Goal: Task Accomplishment & Management: Manage account settings

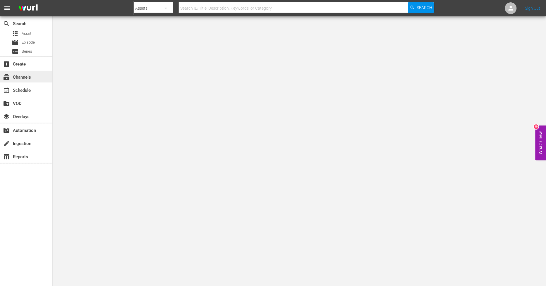
click at [38, 77] on div "subscriptions Channels" at bounding box center [26, 77] width 52 height 12
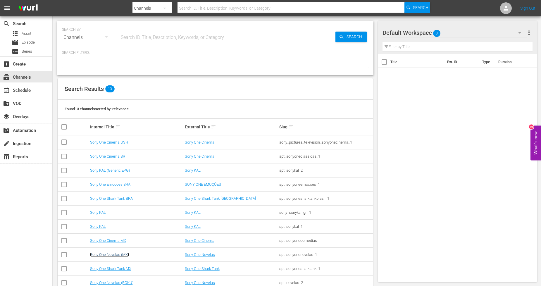
click at [126, 254] on link "Sony One Novelas (MX)" at bounding box center [109, 254] width 39 height 4
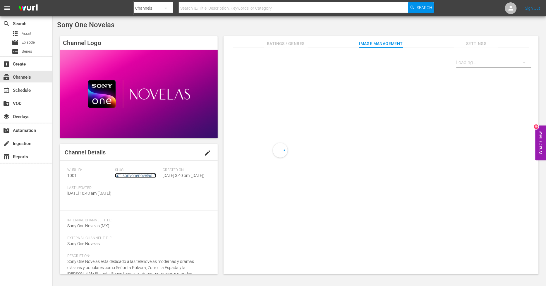
click at [130, 177] on link "spt_sonyonenovelas_1" at bounding box center [135, 175] width 41 height 5
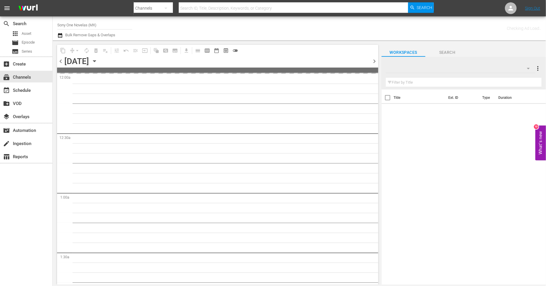
click at [98, 60] on icon "button" at bounding box center [94, 61] width 6 height 6
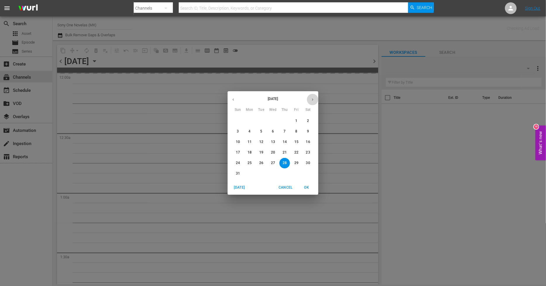
click at [311, 96] on button "button" at bounding box center [312, 99] width 11 height 11
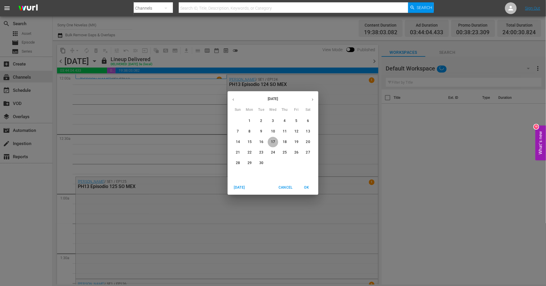
click at [274, 141] on p "17" at bounding box center [273, 141] width 4 height 5
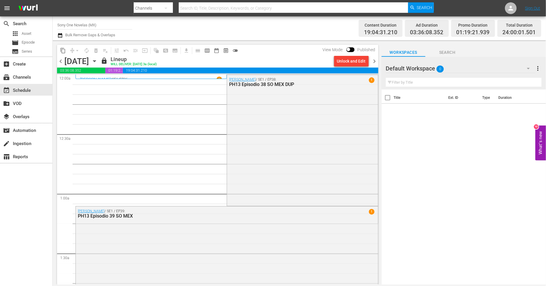
click at [375, 62] on span "chevron_right" at bounding box center [374, 61] width 7 height 7
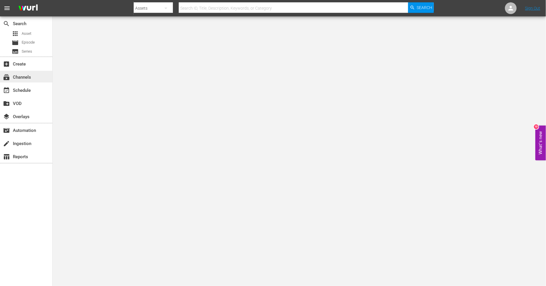
click at [44, 77] on div "subscriptions Channels" at bounding box center [26, 77] width 52 height 12
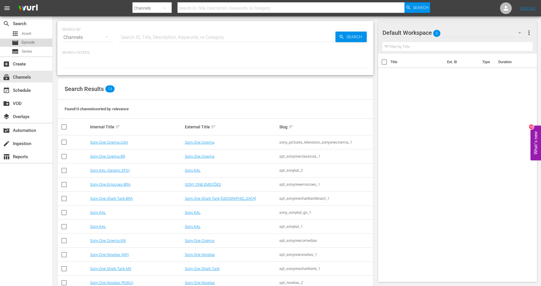
click at [37, 42] on div "movie Episode" at bounding box center [26, 43] width 52 height 8
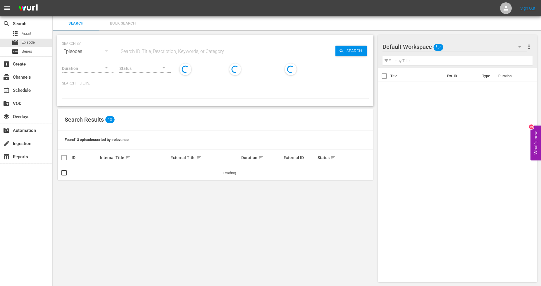
click at [132, 19] on button "Bulk Search" at bounding box center [122, 23] width 47 height 14
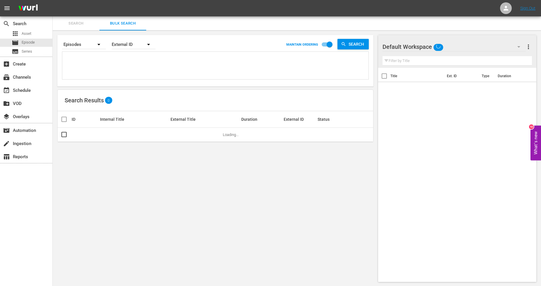
click at [96, 65] on textarea at bounding box center [216, 66] width 305 height 27
paste textarea "911216_U2000072_LAT 911217_U2000073_LAT 911218_U2000074_LAT 911219_U2000075_LAT…"
type textarea "911216_U2000072_LAT 911217_U2000073_LAT 911218_U2000074_LAT 911219_U2000075_LAT…"
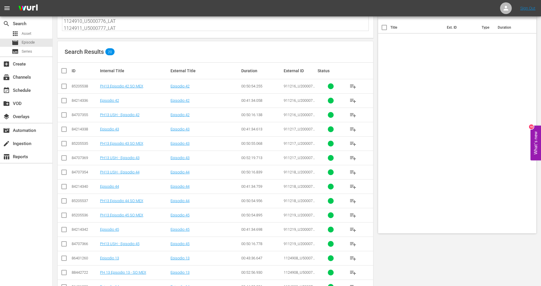
scroll to position [0, 0]
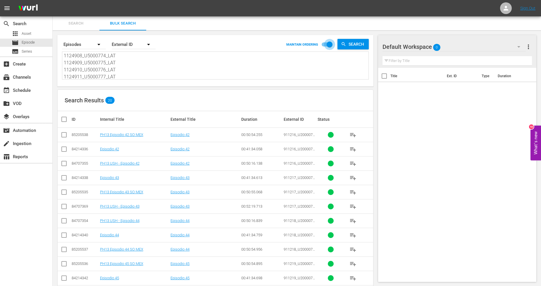
click at [327, 41] on input "checkbox" at bounding box center [329, 45] width 33 height 11
checkbox input "false"
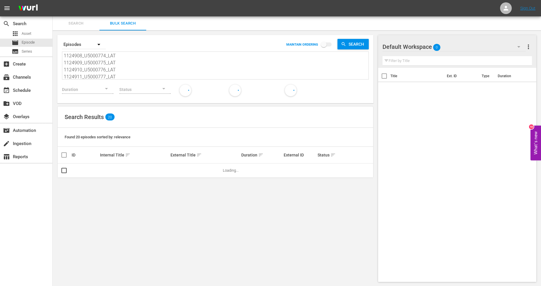
click at [125, 153] on span "sort" at bounding box center [127, 154] width 5 height 5
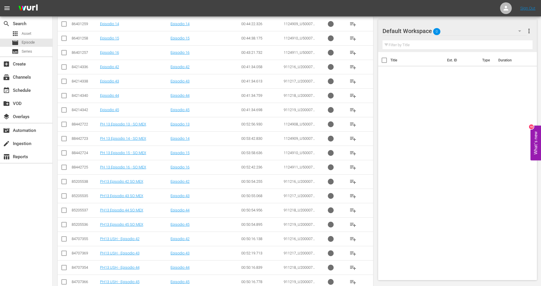
scroll to position [162, 0]
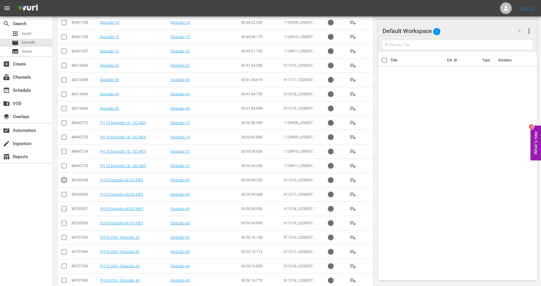
click at [64, 181] on input "checkbox" at bounding box center [64, 181] width 7 height 7
checkbox input "true"
click at [65, 196] on input "checkbox" at bounding box center [64, 195] width 7 height 7
checkbox input "true"
click at [64, 210] on input "checkbox" at bounding box center [64, 209] width 7 height 7
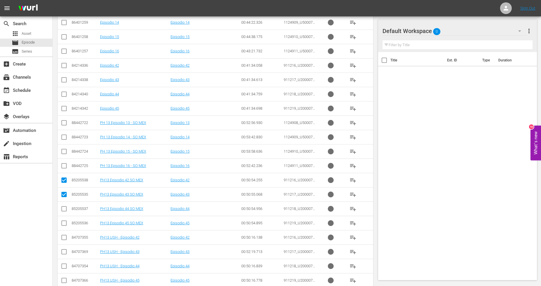
checkbox input "true"
click at [65, 225] on input "checkbox" at bounding box center [64, 224] width 7 height 7
checkbox input "true"
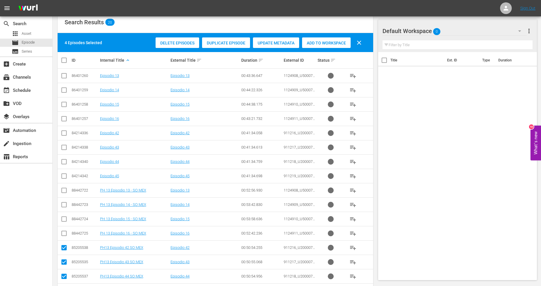
scroll to position [110, 0]
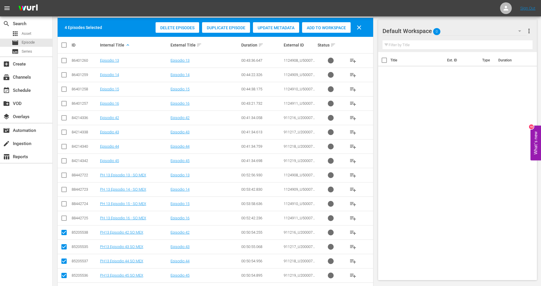
click at [66, 175] on input "checkbox" at bounding box center [64, 176] width 7 height 7
checkbox input "true"
click at [65, 192] on input "checkbox" at bounding box center [64, 190] width 7 height 7
checkbox input "true"
click at [65, 203] on input "checkbox" at bounding box center [64, 204] width 7 height 7
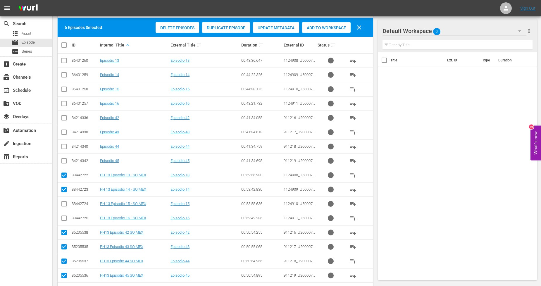
checkbox input "true"
click at [65, 220] on input "checkbox" at bounding box center [64, 219] width 7 height 7
checkbox input "true"
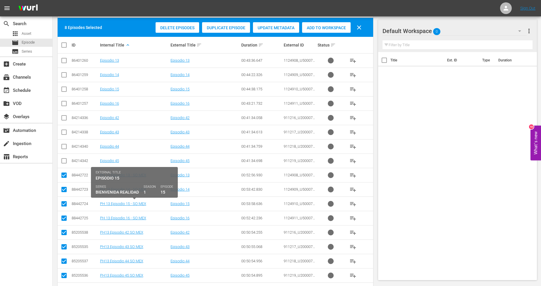
scroll to position [0, 0]
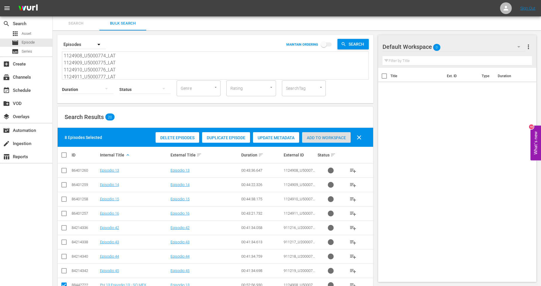
click at [339, 137] on span "Add to Workspace" at bounding box center [326, 137] width 49 height 5
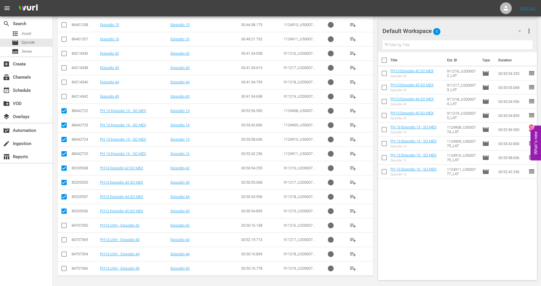
scroll to position [175, 0]
click at [65, 178] on icon at bounding box center [64, 181] width 7 height 7
click at [63, 181] on input "checkbox" at bounding box center [64, 183] width 7 height 7
checkbox input "false"
click at [65, 168] on input "checkbox" at bounding box center [64, 168] width 7 height 7
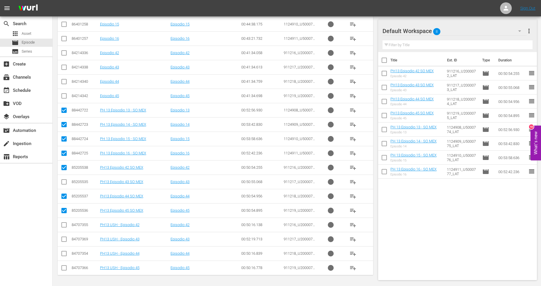
checkbox input "false"
drag, startPoint x: 65, startPoint y: 151, endPoint x: 66, endPoint y: 142, distance: 9.4
click at [65, 151] on input "checkbox" at bounding box center [64, 154] width 7 height 7
checkbox input "false"
click at [65, 137] on input "checkbox" at bounding box center [64, 140] width 7 height 7
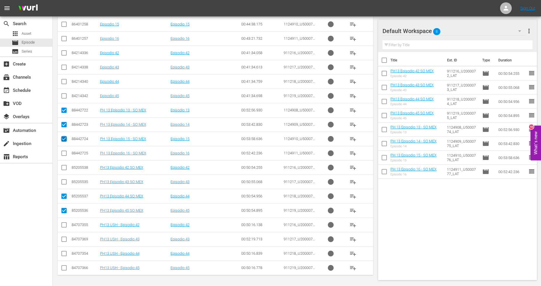
checkbox input "false"
click at [66, 124] on input "checkbox" at bounding box center [64, 125] width 7 height 7
checkbox input "false"
click at [65, 107] on icon at bounding box center [64, 110] width 7 height 7
click at [64, 110] on input "checkbox" at bounding box center [64, 111] width 7 height 7
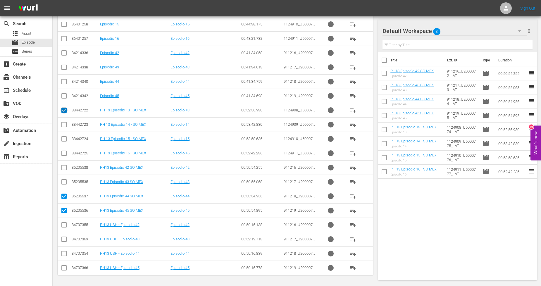
checkbox input "false"
click at [66, 195] on input "checkbox" at bounding box center [64, 197] width 7 height 7
checkbox input "false"
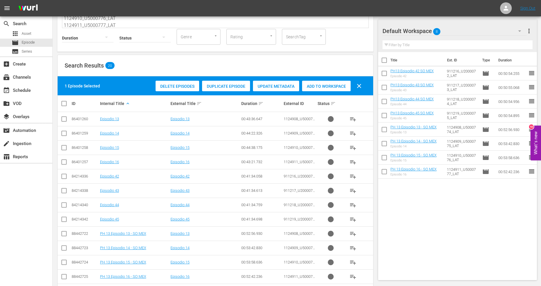
scroll to position [0, 0]
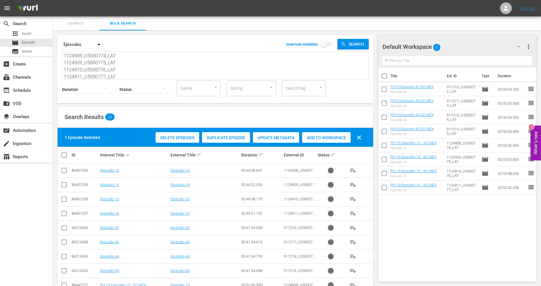
click at [233, 136] on span "Duplicate Episode" at bounding box center [226, 137] width 48 height 5
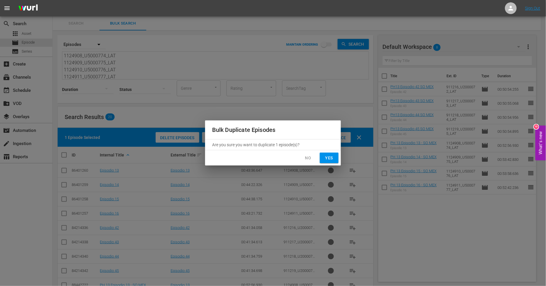
click at [334, 157] on button "Yes" at bounding box center [329, 158] width 19 height 11
checkbox input "false"
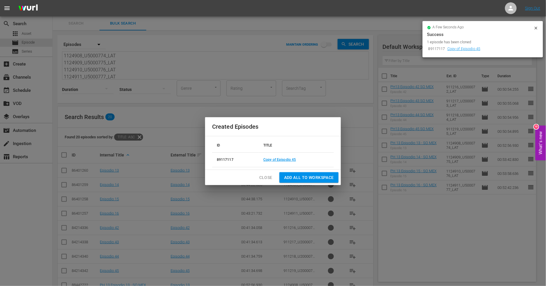
click at [266, 178] on span "Close" at bounding box center [265, 177] width 13 height 7
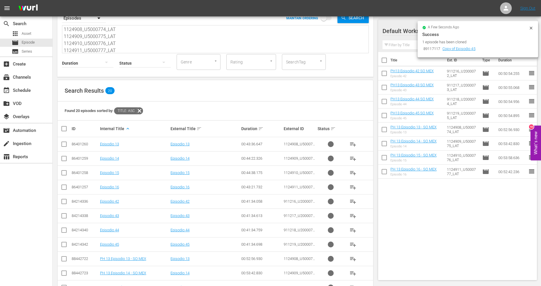
scroll to position [175, 0]
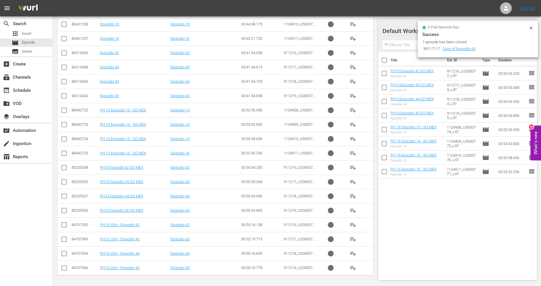
click at [65, 195] on input "checkbox" at bounding box center [64, 197] width 7 height 7
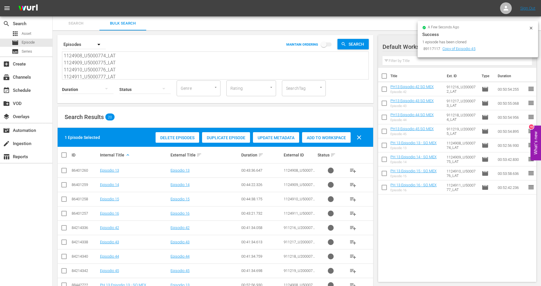
click at [241, 138] on span "Duplicate Episode" at bounding box center [226, 137] width 48 height 5
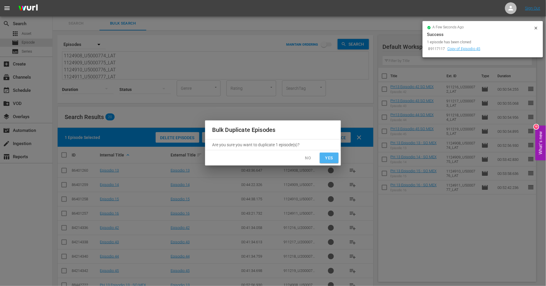
click at [327, 161] on span "Yes" at bounding box center [328, 157] width 9 height 7
checkbox input "false"
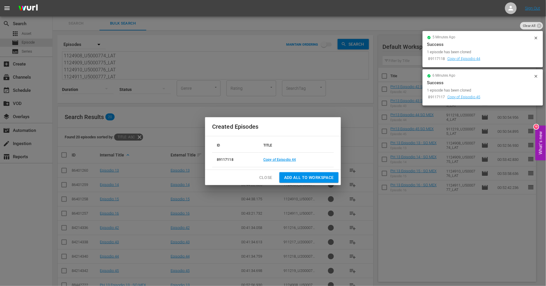
drag, startPoint x: 265, startPoint y: 177, endPoint x: 255, endPoint y: 171, distance: 12.1
click at [265, 177] on span "Close" at bounding box center [265, 177] width 13 height 7
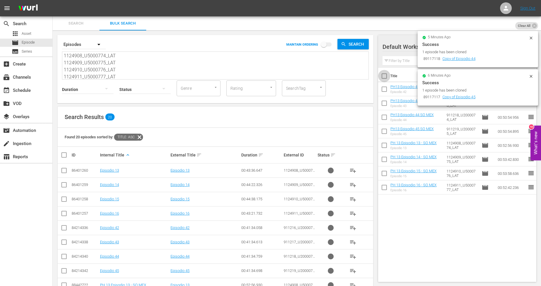
click at [384, 75] on input "checkbox" at bounding box center [384, 77] width 12 height 12
checkbox input "true"
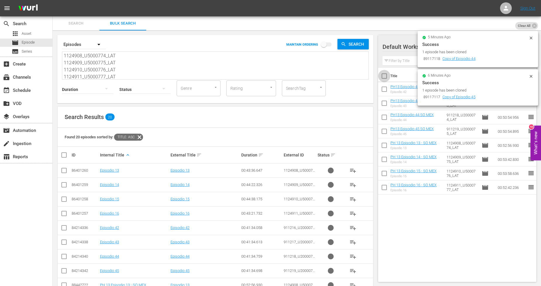
checkbox input "true"
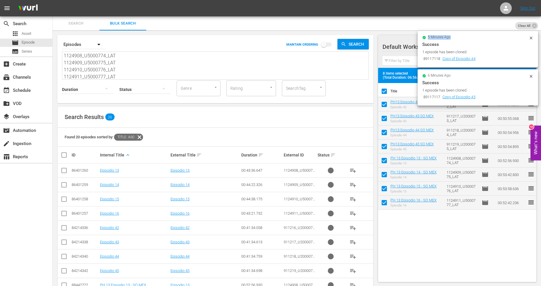
click at [529, 36] on div "5 minutes ago Success 1 episode has been cloned 89117118 Copy of Episodio 44" at bounding box center [477, 49] width 111 height 27
click at [532, 39] on icon at bounding box center [531, 38] width 5 height 5
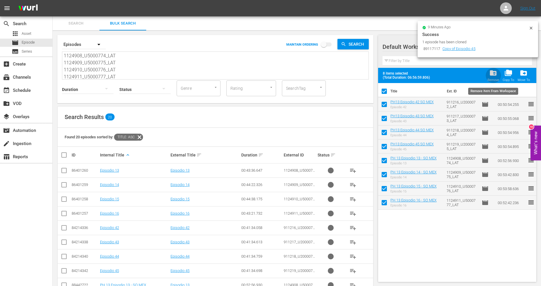
click at [493, 76] on span "folder_delete" at bounding box center [493, 73] width 8 height 8
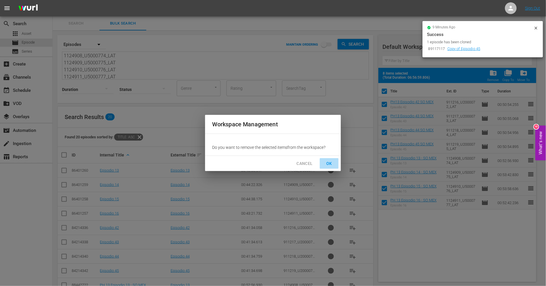
click at [332, 162] on span "OK" at bounding box center [328, 163] width 9 height 7
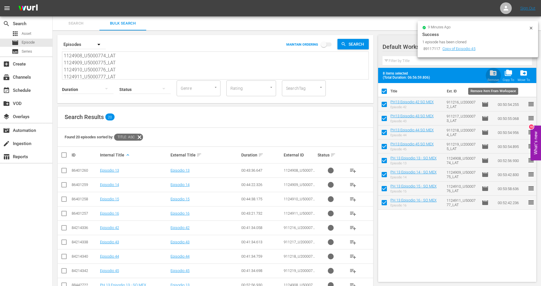
click at [495, 80] on div "Remove" at bounding box center [493, 80] width 12 height 4
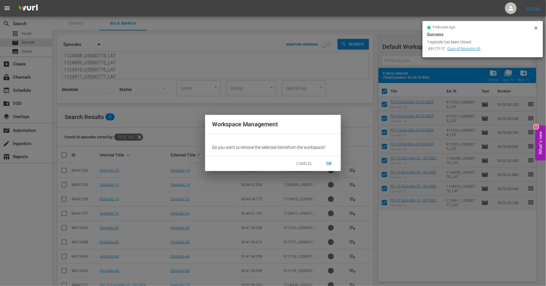
click at [335, 163] on button "OK" at bounding box center [329, 163] width 19 height 11
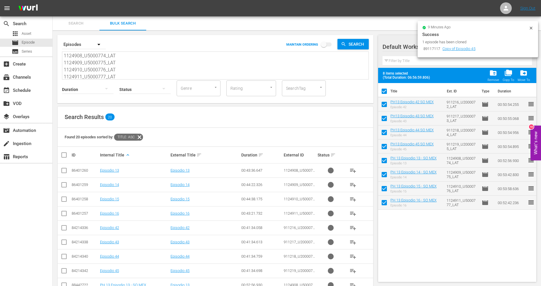
checkbox input "false"
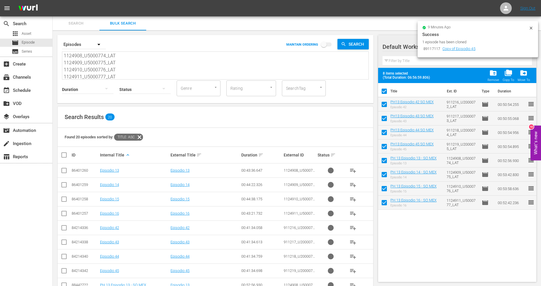
checkbox input "false"
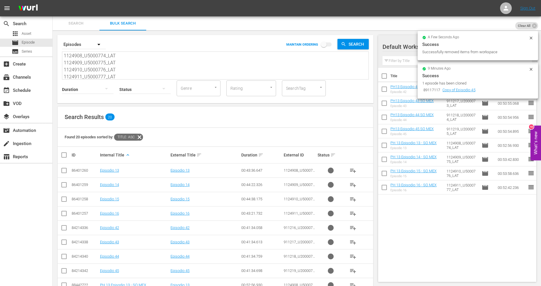
scroll to position [30, 0]
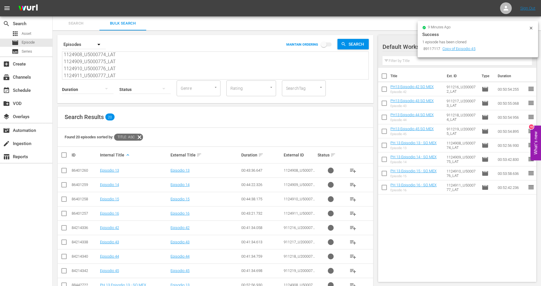
click at [121, 74] on textarea "911216_U2000072_LAT 911217_U2000073_LAT 911218_U2000074_LAT 911219_U2000075_LAT…" at bounding box center [216, 66] width 305 height 27
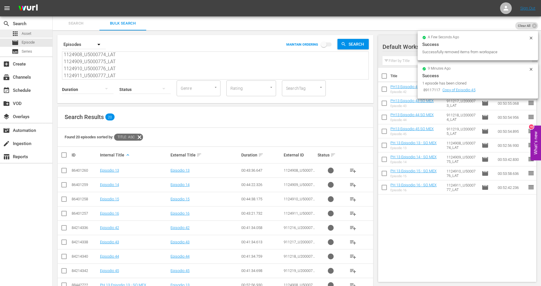
scroll to position [0, 0]
drag, startPoint x: 121, startPoint y: 74, endPoint x: 38, endPoint y: 13, distance: 102.5
click at [38, 13] on div "menu Sign Out search Search apps Asset movie Episode subtitles Series add_box C…" at bounding box center [270, 230] width 541 height 461
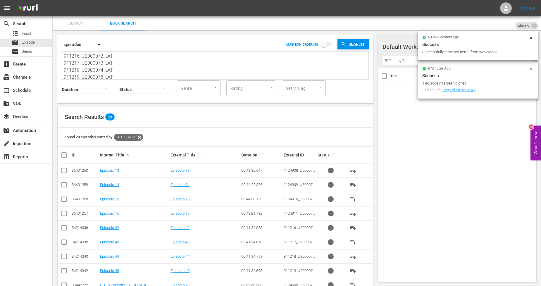
paste textarea "20_U2000076_LAT 911221_U2000077_LAT 911222_U2000078_LAT 911223_U2000079_LAT 112…"
type textarea "911220_U2000076_LAT 911221_U2000077_LAT 911222_U2000078_LAT 911223_U2000079_LAT…"
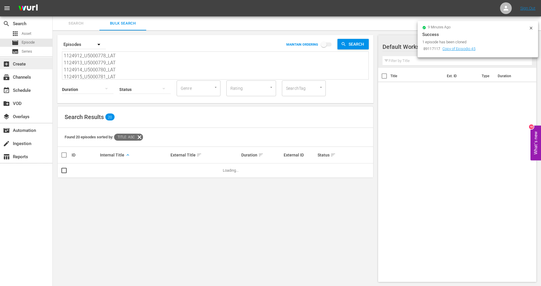
type textarea "911220_U2000076_LAT 911221_U2000077_LAT 911222_U2000078_LAT 911223_U2000079_LAT…"
click at [530, 27] on icon at bounding box center [530, 28] width 3 height 3
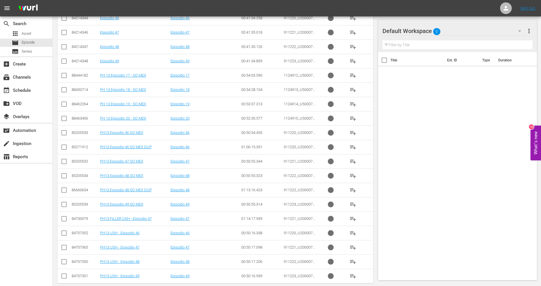
scroll to position [218, 0]
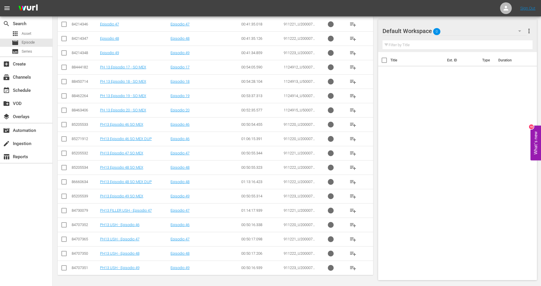
click at [63, 127] on input "checkbox" at bounding box center [64, 125] width 7 height 7
checkbox input "true"
click at [65, 151] on input "checkbox" at bounding box center [64, 154] width 7 height 7
checkbox input "true"
click at [64, 163] on td at bounding box center [64, 167] width 13 height 14
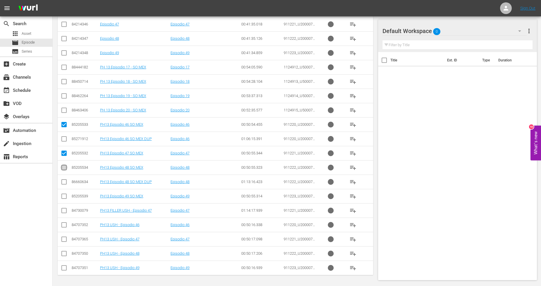
click at [64, 165] on input "checkbox" at bounding box center [64, 168] width 7 height 7
checkbox input "true"
click at [63, 194] on input "checkbox" at bounding box center [64, 197] width 7 height 7
checkbox input "true"
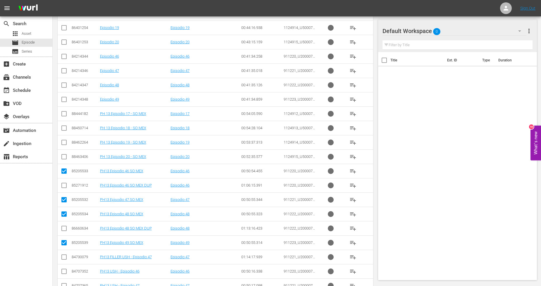
scroll to position [121, 0]
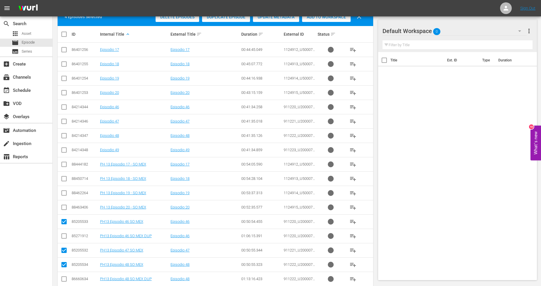
click at [62, 164] on input "checkbox" at bounding box center [64, 165] width 7 height 7
checkbox input "true"
click at [65, 180] on input "checkbox" at bounding box center [64, 179] width 7 height 7
checkbox input "true"
click at [65, 190] on icon at bounding box center [64, 192] width 7 height 7
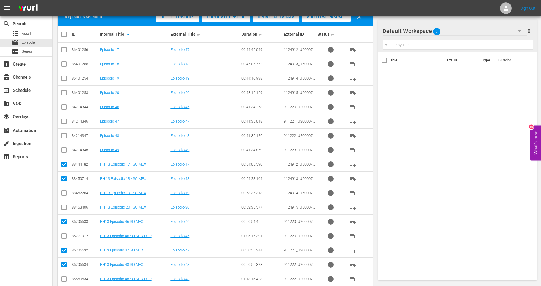
click at [63, 194] on input "checkbox" at bounding box center [64, 194] width 7 height 7
checkbox input "true"
click at [63, 206] on input "checkbox" at bounding box center [64, 208] width 7 height 7
checkbox input "true"
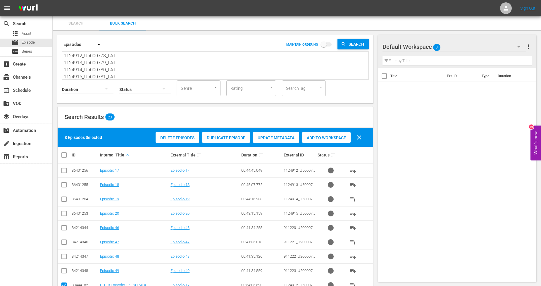
click at [328, 138] on span "Add to Workspace" at bounding box center [326, 137] width 49 height 5
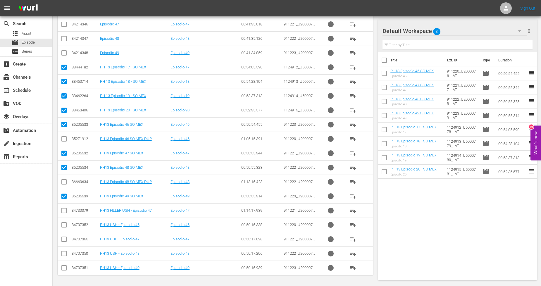
scroll to position [23, 0]
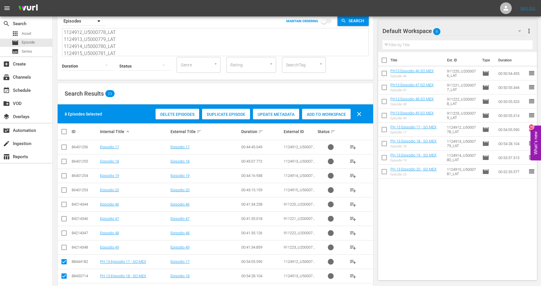
click at [62, 133] on input "checkbox" at bounding box center [67, 131] width 12 height 7
checkbox input "true"
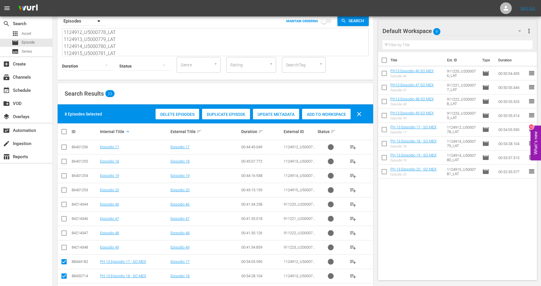
checkbox input "true"
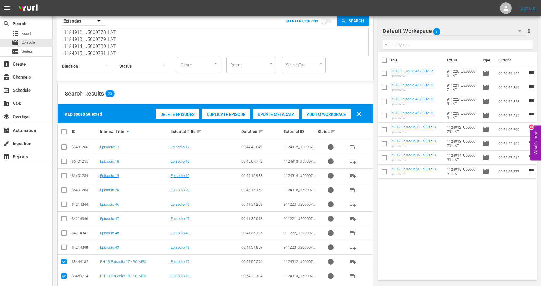
checkbox input "true"
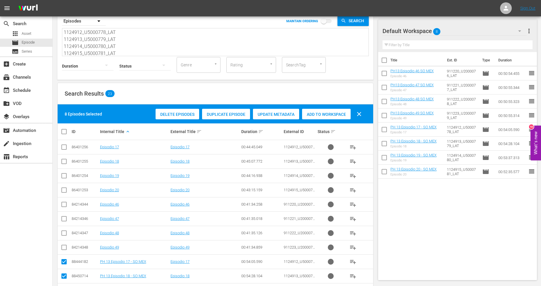
checkbox input "true"
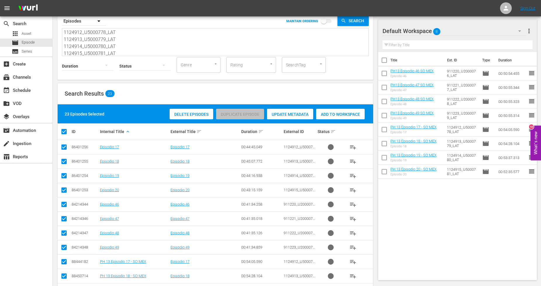
click at [62, 133] on input "checkbox" at bounding box center [67, 131] width 12 height 7
checkbox input "false"
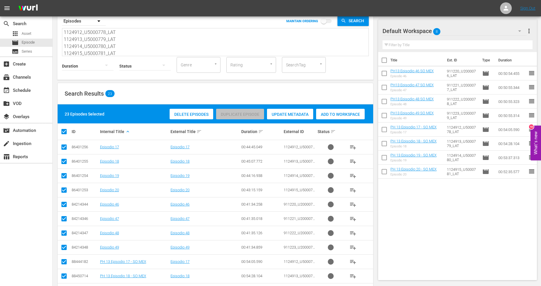
checkbox input "false"
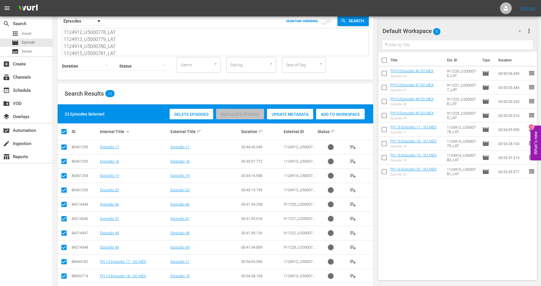
checkbox input "false"
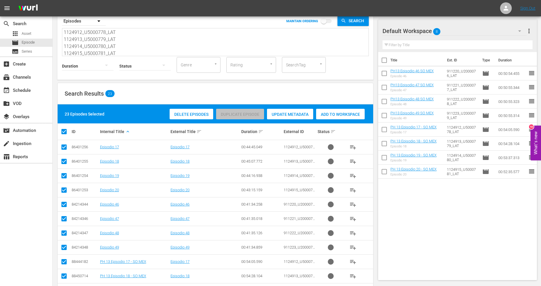
checkbox input "false"
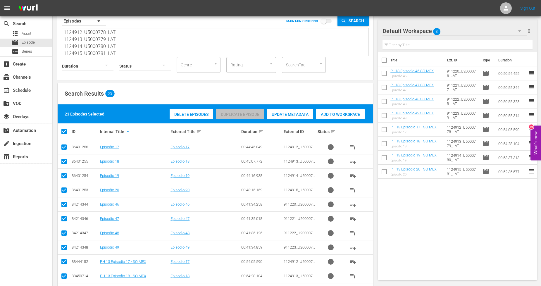
checkbox input "false"
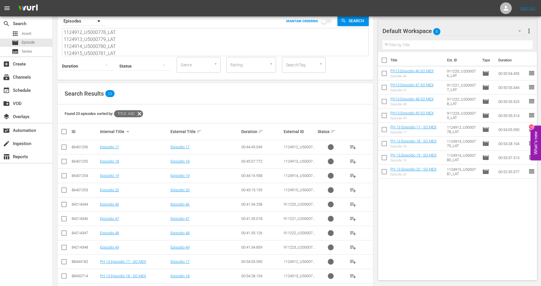
scroll to position [218, 0]
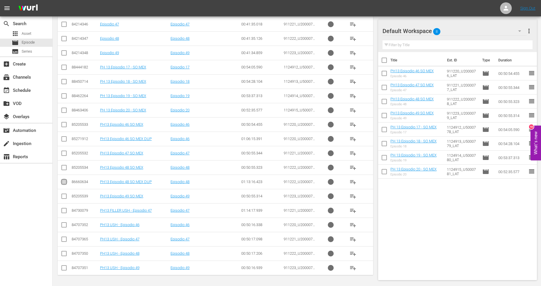
click at [62, 184] on input "checkbox" at bounding box center [64, 183] width 7 height 7
checkbox input "true"
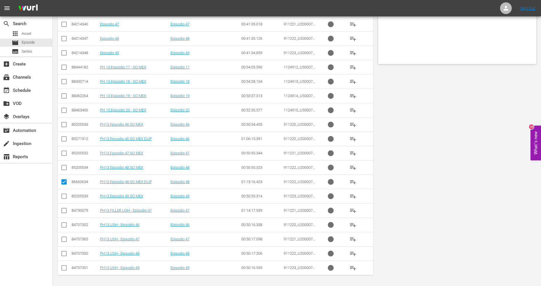
scroll to position [0, 0]
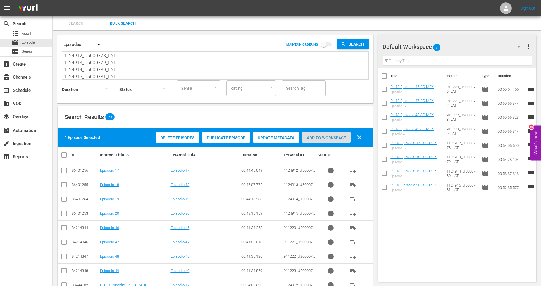
click at [327, 142] on div "Add to Workspace" at bounding box center [326, 137] width 49 height 11
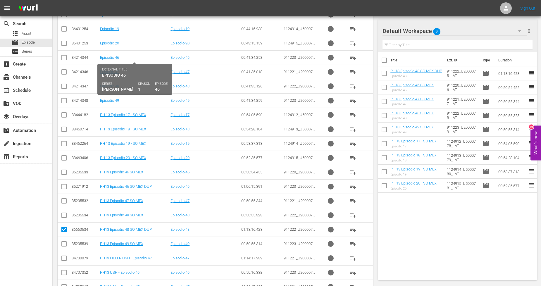
scroll to position [218, 0]
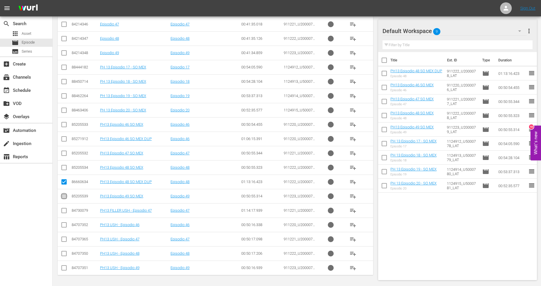
click at [63, 197] on input "checkbox" at bounding box center [64, 197] width 7 height 7
checkbox input "true"
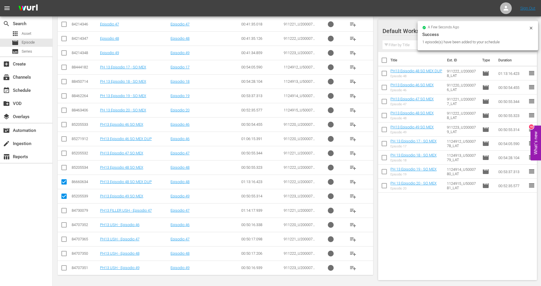
click at [63, 182] on input "checkbox" at bounding box center [64, 183] width 7 height 7
checkbox input "false"
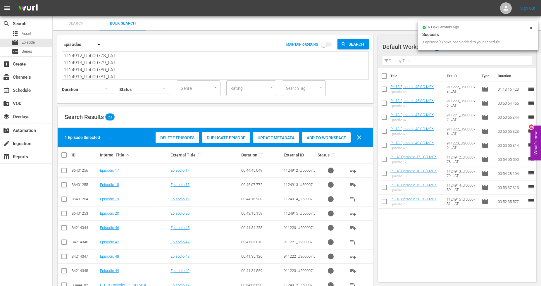
click at [240, 139] on span "Duplicate Episode" at bounding box center [226, 137] width 48 height 5
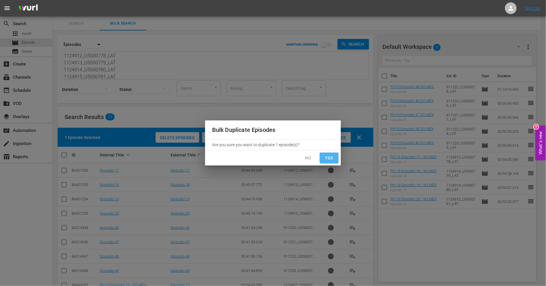
click at [337, 160] on button "Yes" at bounding box center [329, 158] width 19 height 11
checkbox input "false"
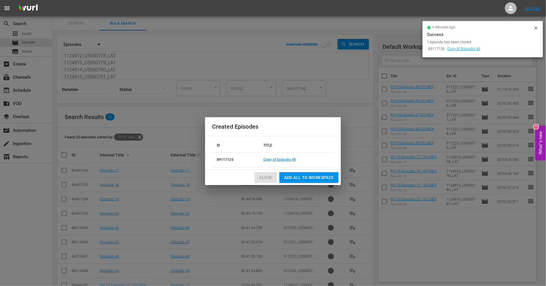
click at [262, 177] on span "Close" at bounding box center [265, 177] width 13 height 7
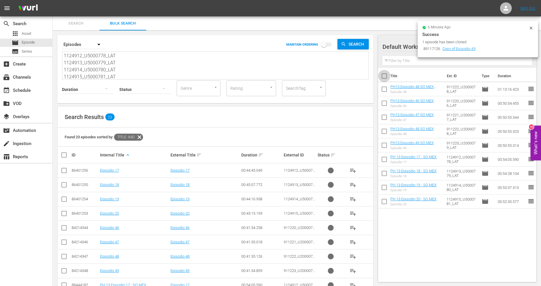
click at [384, 77] on input "checkbox" at bounding box center [384, 77] width 12 height 12
checkbox input "true"
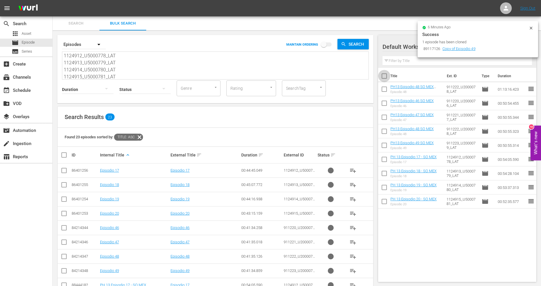
checkbox input "true"
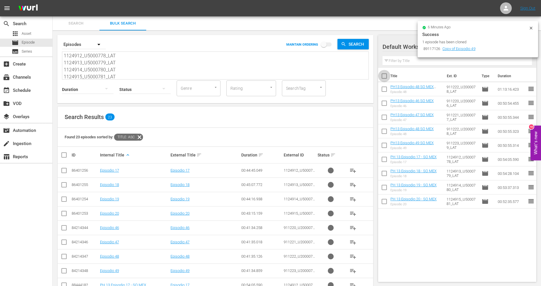
checkbox input "true"
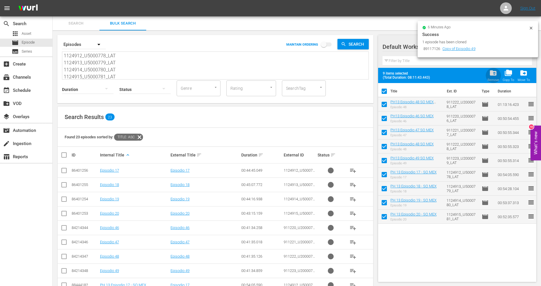
click at [491, 77] on span "folder_delete" at bounding box center [493, 73] width 8 height 8
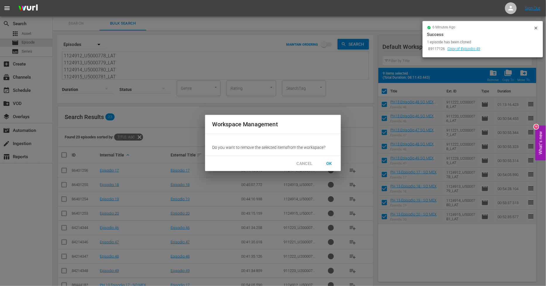
click at [329, 163] on span "OK" at bounding box center [328, 163] width 9 height 7
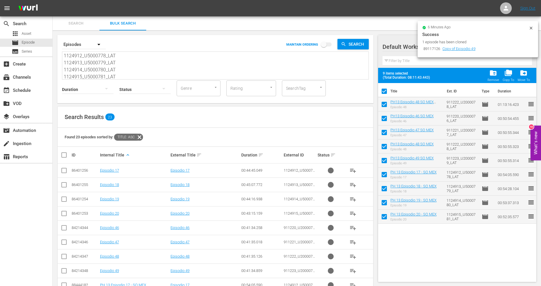
checkbox input "false"
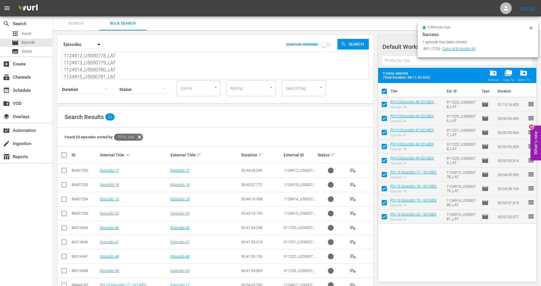
checkbox input "false"
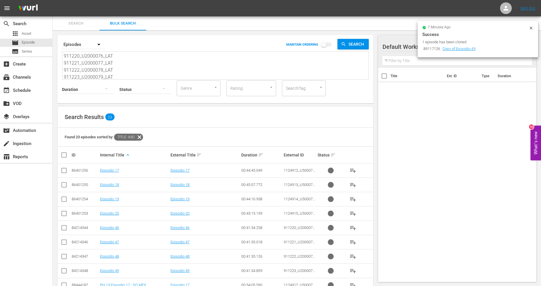
drag, startPoint x: 115, startPoint y: 75, endPoint x: 54, endPoint y: 27, distance: 77.8
click at [54, 27] on div "Search Bulk Search Search By Episodes MAINTAIN ORDERING Search 911220_U2000076_…" at bounding box center [297, 259] width 488 height 487
paste textarea "42_U2000098_LAT 911243_U2000099_LAT 911244_U2000100_LAT 911245_U2000101_LAT 112…"
type textarea "911242_U2000098_LAT 911243_U2000099_LAT 911244_U2000100_LAT 911245_U2000101_LAT…"
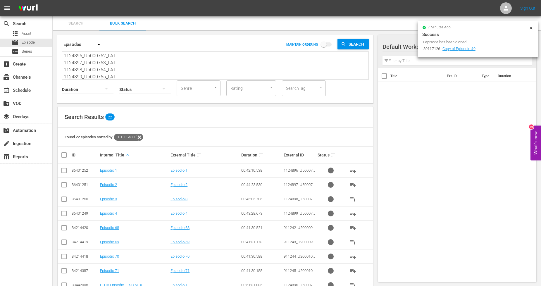
type textarea "911242_U2000098_LAT 911243_U2000099_LAT 911244_U2000100_LAT 911245_U2000101_LAT…"
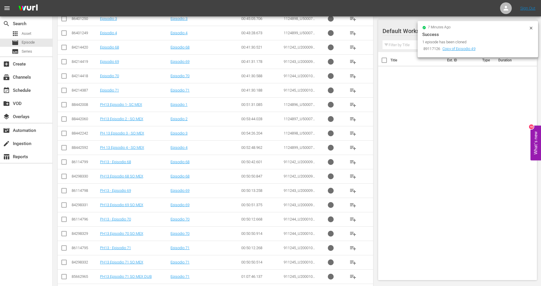
scroll to position [182, 0]
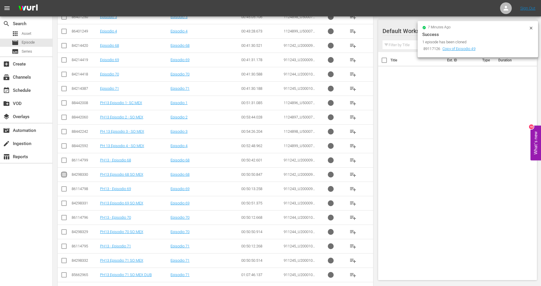
click at [65, 177] on input "checkbox" at bounding box center [64, 175] width 7 height 7
checkbox input "true"
click at [60, 201] on td at bounding box center [64, 203] width 13 height 14
click at [63, 206] on input "checkbox" at bounding box center [64, 204] width 7 height 7
checkbox input "true"
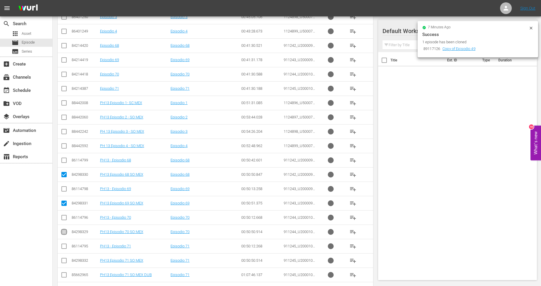
click at [66, 231] on input "checkbox" at bounding box center [64, 233] width 7 height 7
checkbox input "true"
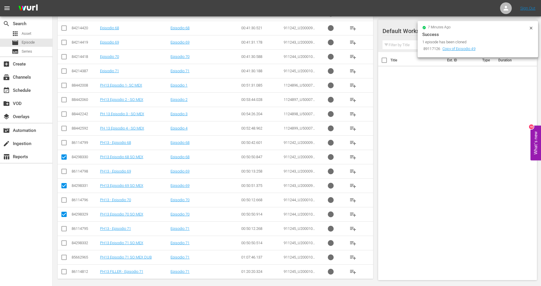
scroll to position [203, 0]
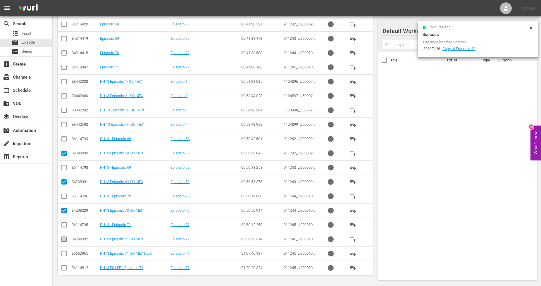
click at [65, 237] on input "checkbox" at bounding box center [64, 240] width 7 height 7
checkbox input "true"
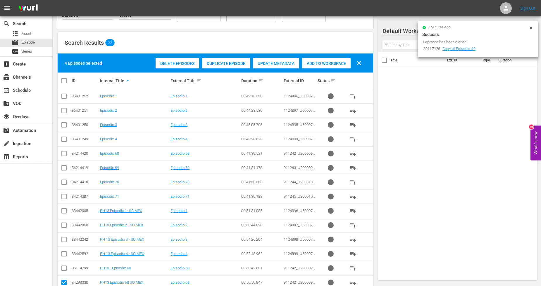
scroll to position [74, 0]
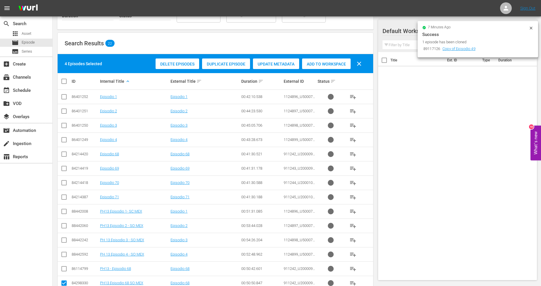
click at [63, 212] on input "checkbox" at bounding box center [64, 212] width 7 height 7
checkbox input "true"
click at [63, 225] on input "checkbox" at bounding box center [64, 226] width 7 height 7
checkbox input "true"
click at [63, 240] on input "checkbox" at bounding box center [64, 241] width 7 height 7
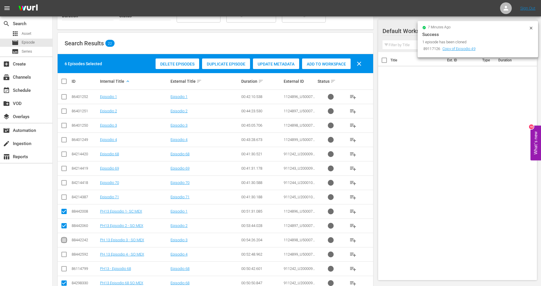
checkbox input "true"
click at [63, 253] on input "checkbox" at bounding box center [64, 255] width 7 height 7
checkbox input "true"
click at [330, 65] on span "Add to Workspace" at bounding box center [326, 64] width 49 height 5
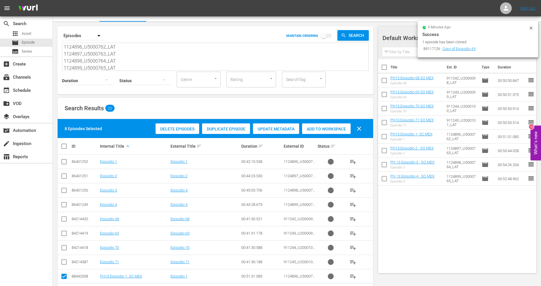
scroll to position [0, 0]
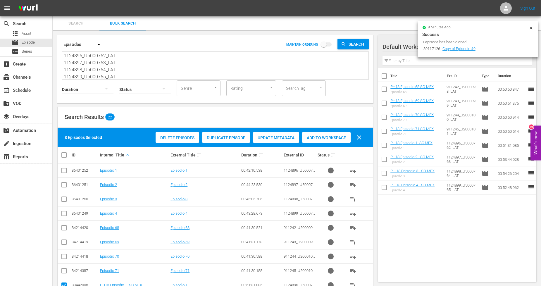
click at [63, 156] on input "checkbox" at bounding box center [67, 154] width 12 height 7
checkbox input "true"
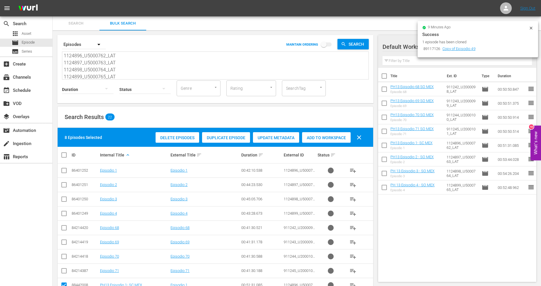
checkbox input "true"
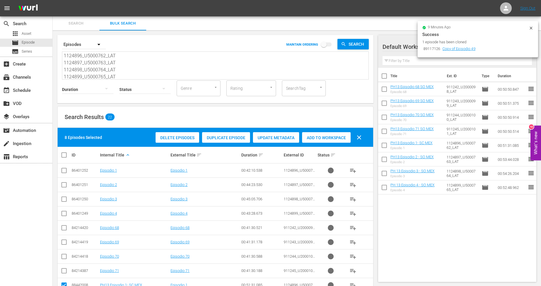
checkbox input "true"
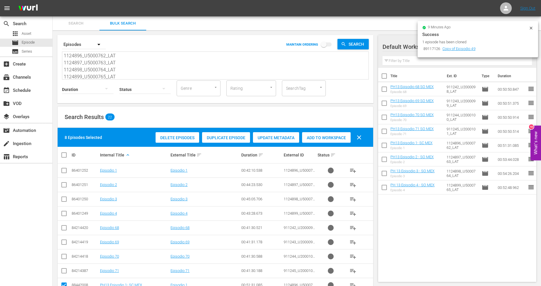
checkbox input "true"
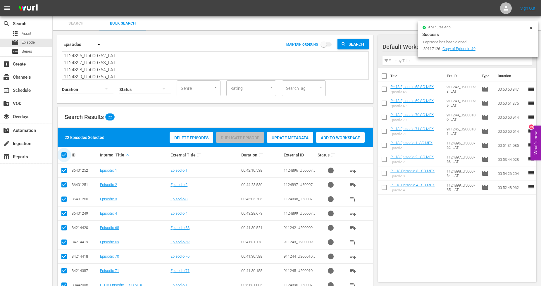
click at [63, 156] on input "checkbox" at bounding box center [67, 154] width 12 height 7
checkbox input "false"
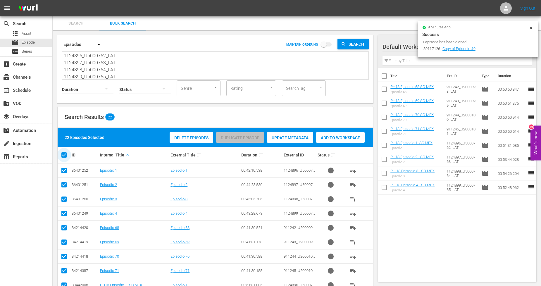
checkbox input "false"
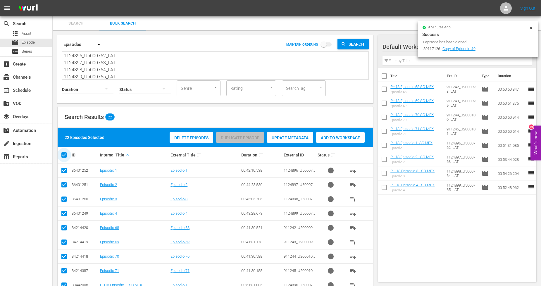
checkbox input "false"
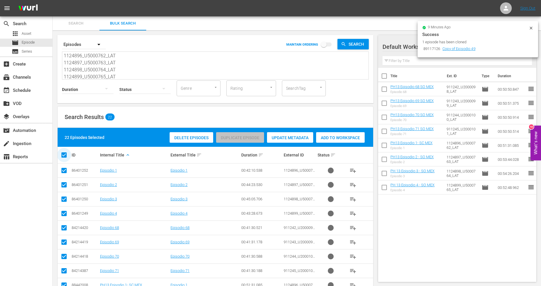
checkbox input "false"
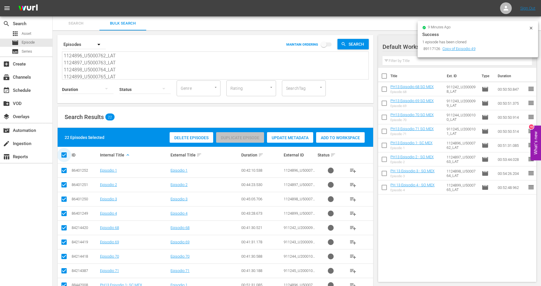
checkbox input "false"
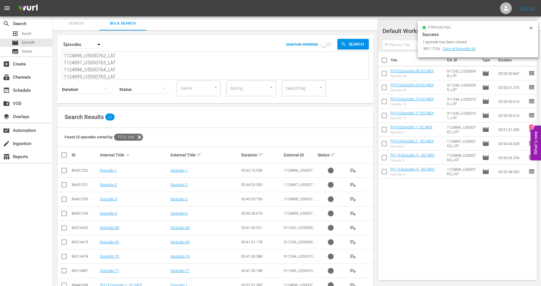
scroll to position [203, 0]
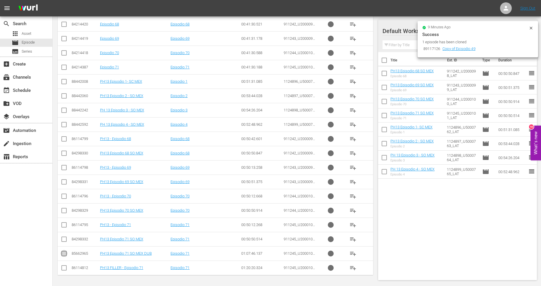
click at [65, 256] on input "checkbox" at bounding box center [64, 254] width 7 height 7
checkbox input "true"
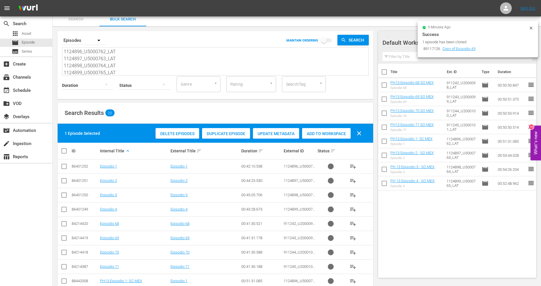
scroll to position [0, 0]
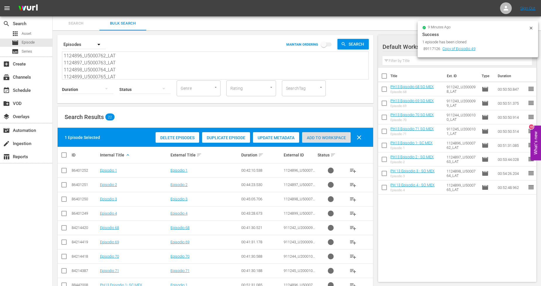
click at [318, 135] on div "Add to Workspace" at bounding box center [326, 137] width 49 height 11
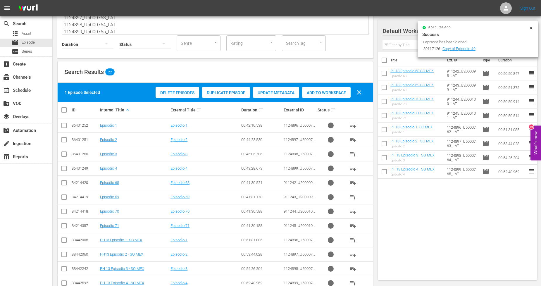
scroll to position [97, 0]
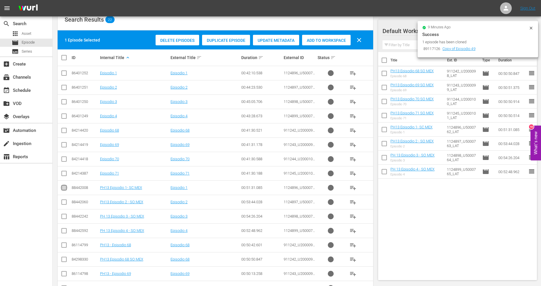
click at [65, 189] on input "checkbox" at bounding box center [64, 188] width 7 height 7
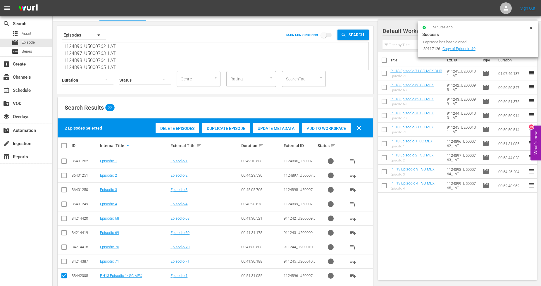
scroll to position [0, 0]
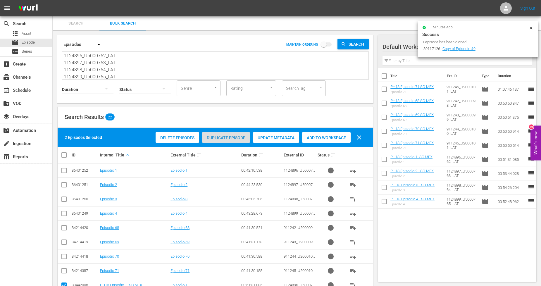
click at [236, 137] on span "Duplicate Episode" at bounding box center [226, 137] width 48 height 5
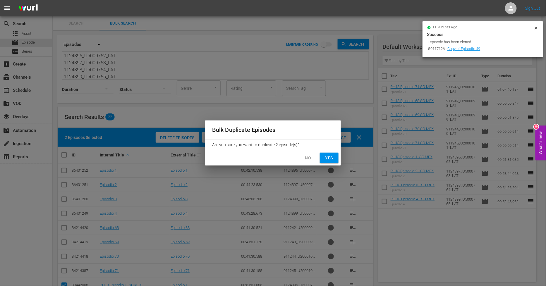
click at [329, 157] on span "Yes" at bounding box center [328, 157] width 9 height 7
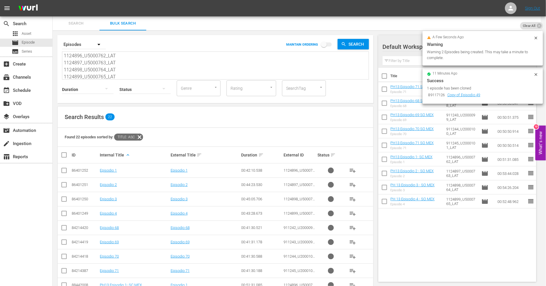
checkbox input "false"
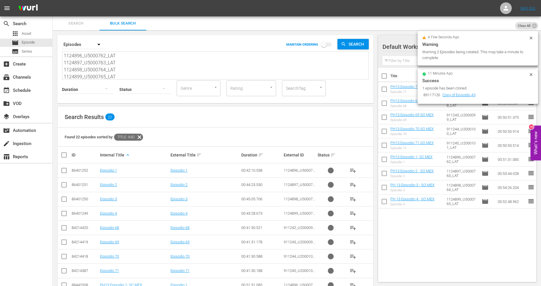
scroll to position [203, 0]
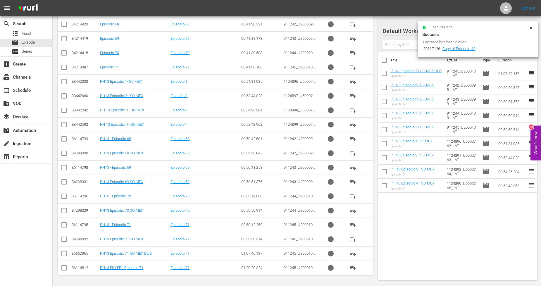
click at [530, 28] on icon at bounding box center [531, 28] width 5 height 5
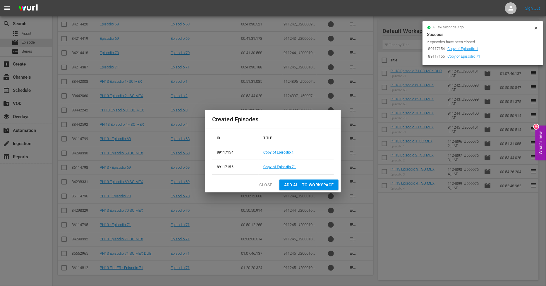
click at [264, 186] on span "Close" at bounding box center [265, 184] width 13 height 7
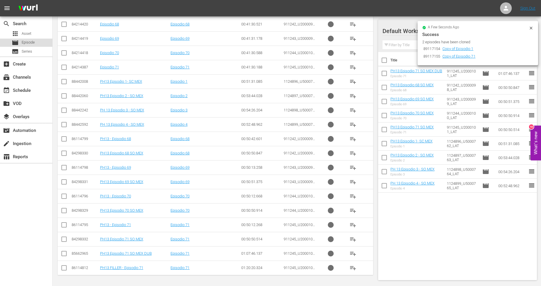
click at [30, 41] on span "Episode" at bounding box center [28, 42] width 13 height 6
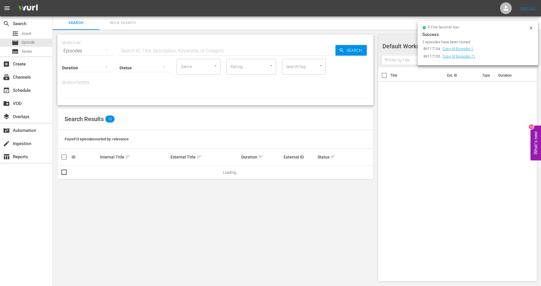
scroll to position [0, 0]
click at [120, 24] on span "Bulk Search" at bounding box center [123, 23] width 40 height 7
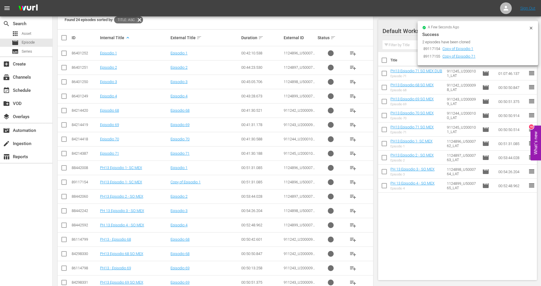
scroll to position [232, 0]
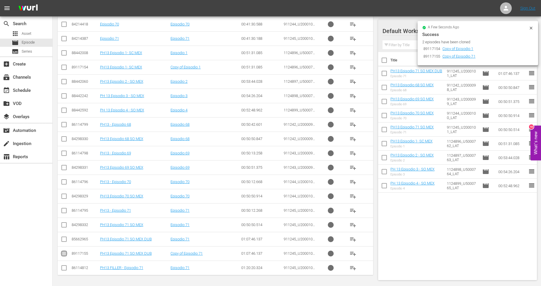
click at [62, 254] on input "checkbox" at bounding box center [64, 254] width 7 height 7
checkbox input "true"
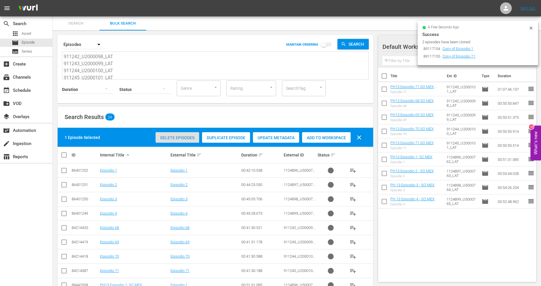
click at [176, 135] on div "Delete Episodes" at bounding box center [178, 137] width 44 height 11
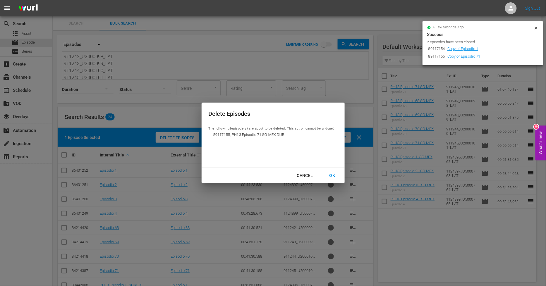
click at [331, 173] on div "OK" at bounding box center [332, 175] width 15 height 7
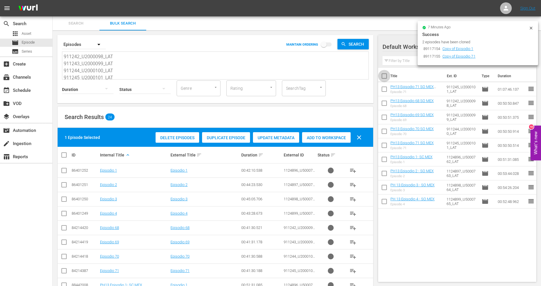
click at [385, 75] on input "checkbox" at bounding box center [384, 77] width 12 height 12
checkbox input "true"
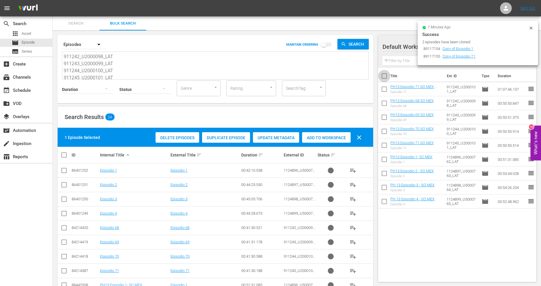
checkbox input "true"
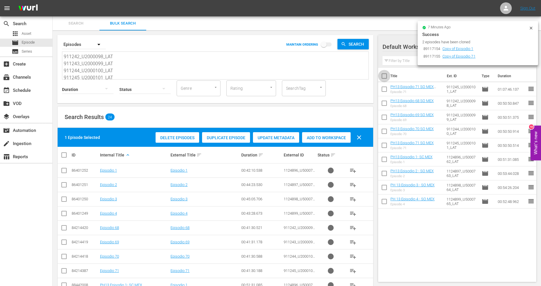
checkbox input "true"
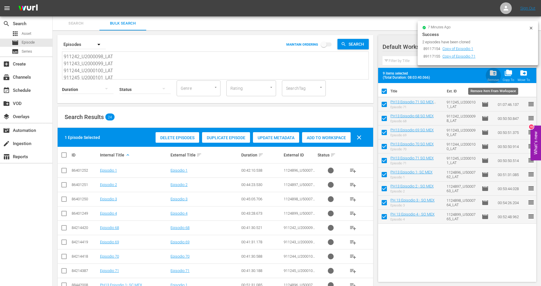
click at [492, 73] on span "folder_delete" at bounding box center [493, 73] width 8 height 8
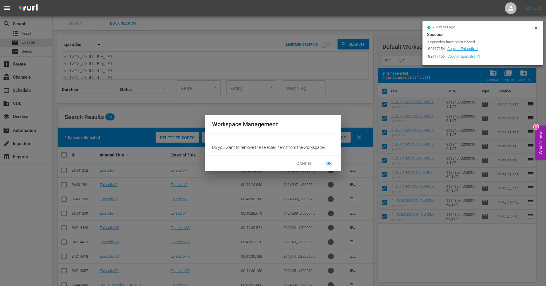
click at [329, 161] on span "OK" at bounding box center [328, 163] width 9 height 7
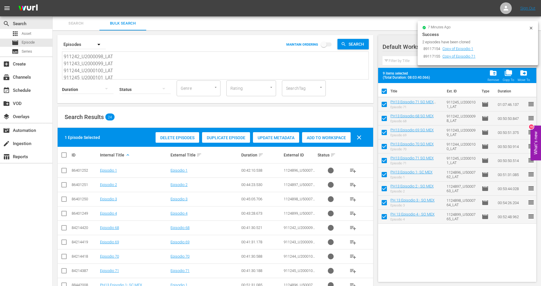
drag, startPoint x: 118, startPoint y: 75, endPoint x: 37, endPoint y: 13, distance: 102.6
click at [37, 13] on div "menu Sign Out search Search apps Asset movie Episode subtitles Series add_box C…" at bounding box center [270, 259] width 541 height 518
paste textarea "911246_U2000102_LAT 911247_U2000103_LAT 911248_U2000104_LAT 911249_U2000105_LAT…"
type textarea "911246_U2000102_LAT 911247_U2000103_LAT 911248_U2000104_LAT 911249_U2000105_LAT…"
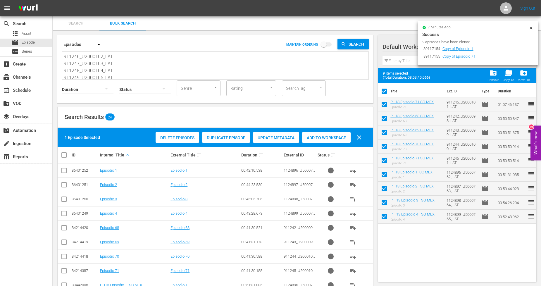
scroll to position [1, 0]
checkbox input "false"
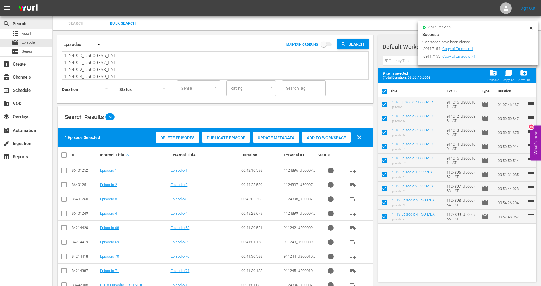
checkbox input "false"
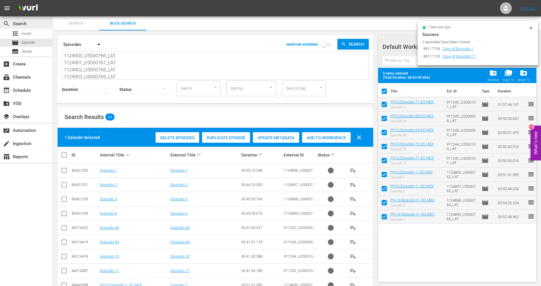
checkbox input "false"
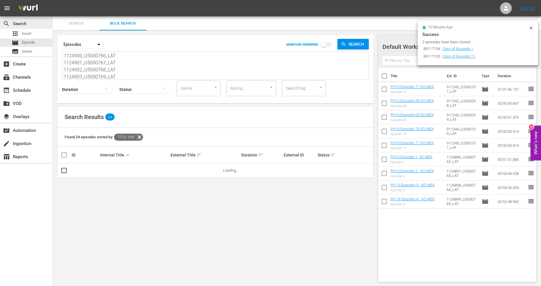
type textarea "911246_U2000102_LAT 911247_U2000103_LAT 911248_U2000104_LAT 911249_U2000105_LAT…"
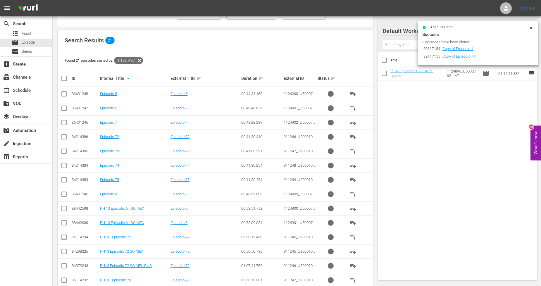
scroll to position [117, 0]
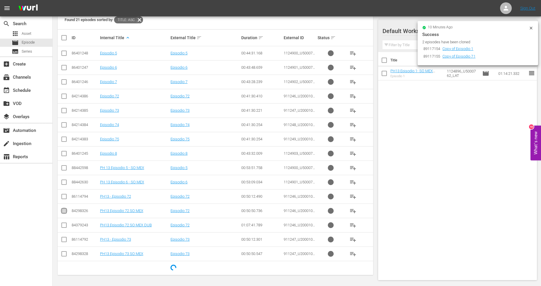
click at [65, 211] on input "checkbox" at bounding box center [64, 211] width 7 height 7
checkbox input "true"
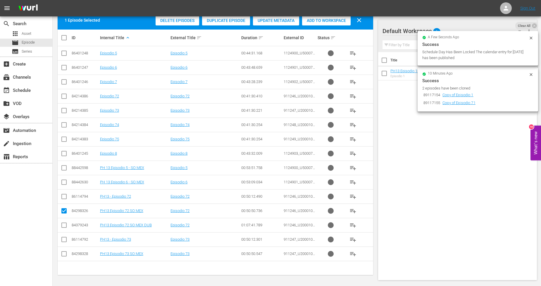
click at [66, 254] on input "checkbox" at bounding box center [64, 254] width 7 height 7
checkbox input "true"
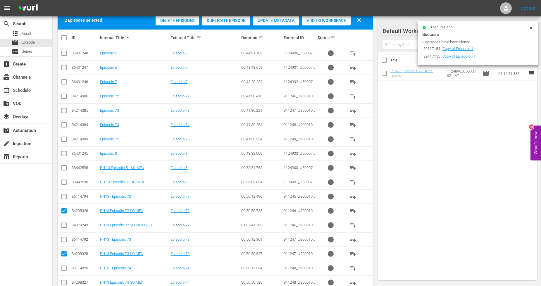
scroll to position [189, 0]
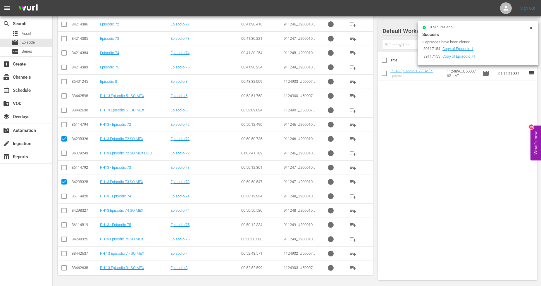
click at [62, 211] on input "checkbox" at bounding box center [64, 211] width 7 height 7
checkbox input "true"
click at [67, 239] on input "checkbox" at bounding box center [64, 240] width 7 height 7
checkbox input "true"
click at [63, 95] on input "checkbox" at bounding box center [64, 97] width 7 height 7
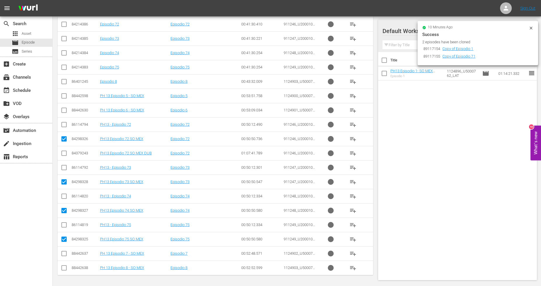
checkbox input "true"
click at [63, 109] on input "checkbox" at bounding box center [64, 111] width 7 height 7
checkbox input "true"
click at [63, 255] on input "checkbox" at bounding box center [64, 254] width 7 height 7
checkbox input "true"
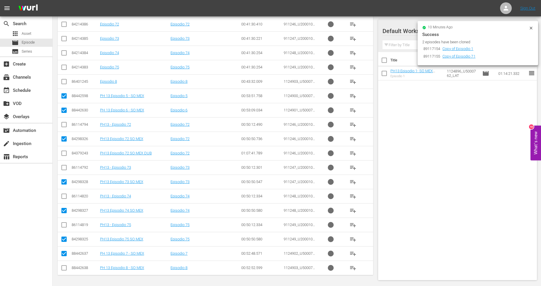
drag, startPoint x: 63, startPoint y: 267, endPoint x: 70, endPoint y: 263, distance: 8.0
click at [63, 267] on input "checkbox" at bounding box center [64, 268] width 7 height 7
checkbox input "true"
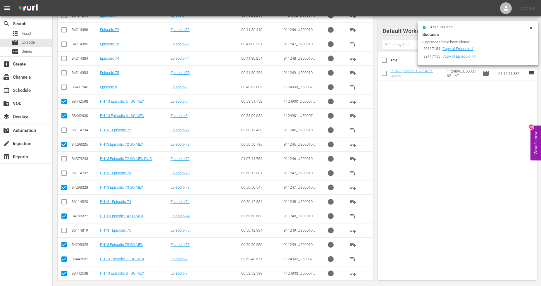
scroll to position [0, 0]
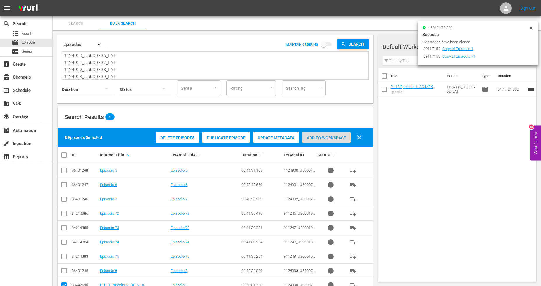
click at [335, 138] on span "Add to Workspace" at bounding box center [326, 137] width 49 height 5
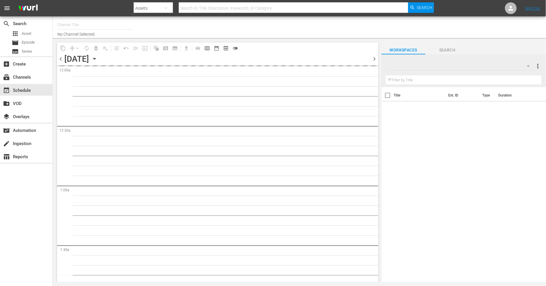
type input "Sony One Novelas (MX) (1001)"
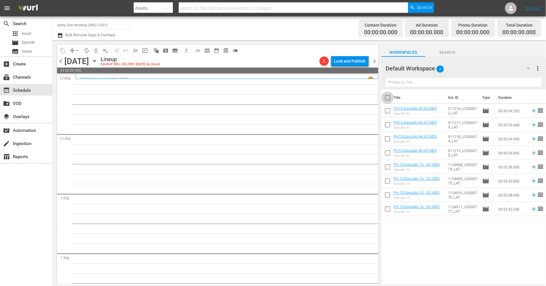
click at [387, 101] on input "checkbox" at bounding box center [387, 99] width 12 height 12
checkbox input "true"
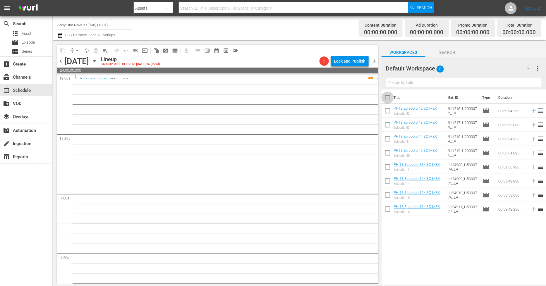
checkbox input "true"
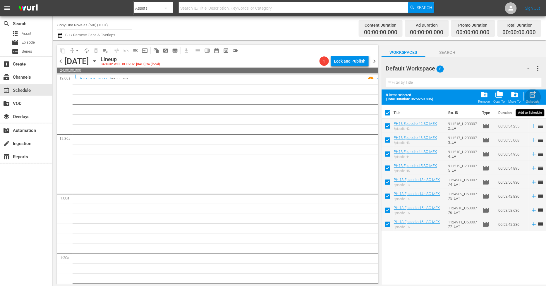
click at [532, 97] on span "post_add" at bounding box center [533, 95] width 8 height 8
checkbox input "false"
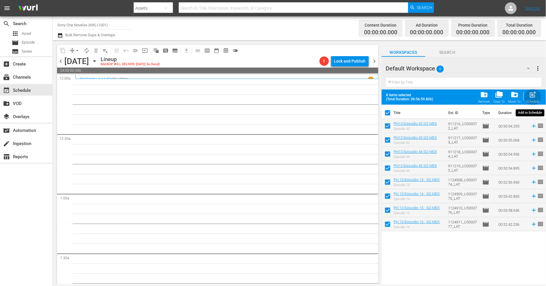
checkbox input "false"
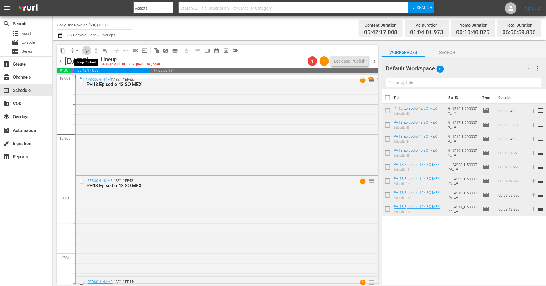
click at [88, 52] on span "autorenew_outlined" at bounding box center [87, 51] width 6 height 6
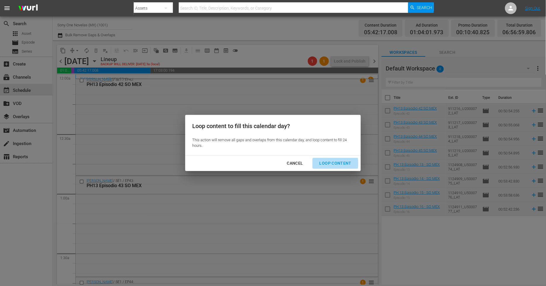
click at [329, 164] on div "Loop Content" at bounding box center [335, 163] width 41 height 7
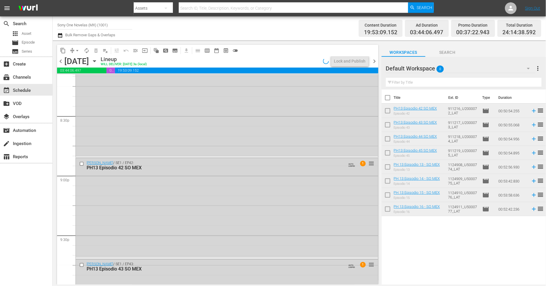
scroll to position [2682, 0]
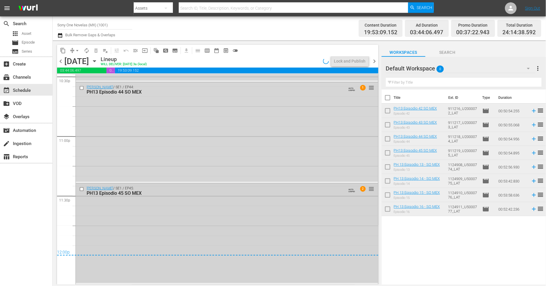
click at [192, 224] on div "Doña Bárbara / SE1 / EP45: PH13 Episodio 45 SO MEX AUTO-LOOPED 2 reorder" at bounding box center [227, 233] width 302 height 99
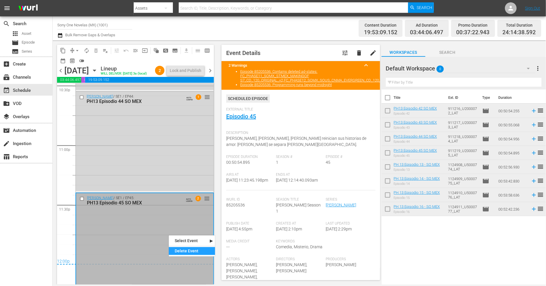
click at [188, 251] on div "Delete Event" at bounding box center [192, 251] width 46 height 8
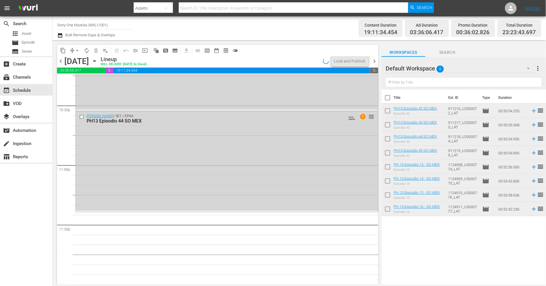
scroll to position [2653, 0]
click at [113, 181] on div "Doña Bárbara / SE1 / EP44: PH13 Episodio 44 SO MEX AUTO-LOOPED 1 reorder" at bounding box center [227, 161] width 302 height 99
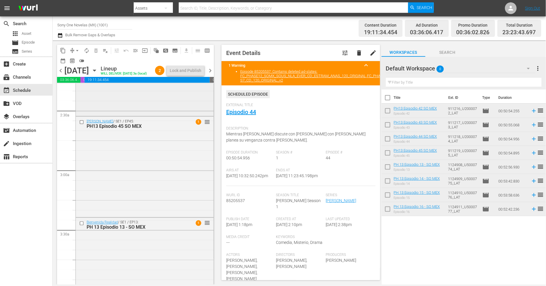
scroll to position [260, 0]
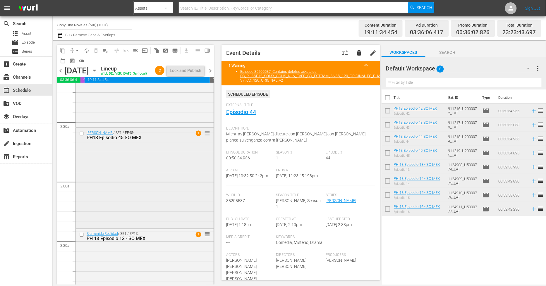
click at [135, 183] on div "Doña Bárbara / SE1 / EP45: PH13 Episodio 45 SO MEX 1 reorder" at bounding box center [145, 177] width 138 height 99
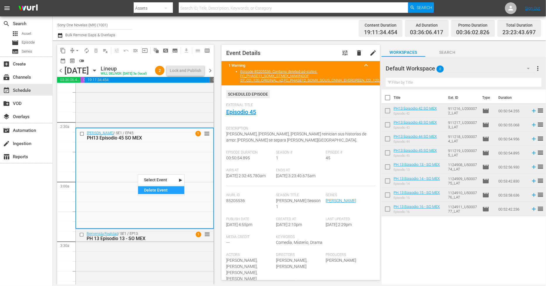
click at [148, 194] on div "Delete Event" at bounding box center [161, 190] width 46 height 8
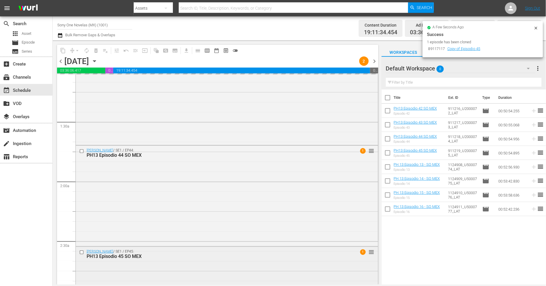
scroll to position [130, 0]
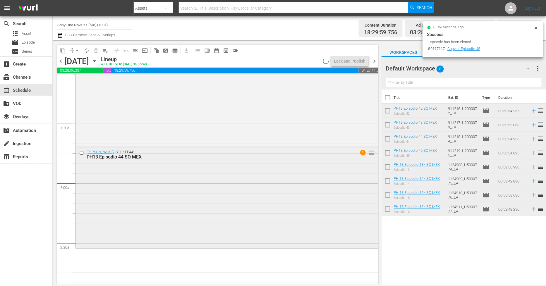
click at [186, 185] on div "Doña Bárbara / SE1 / EP44: PH13 Episodio 44 SO MEX 1 reorder" at bounding box center [227, 196] width 302 height 99
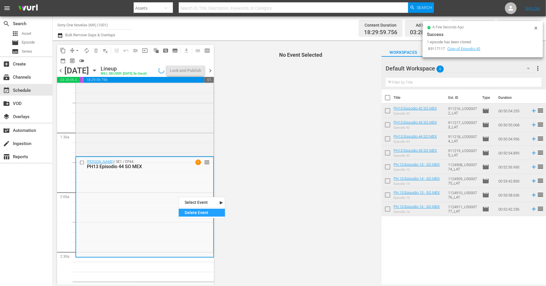
click at [214, 215] on div "Delete Event" at bounding box center [202, 213] width 46 height 8
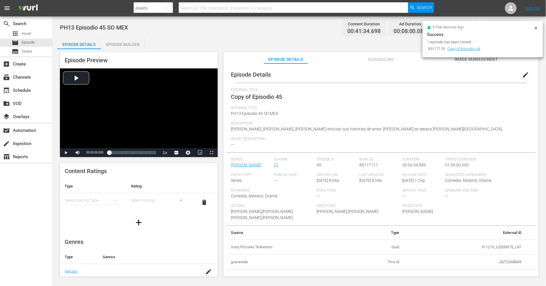
click at [491, 75] on span "edit" at bounding box center [525, 74] width 7 height 7
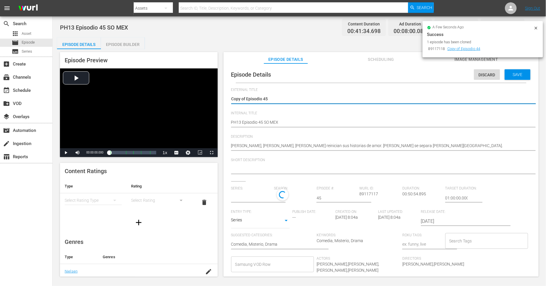
drag, startPoint x: 247, startPoint y: 98, endPoint x: -1, endPoint y: 84, distance: 247.8
click at [0, 84] on html "menu Search By Assets Search ID, Title, Description, Keywords, or Category Sear…" at bounding box center [273, 143] width 546 height 286
type textarea "Episodio 45"
type input "[PERSON_NAME]"
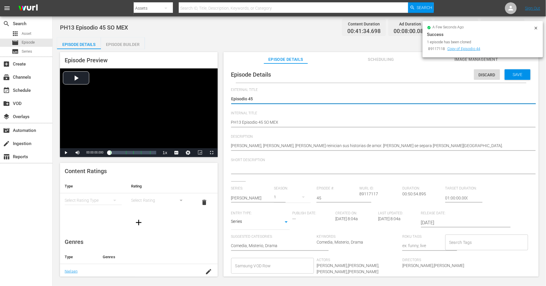
type textarea "Episodio 45"
click at [288, 126] on div "PH13 Episodio 45 SO MEX PH13 Episodio 45 SO MEX" at bounding box center [379, 123] width 297 height 14
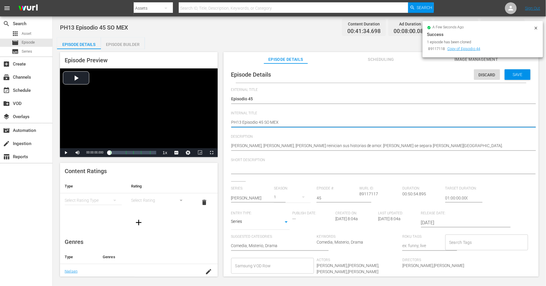
type textarea "PH13 Episodio 45 SO MEX"
type textarea "PH13 Episodio 45 SO MEX D"
type textarea "PH13 Episodio 45 SO MEX DU"
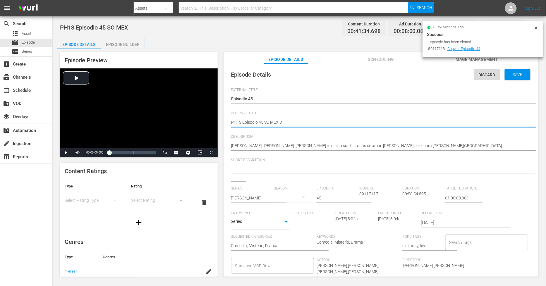
type textarea "PH13 Episodio 45 SO MEX DU"
type textarea "PH13 Episodio 45 SO MEX DUP"
type textarea "PH13 Episodio 45 SO MEX DUP1"
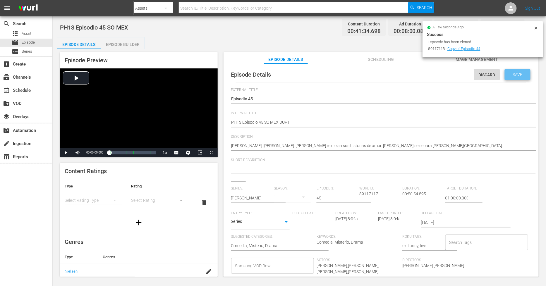
click at [491, 73] on span "Save" at bounding box center [517, 74] width 19 height 5
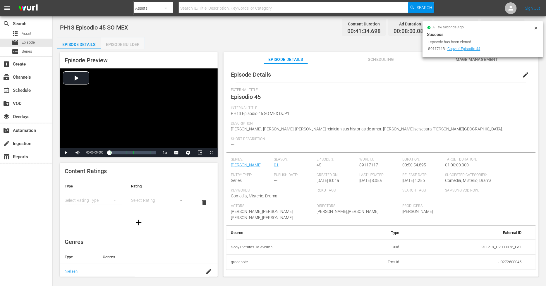
click at [138, 46] on div "Episode Builder" at bounding box center [123, 44] width 44 height 14
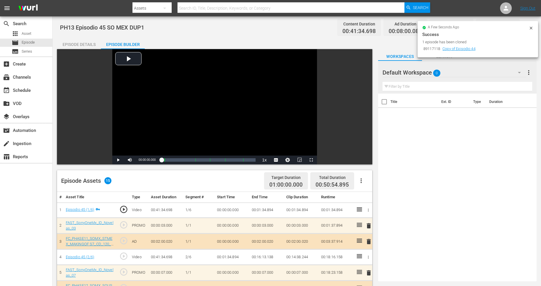
click at [482, 71] on div "Default Workspace 0" at bounding box center [454, 72] width 144 height 16
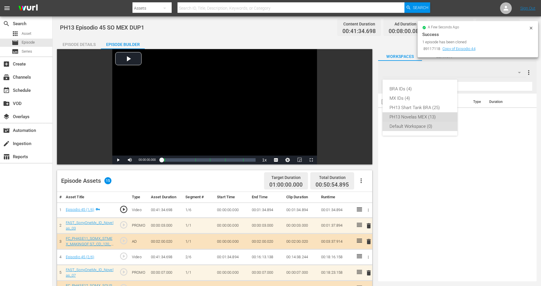
click at [425, 115] on div "PH13 Novelas MEX (13)" at bounding box center [419, 116] width 61 height 9
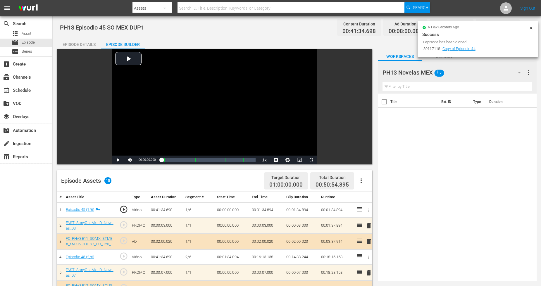
click at [491, 29] on icon at bounding box center [531, 28] width 5 height 5
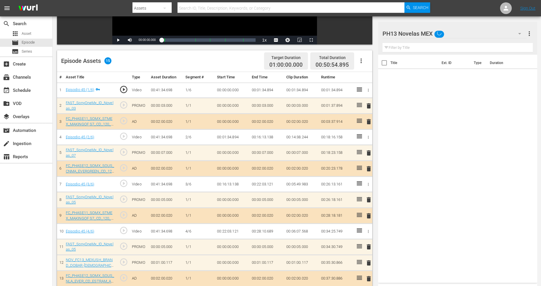
scroll to position [155, 0]
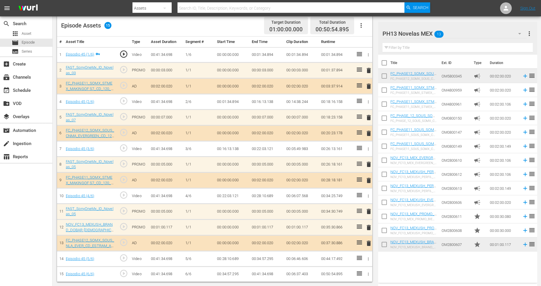
click at [385, 245] on input "checkbox" at bounding box center [384, 245] width 12 height 12
checkbox input "true"
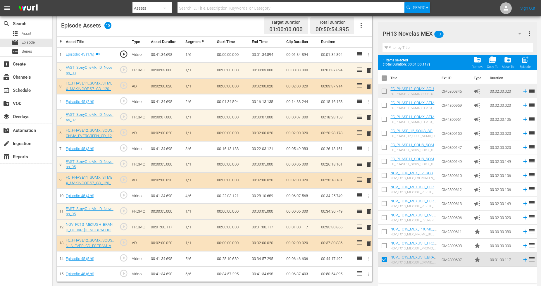
click at [384, 245] on input "checkbox" at bounding box center [384, 247] width 12 height 12
checkbox input "true"
click at [384, 232] on input "checkbox" at bounding box center [384, 233] width 12 height 12
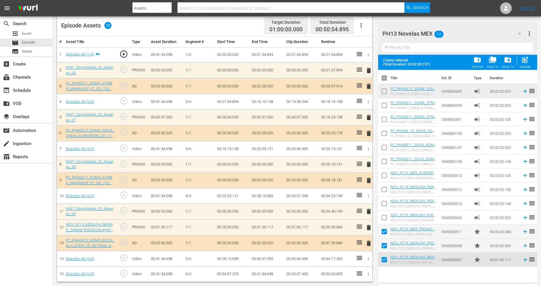
click at [491, 62] on span "post_add" at bounding box center [525, 60] width 8 height 8
checkbox input "false"
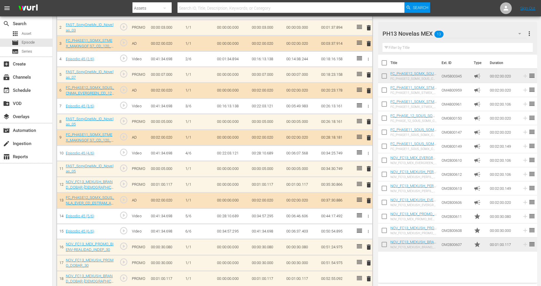
scroll to position [204, 0]
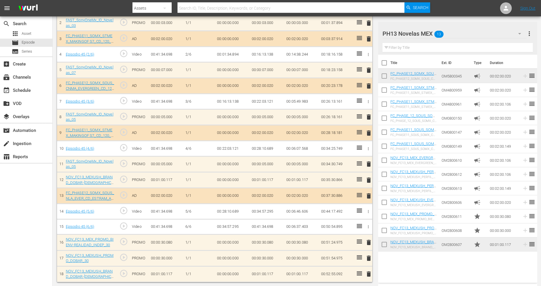
click at [382, 245] on input "checkbox" at bounding box center [384, 245] width 12 height 12
checkbox input "true"
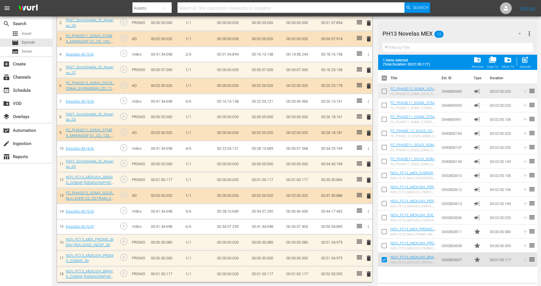
click at [384, 248] on input "checkbox" at bounding box center [384, 247] width 12 height 12
checkbox input "true"
click at [384, 232] on input "checkbox" at bounding box center [384, 233] width 12 height 12
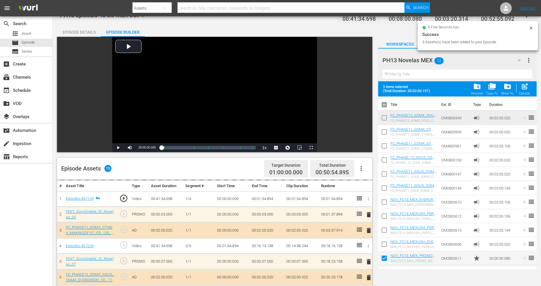
scroll to position [0, 0]
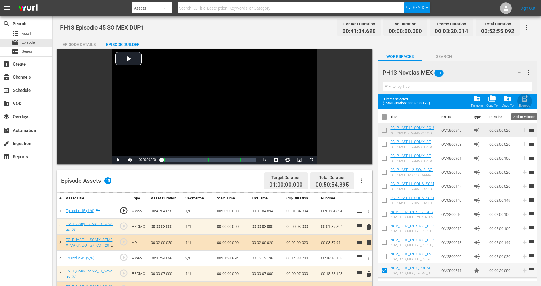
click at [491, 98] on span "post_add" at bounding box center [525, 99] width 8 height 8
checkbox input "false"
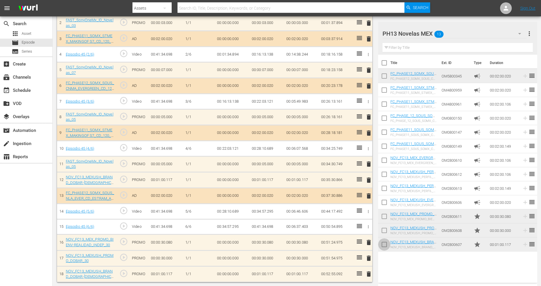
click at [383, 242] on input "checkbox" at bounding box center [384, 245] width 12 height 12
checkbox input "true"
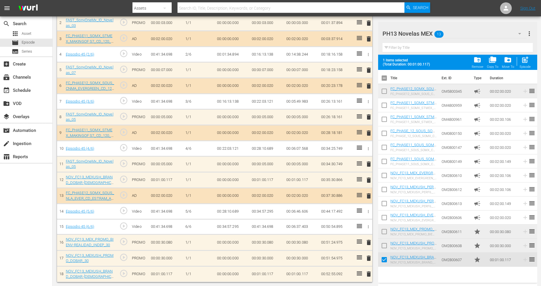
click at [384, 243] on input "checkbox" at bounding box center [384, 247] width 12 height 12
checkbox input "true"
click at [382, 229] on input "checkbox" at bounding box center [384, 233] width 12 height 12
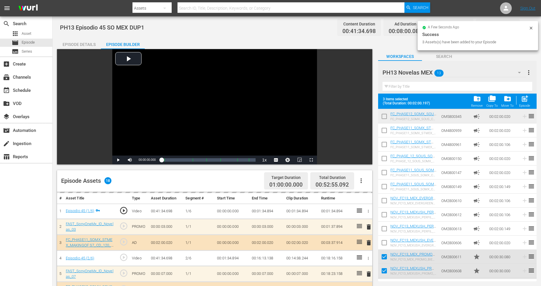
scroll to position [26, 0]
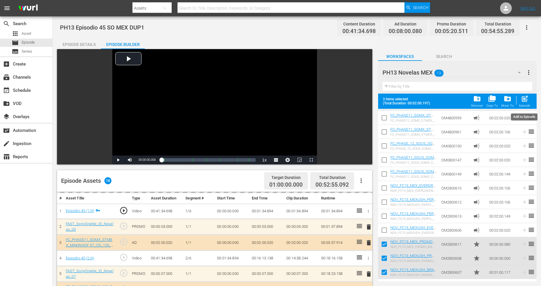
click at [491, 98] on span "post_add" at bounding box center [525, 99] width 8 height 8
checkbox input "false"
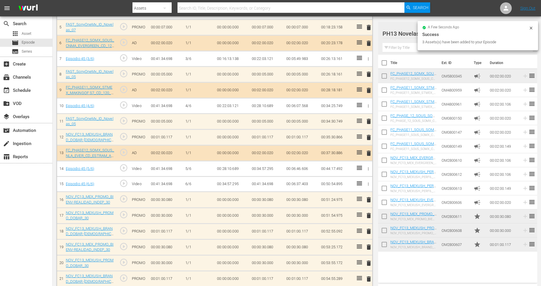
scroll to position [252, 0]
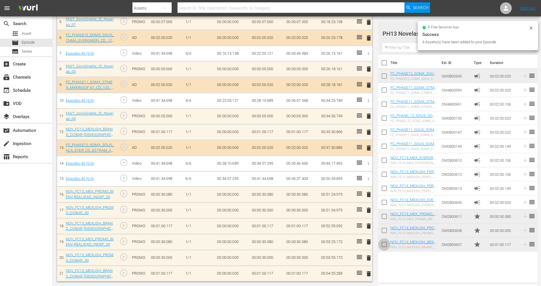
click at [383, 246] on input "checkbox" at bounding box center [384, 245] width 12 height 12
checkbox input "true"
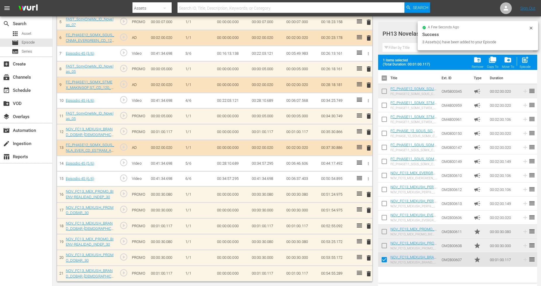
click at [384, 243] on input "checkbox" at bounding box center [384, 247] width 12 height 12
checkbox input "true"
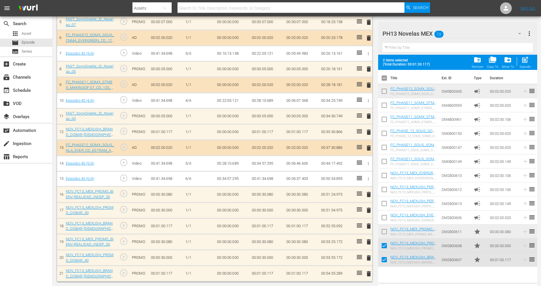
click at [385, 228] on input "checkbox" at bounding box center [384, 233] width 12 height 12
click at [491, 61] on span "post_add" at bounding box center [525, 60] width 8 height 8
checkbox input "false"
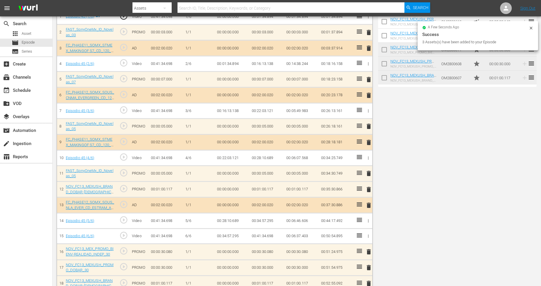
scroll to position [0, 0]
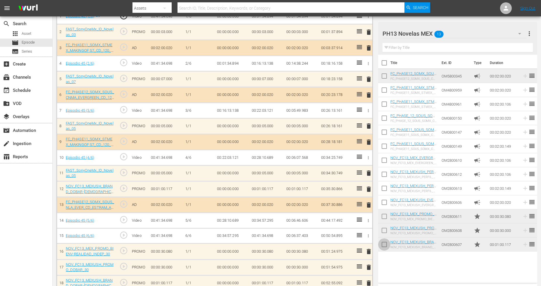
click at [385, 244] on input "checkbox" at bounding box center [384, 245] width 12 height 12
checkbox input "true"
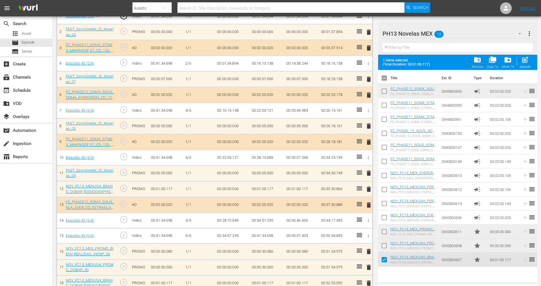
click at [384, 246] on input "checkbox" at bounding box center [384, 247] width 12 height 12
checkbox input "true"
click at [387, 231] on input "checkbox" at bounding box center [384, 233] width 12 height 12
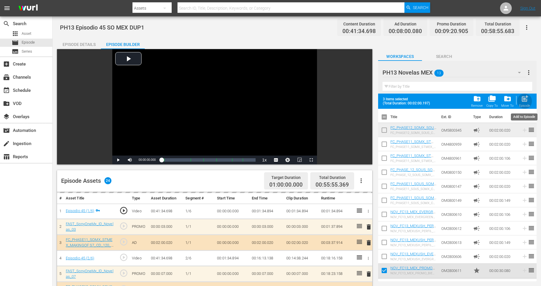
click at [491, 101] on span "post_add" at bounding box center [525, 99] width 8 height 8
checkbox input "false"
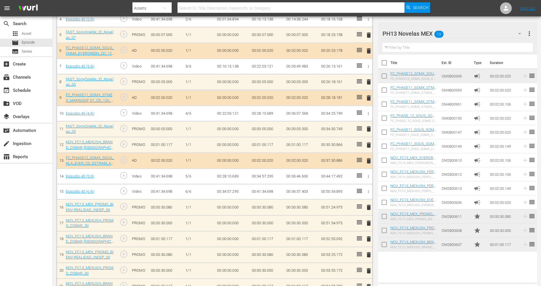
scroll to position [260, 0]
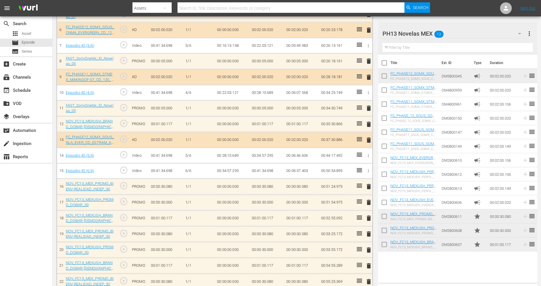
click at [384, 246] on input "checkbox" at bounding box center [384, 245] width 12 height 12
checkbox input "true"
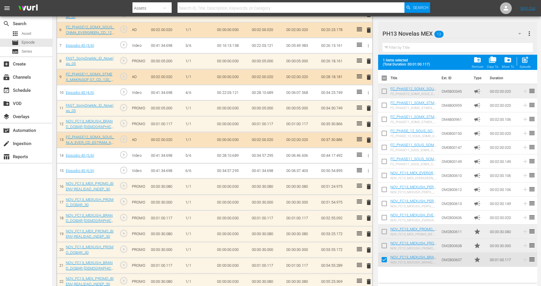
click at [384, 243] on input "checkbox" at bounding box center [384, 247] width 12 height 12
checkbox input "true"
click at [386, 234] on input "checkbox" at bounding box center [384, 233] width 12 height 12
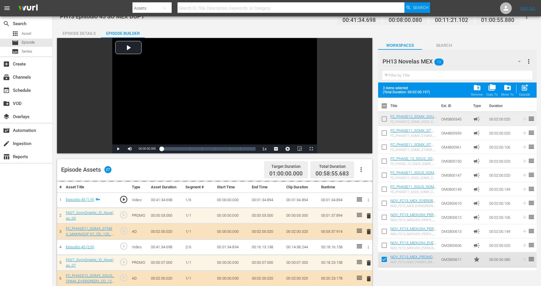
scroll to position [0, 0]
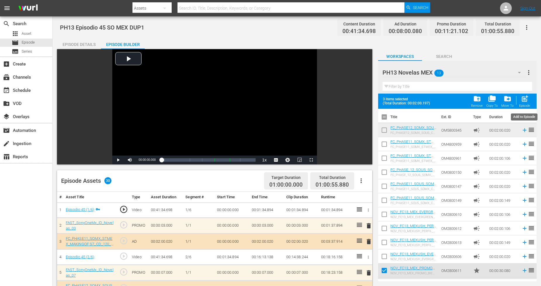
click at [491, 103] on span "post_add" at bounding box center [525, 99] width 8 height 8
checkbox input "false"
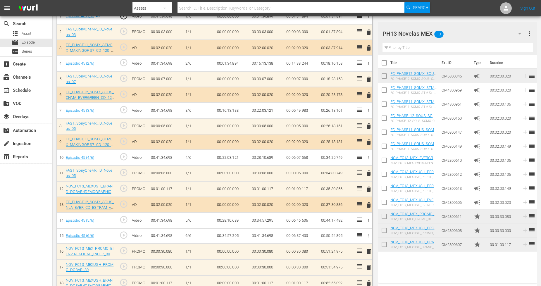
click at [382, 246] on input "checkbox" at bounding box center [384, 245] width 12 height 12
checkbox input "true"
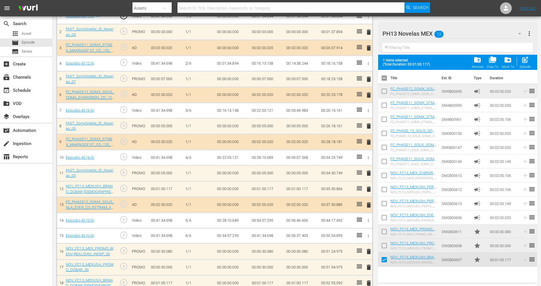
click at [382, 246] on input "checkbox" at bounding box center [384, 247] width 12 height 12
checkbox input "true"
click at [385, 229] on input "checkbox" at bounding box center [384, 233] width 12 height 12
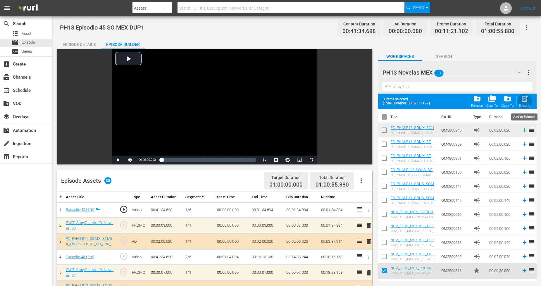
click at [491, 102] on span "post_add" at bounding box center [525, 99] width 8 height 8
checkbox input "false"
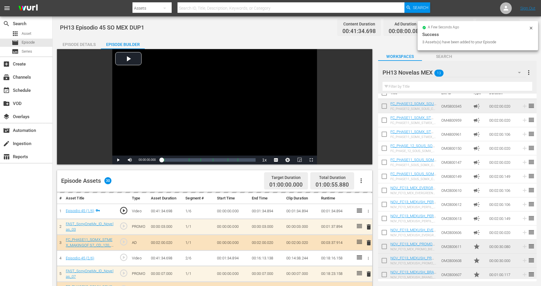
scroll to position [11, 0]
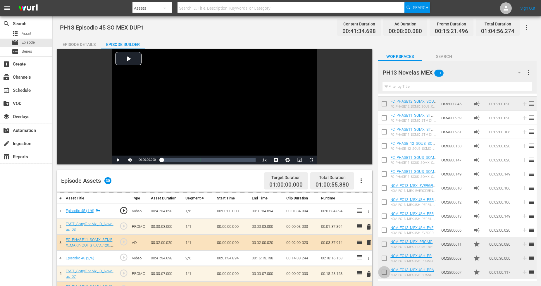
click at [384, 257] on input "checkbox" at bounding box center [384, 273] width 12 height 12
checkbox input "true"
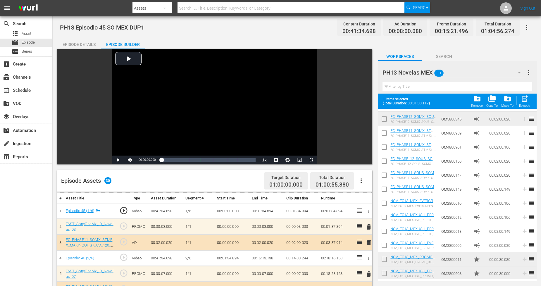
click at [384, 257] on input "checkbox" at bounding box center [384, 260] width 12 height 12
checkbox input "true"
click at [384, 257] on input "checkbox" at bounding box center [384, 274] width 12 height 12
checkbox input "true"
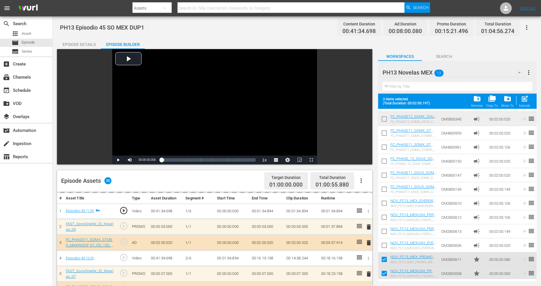
scroll to position [0, 0]
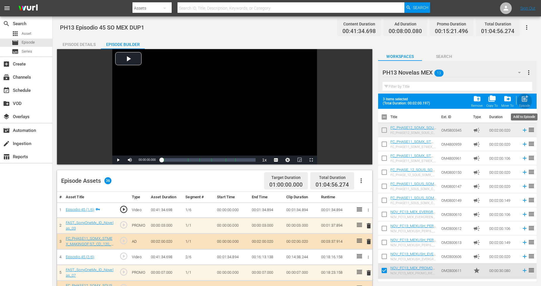
click at [491, 99] on span "post_add" at bounding box center [525, 99] width 8 height 8
checkbox input "false"
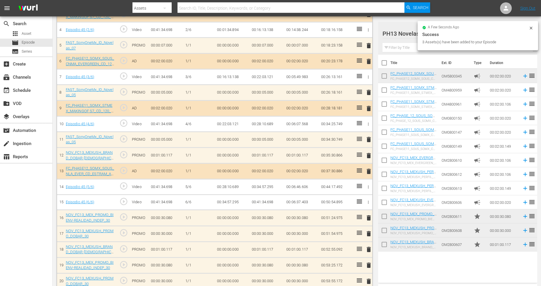
click at [384, 244] on input "checkbox" at bounding box center [384, 245] width 12 height 12
checkbox input "true"
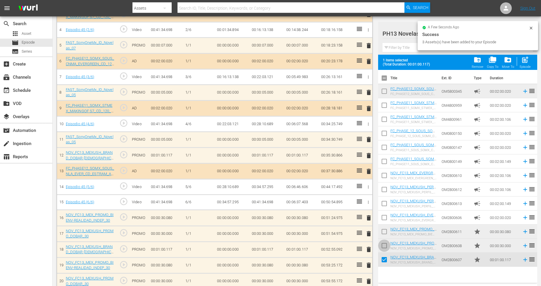
click at [384, 243] on input "checkbox" at bounding box center [384, 247] width 12 height 12
checkbox input "true"
click at [384, 227] on input "checkbox" at bounding box center [384, 233] width 12 height 12
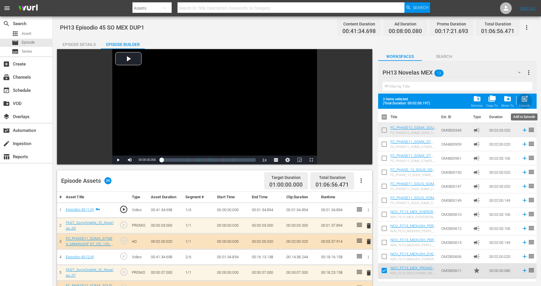
click at [491, 103] on div "post_add Episode" at bounding box center [524, 101] width 11 height 13
checkbox input "false"
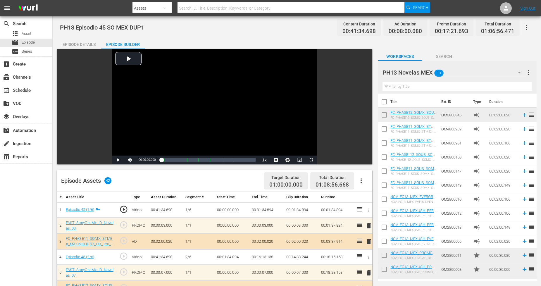
click at [491, 28] on icon "button" at bounding box center [526, 27] width 7 height 7
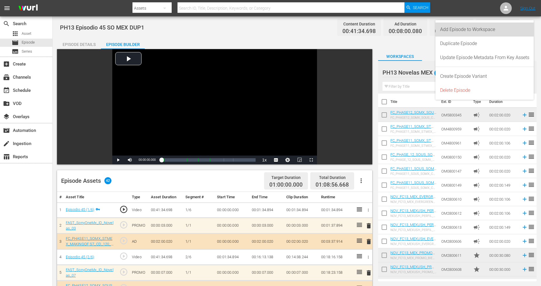
click at [491, 30] on div "Add Episode to Workspace" at bounding box center [484, 30] width 89 height 14
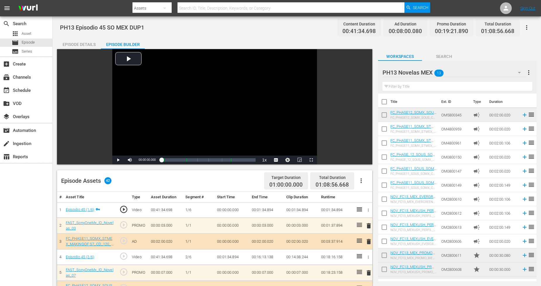
click at [491, 76] on div "PH13 Novelas MEX 13" at bounding box center [454, 72] width 144 height 16
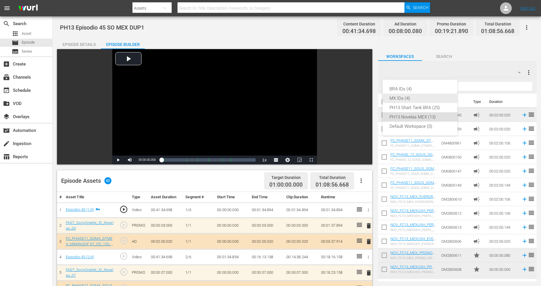
click at [418, 97] on div "MX IDs (4)" at bounding box center [419, 98] width 61 height 9
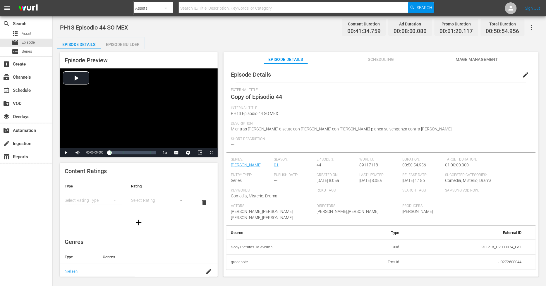
click at [491, 76] on button "edit" at bounding box center [525, 75] width 14 height 14
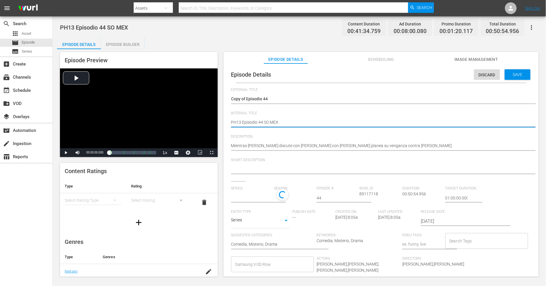
type textarea "PH13 Episodio 44 SO MEX"
type textarea "PH13 Episodio 44 SO MEX D"
type textarea "PH13 Episodio 44 SO MEX DU"
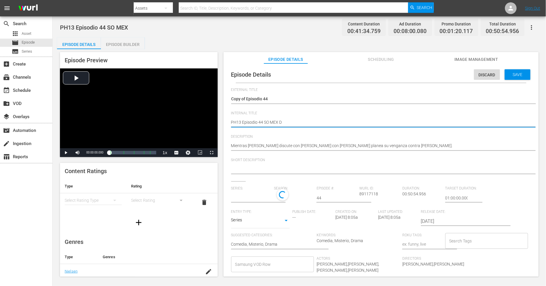
type textarea "PH13 Episodio 44 SO MEX DU"
type textarea "PH13 Episodio 44 SO MEX DUP"
type textarea "PH13 Episodio 44 SO MEX DUP1"
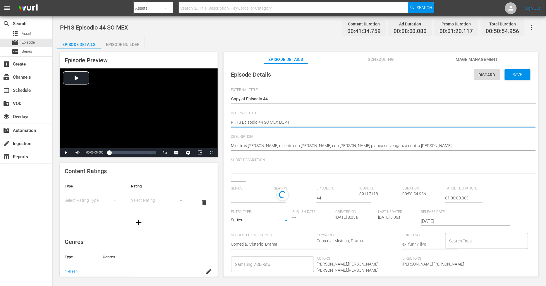
type input "[PERSON_NAME]"
type textarea "PH13 Episodio 44 SO MEX DUP1"
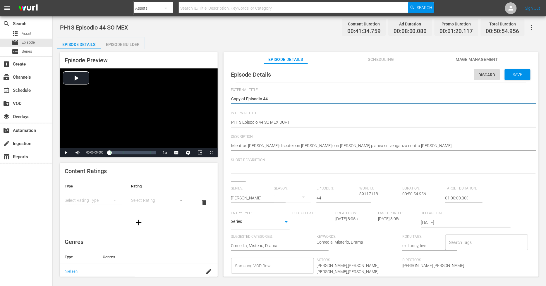
drag, startPoint x: 246, startPoint y: 99, endPoint x: -62, endPoint y: 91, distance: 307.4
type textarea "Episodio 44"
click at [491, 75] on div "Save" at bounding box center [517, 74] width 26 height 11
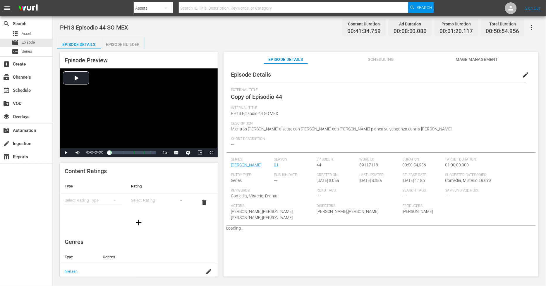
click at [132, 40] on div "Episode Builder" at bounding box center [123, 44] width 44 height 14
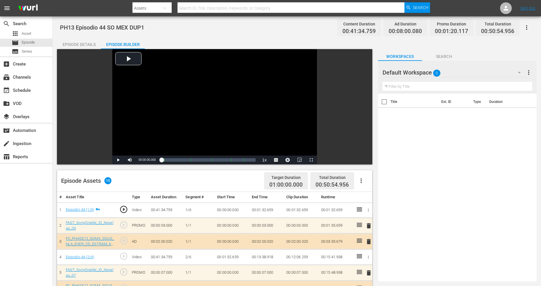
click at [481, 73] on div "Default Workspace 0" at bounding box center [454, 72] width 144 height 16
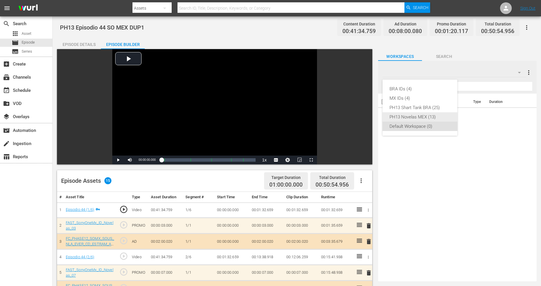
click at [437, 116] on div "PH13 Novelas MEX (13)" at bounding box center [419, 116] width 61 height 9
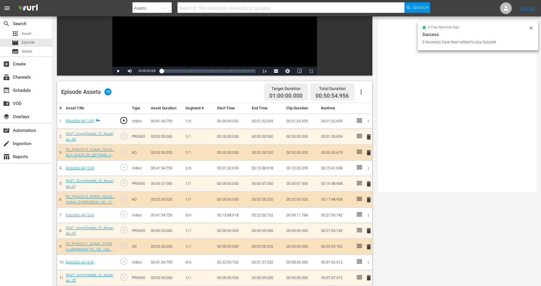
scroll to position [155, 0]
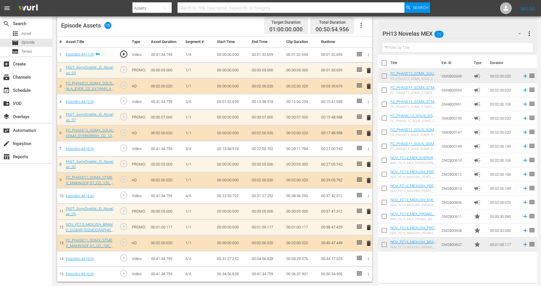
click at [386, 243] on input "checkbox" at bounding box center [384, 245] width 12 height 12
checkbox input "true"
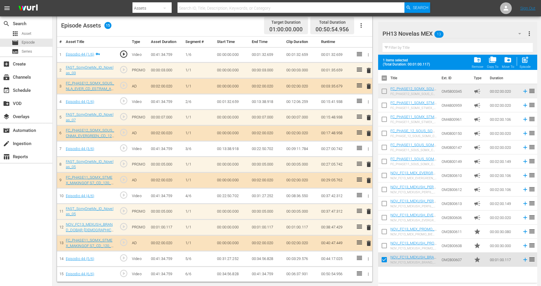
click at [383, 243] on input "checkbox" at bounding box center [384, 247] width 12 height 12
checkbox input "true"
click at [384, 232] on input "checkbox" at bounding box center [384, 233] width 12 height 12
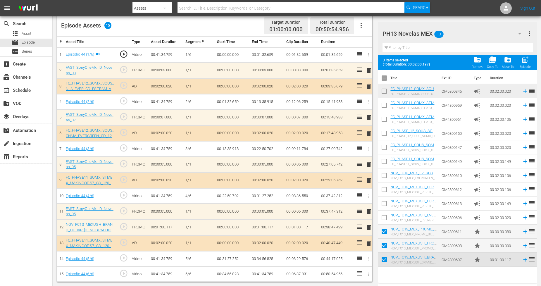
click at [491, 65] on div "post_add Episode" at bounding box center [525, 62] width 11 height 13
checkbox input "false"
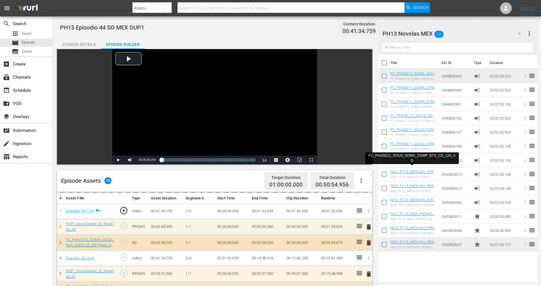
scroll to position [156, 0]
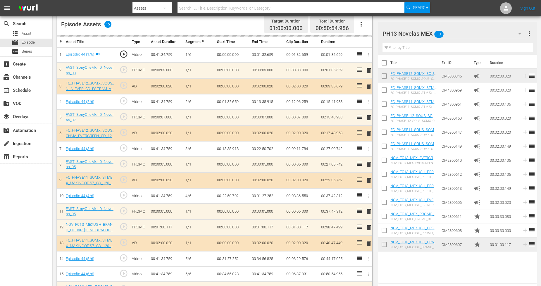
click at [384, 244] on input "checkbox" at bounding box center [384, 245] width 12 height 12
checkbox input "true"
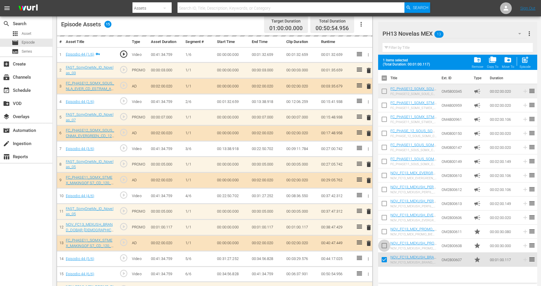
click at [384, 244] on input "checkbox" at bounding box center [384, 247] width 12 height 12
checkbox input "true"
click at [382, 231] on input "checkbox" at bounding box center [384, 233] width 12 height 12
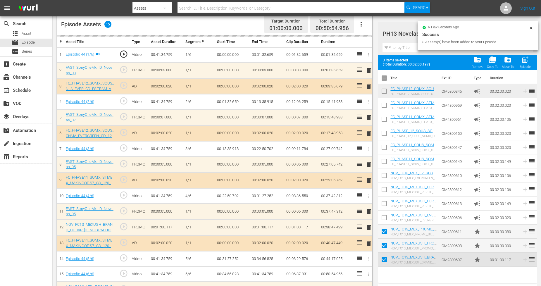
scroll to position [0, 0]
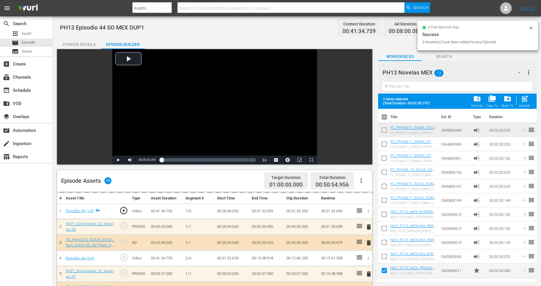
click at [491, 27] on icon at bounding box center [531, 28] width 5 height 5
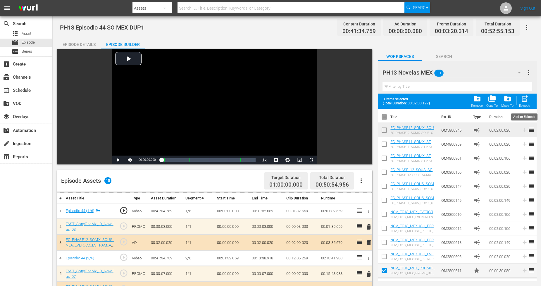
click at [491, 102] on span "post_add" at bounding box center [525, 99] width 8 height 8
checkbox input "false"
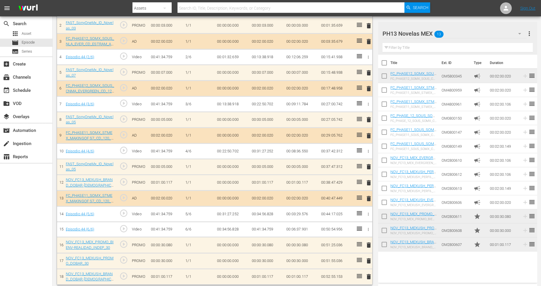
scroll to position [204, 0]
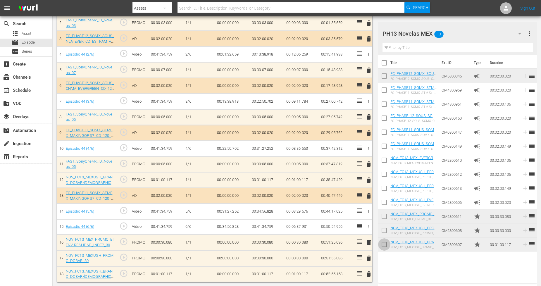
click at [382, 244] on input "checkbox" at bounding box center [384, 245] width 12 height 12
checkbox input "true"
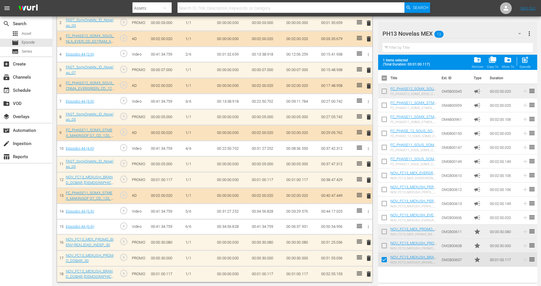
click at [386, 242] on input "checkbox" at bounding box center [384, 247] width 12 height 12
checkbox input "true"
click at [385, 230] on input "checkbox" at bounding box center [384, 233] width 12 height 12
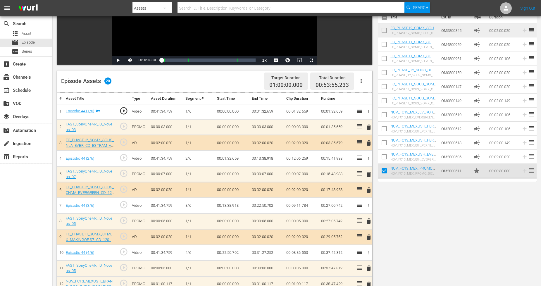
scroll to position [0, 0]
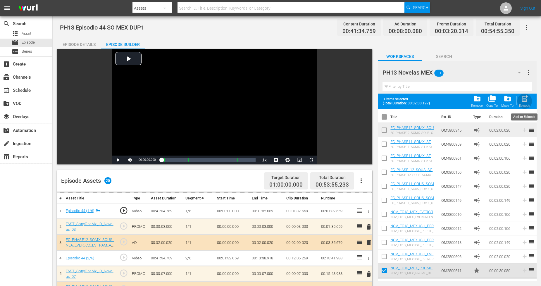
click at [491, 99] on span "post_add" at bounding box center [525, 99] width 8 height 8
checkbox input "false"
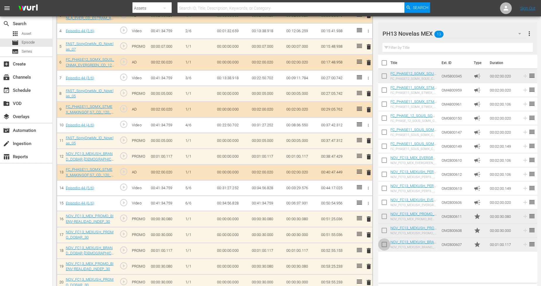
click at [383, 245] on input "checkbox" at bounding box center [384, 245] width 12 height 12
checkbox input "true"
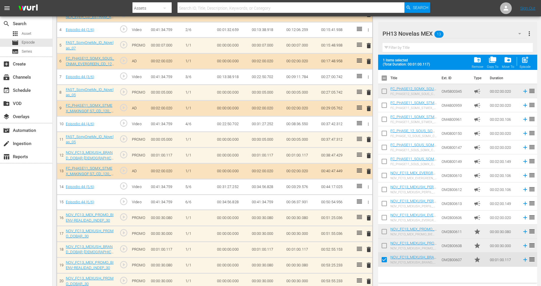
scroll to position [226, 0]
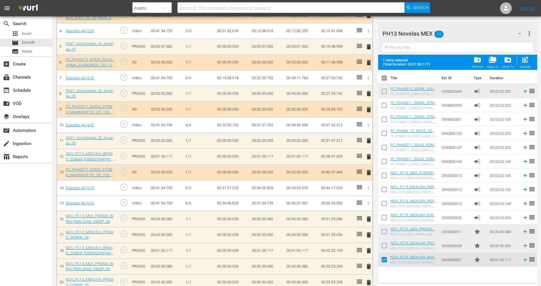
click at [385, 241] on input "checkbox" at bounding box center [384, 247] width 12 height 12
checkbox input "true"
click at [386, 230] on input "checkbox" at bounding box center [384, 233] width 12 height 12
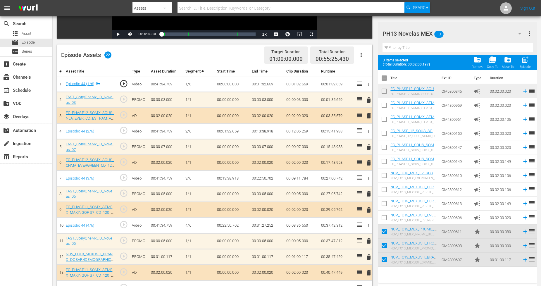
scroll to position [31, 0]
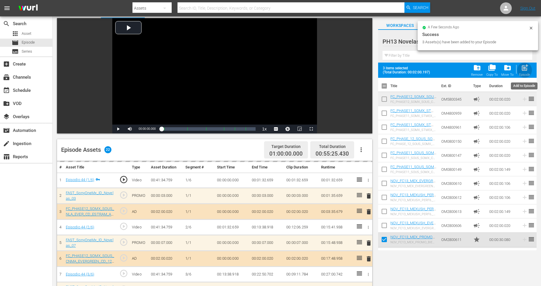
click at [491, 71] on span "post_add" at bounding box center [525, 68] width 8 height 8
checkbox input "false"
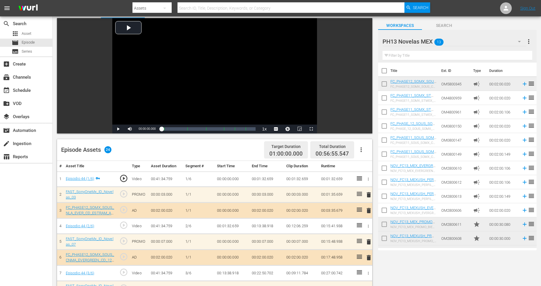
click at [383, 241] on input "checkbox" at bounding box center [384, 239] width 12 height 12
checkbox input "true"
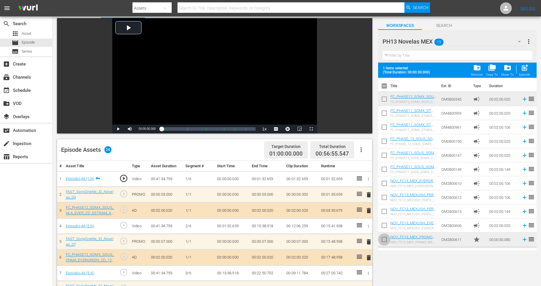
click at [384, 239] on input "checkbox" at bounding box center [384, 240] width 12 height 12
checkbox input "true"
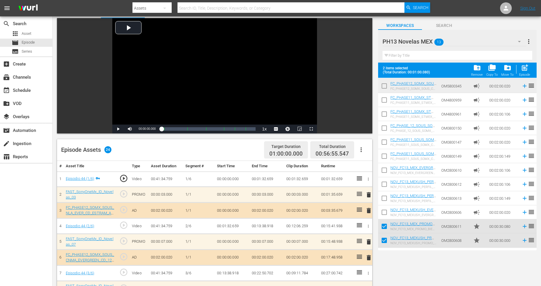
scroll to position [26, 0]
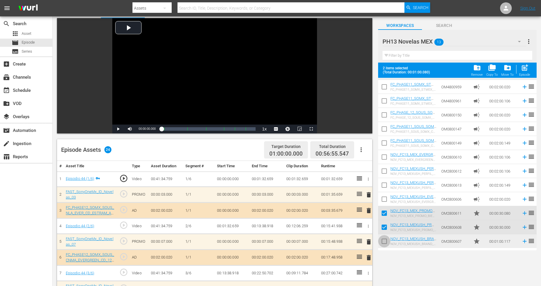
click at [386, 240] on input "checkbox" at bounding box center [384, 242] width 12 height 12
checkbox input "true"
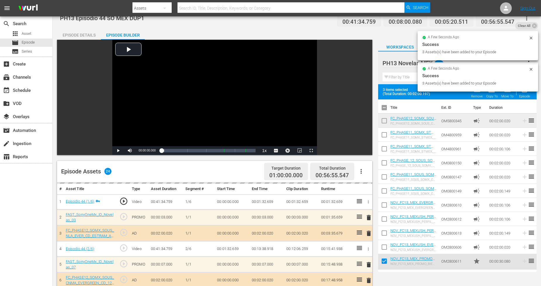
scroll to position [0, 0]
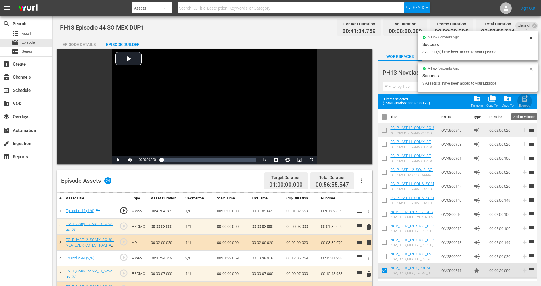
click at [491, 98] on div "post_add Episode" at bounding box center [524, 101] width 11 height 13
checkbox input "false"
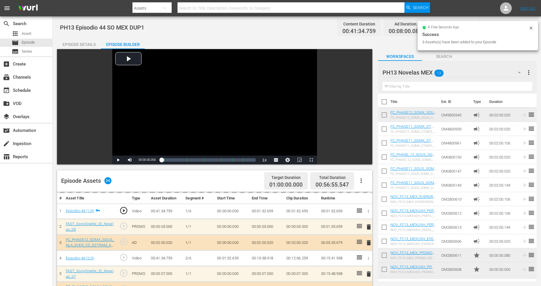
click at [491, 70] on div "PH13 Novelas MEX 13 PH13 Novelas MEX more_vert Filter by Title" at bounding box center [457, 77] width 158 height 33
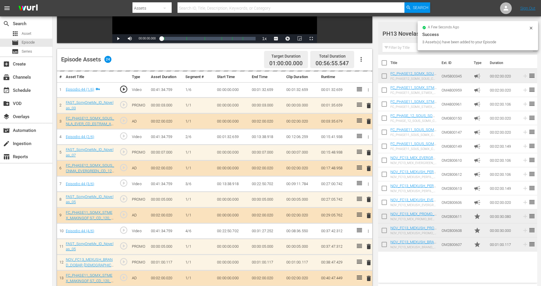
scroll to position [130, 0]
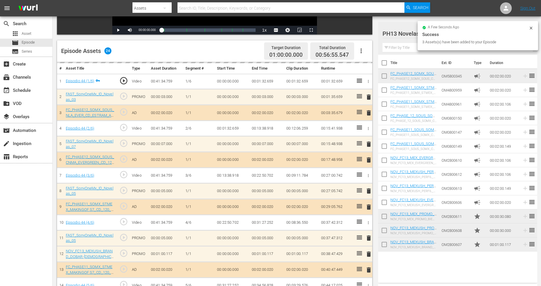
click at [384, 245] on input "checkbox" at bounding box center [384, 245] width 12 height 12
checkbox input "true"
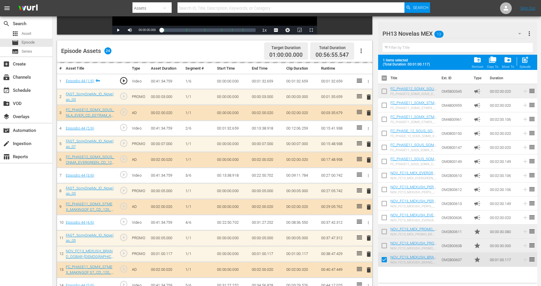
click at [385, 244] on input "checkbox" at bounding box center [384, 247] width 12 height 12
checkbox input "true"
click at [384, 232] on input "checkbox" at bounding box center [384, 233] width 12 height 12
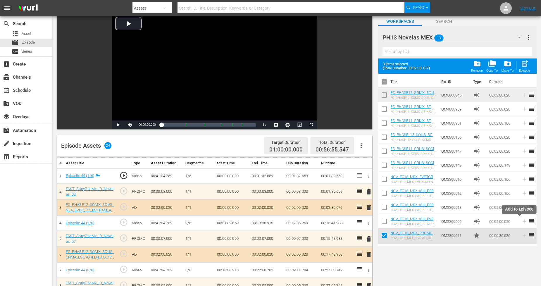
scroll to position [0, 0]
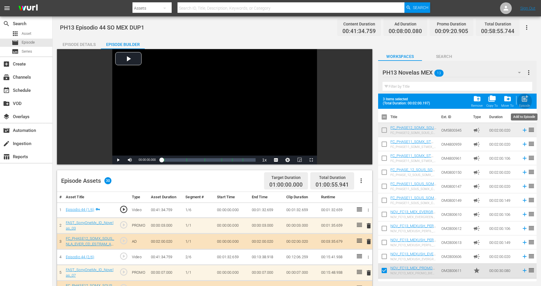
click at [491, 106] on div "Episode" at bounding box center [524, 106] width 11 height 4
checkbox input "false"
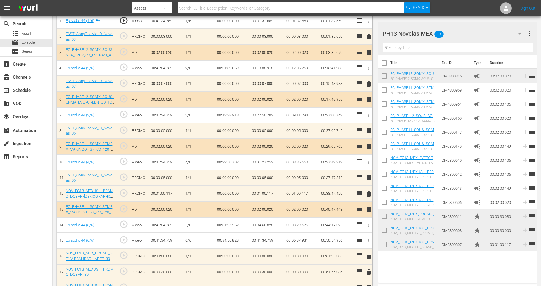
scroll to position [195, 0]
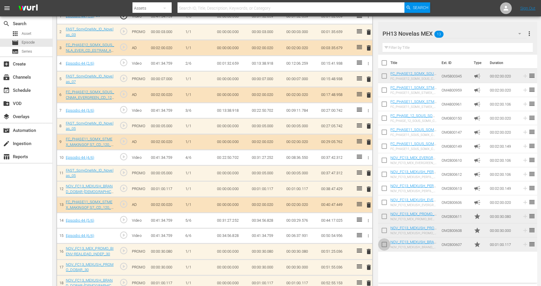
click at [384, 246] on input "checkbox" at bounding box center [384, 245] width 12 height 12
checkbox input "true"
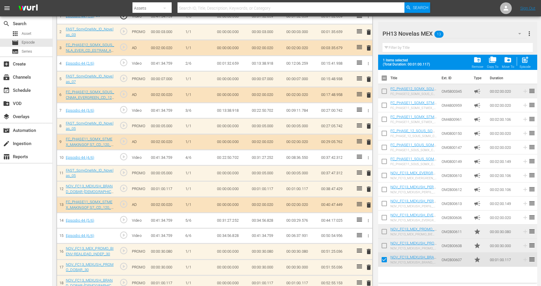
click at [384, 244] on input "checkbox" at bounding box center [384, 247] width 12 height 12
checkbox input "true"
click at [385, 230] on input "checkbox" at bounding box center [384, 233] width 12 height 12
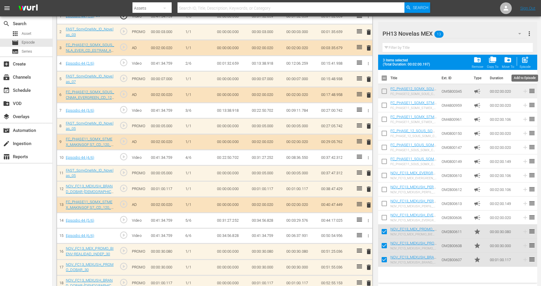
click at [491, 60] on span "post_add" at bounding box center [525, 60] width 8 height 8
checkbox input "false"
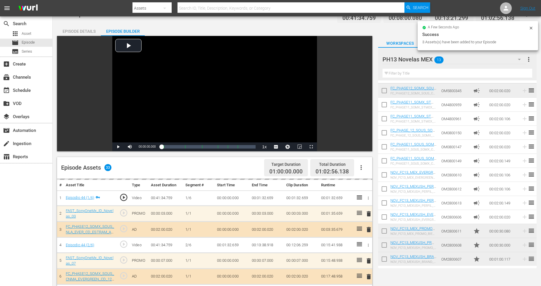
scroll to position [32, 0]
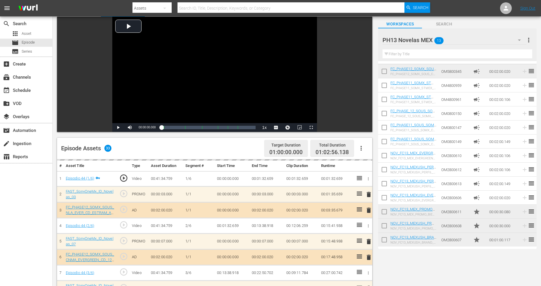
click at [384, 237] on input "checkbox" at bounding box center [384, 241] width 12 height 12
checkbox input "true"
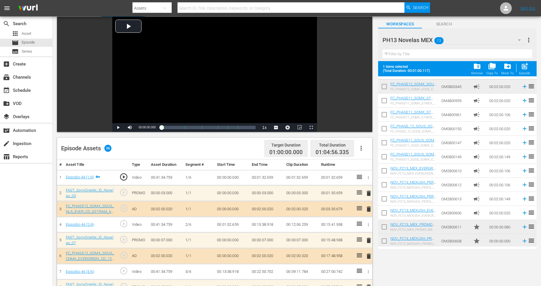
click at [384, 227] on input "checkbox" at bounding box center [384, 228] width 12 height 12
checkbox input "true"
click at [382, 240] on input "checkbox" at bounding box center [384, 242] width 12 height 12
checkbox input "true"
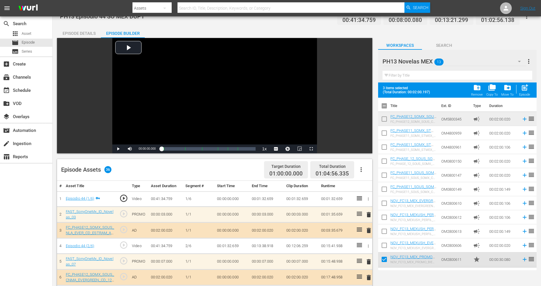
scroll to position [0, 0]
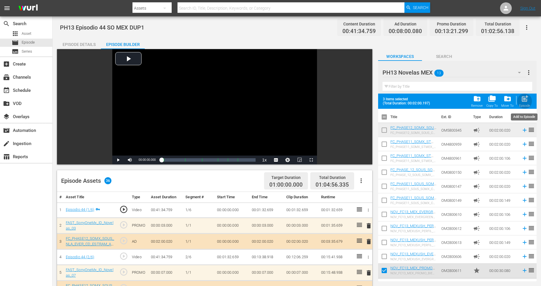
click at [491, 97] on span "post_add" at bounding box center [525, 99] width 8 height 8
checkbox input "false"
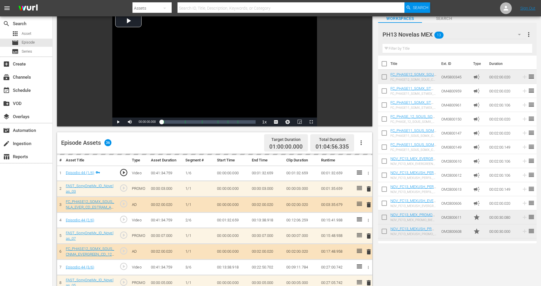
scroll to position [227, 0]
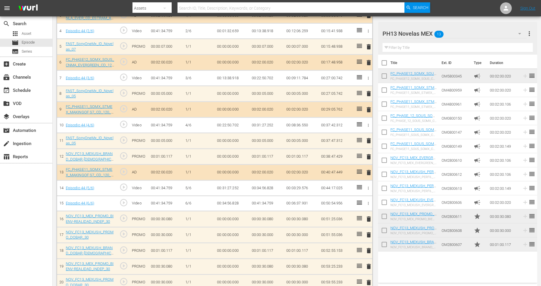
click at [382, 243] on input "checkbox" at bounding box center [384, 245] width 12 height 12
checkbox input "true"
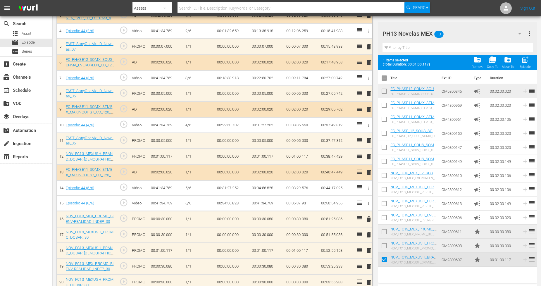
click at [384, 244] on input "checkbox" at bounding box center [384, 247] width 12 height 12
checkbox input "true"
click at [385, 231] on input "checkbox" at bounding box center [384, 233] width 12 height 12
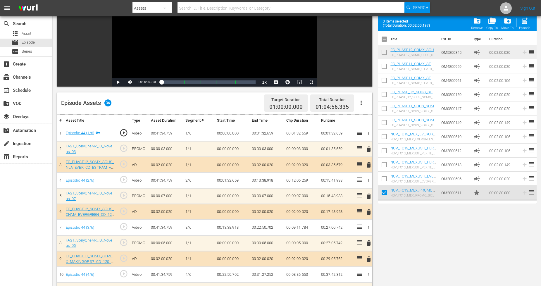
scroll to position [0, 0]
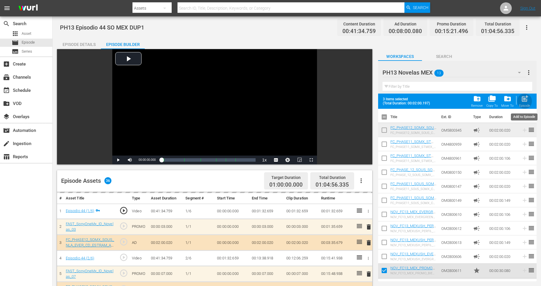
click at [491, 104] on div "Episode" at bounding box center [524, 106] width 11 height 4
checkbox input "false"
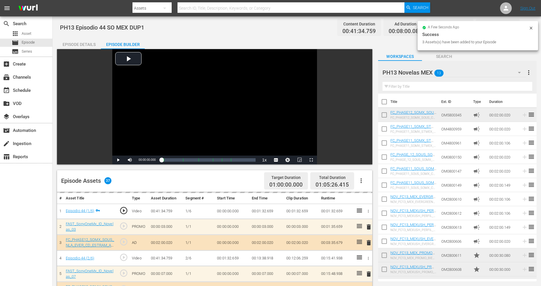
click at [491, 28] on icon at bounding box center [531, 28] width 5 height 5
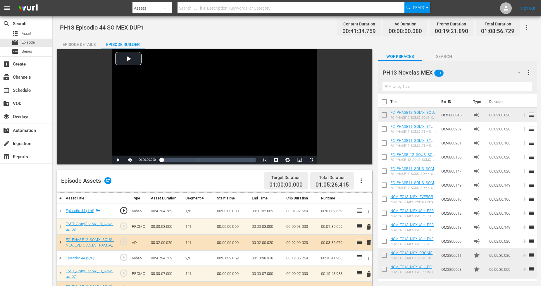
click at [491, 27] on icon "button" at bounding box center [526, 27] width 7 height 7
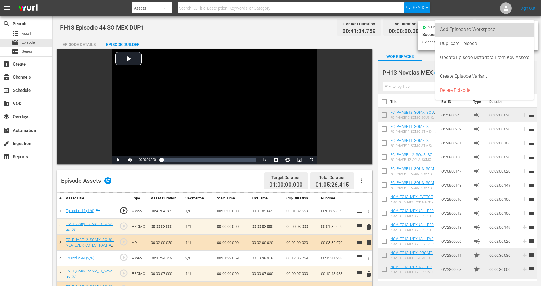
click at [491, 31] on div "Add Episode to Workspace" at bounding box center [484, 30] width 89 height 14
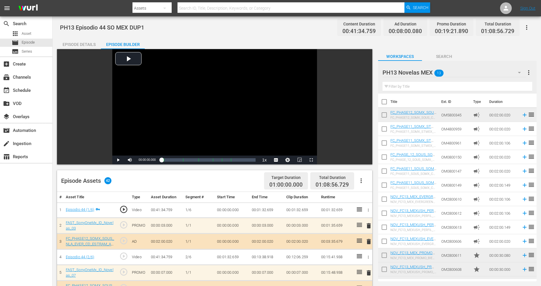
click at [467, 68] on div "PH13 Novelas MEX 13" at bounding box center [454, 72] width 144 height 16
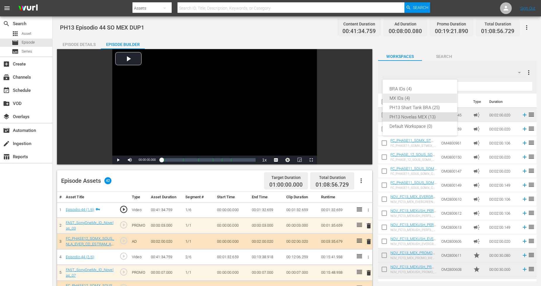
click at [426, 97] on div "MX IDs (4)" at bounding box center [419, 98] width 61 height 9
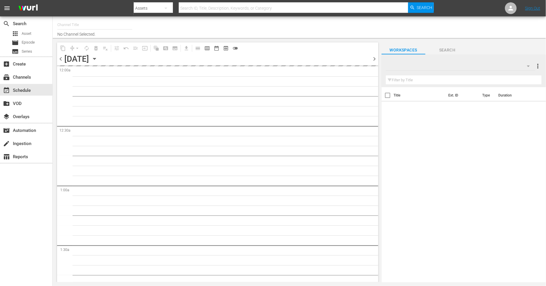
type input "Sony One Novelas (MX) (1001)"
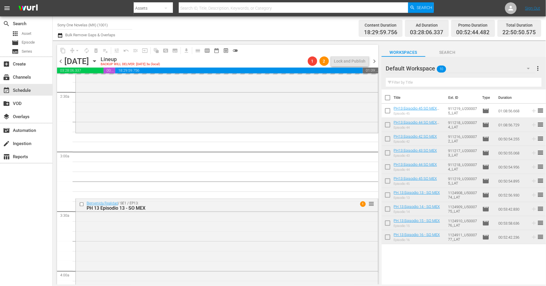
scroll to position [292, 0]
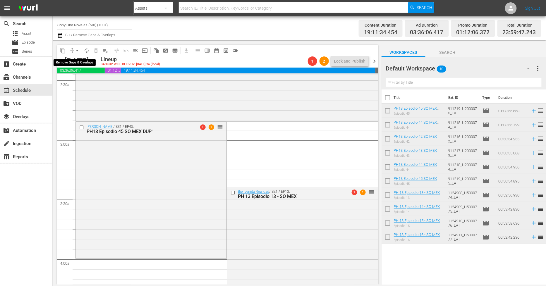
click at [77, 51] on span "arrow_drop_down" at bounding box center [77, 51] width 6 height 6
click at [77, 61] on li "Align to Midnight" at bounding box center [77, 62] width 61 height 10
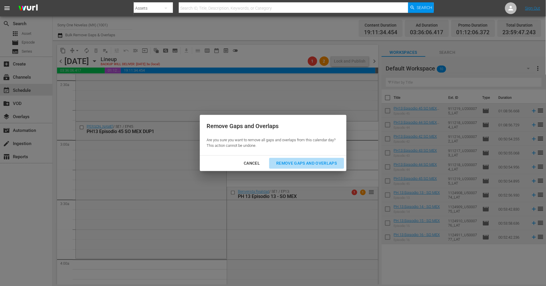
click at [295, 163] on div "Remove Gaps and Overlaps" at bounding box center [306, 163] width 70 height 7
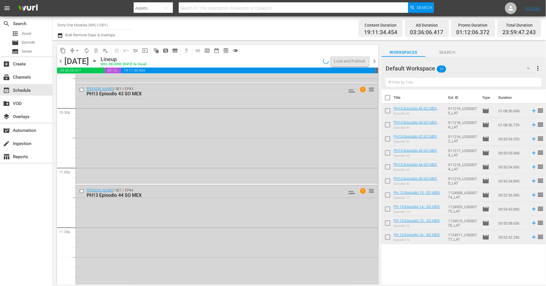
scroll to position [2653, 0]
click at [180, 219] on div "[PERSON_NAME] / SE1 / EP44: PH13 Episodio 44 SO MEX AUTO-LOOPED 1 reorder" at bounding box center [227, 232] width 302 height 99
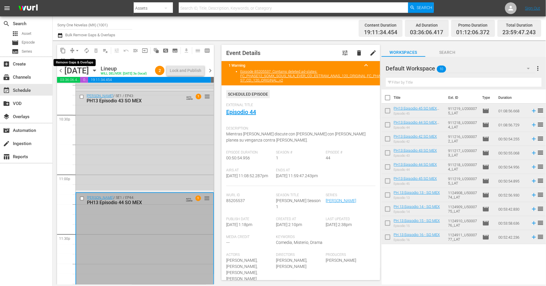
click at [76, 50] on span "arrow_drop_down" at bounding box center [77, 51] width 6 height 6
click at [80, 60] on li "Align to Midnight" at bounding box center [77, 62] width 61 height 10
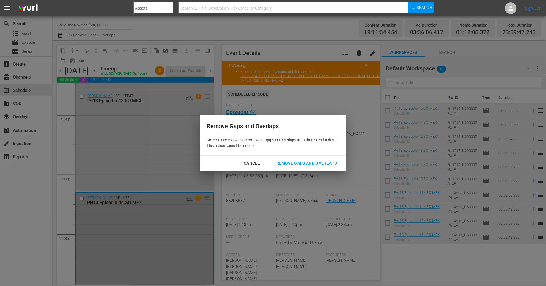
click at [310, 163] on div "Remove Gaps and Overlaps" at bounding box center [306, 163] width 70 height 7
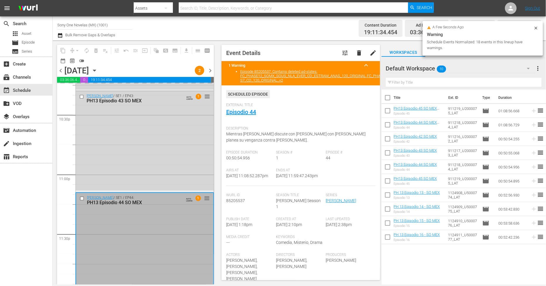
click at [537, 29] on icon at bounding box center [535, 28] width 5 height 5
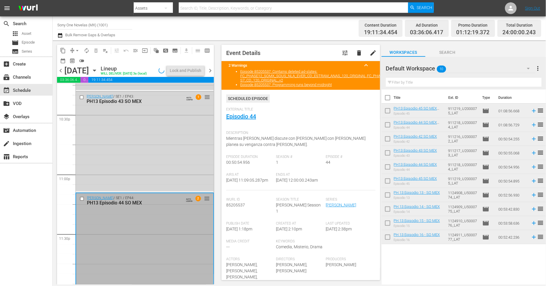
scroll to position [2642, 0]
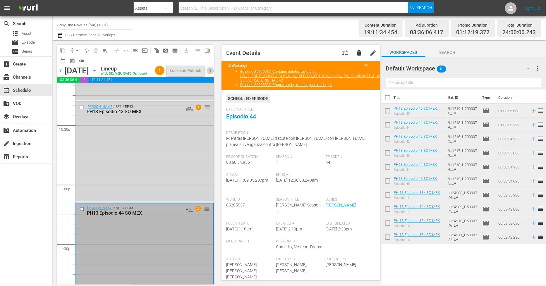
click at [208, 72] on span "chevron_right" at bounding box center [209, 70] width 7 height 7
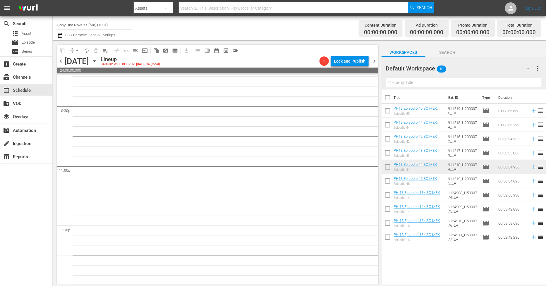
scroll to position [2653, 0]
click at [60, 61] on span "chevron_left" at bounding box center [60, 61] width 7 height 7
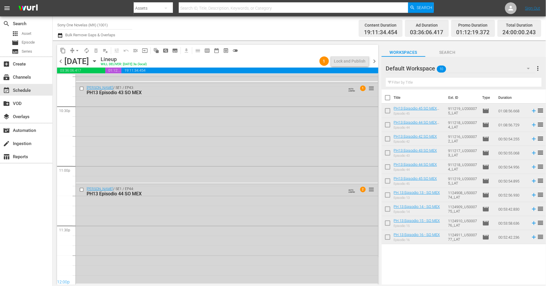
scroll to position [2642, 0]
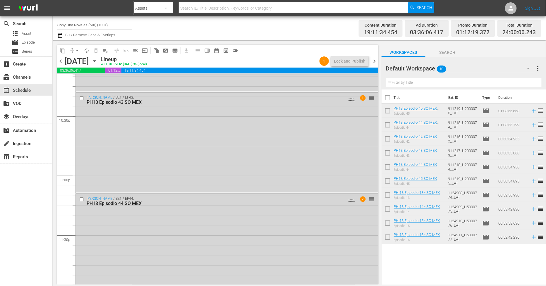
click at [374, 60] on span "chevron_right" at bounding box center [374, 61] width 7 height 7
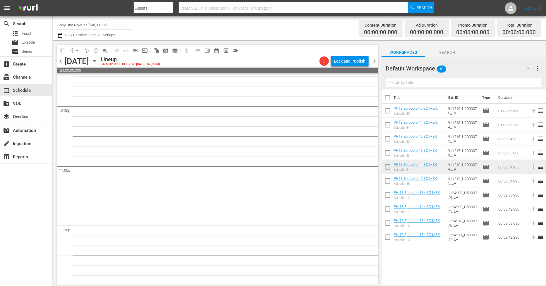
scroll to position [2653, 0]
click at [389, 98] on input "checkbox" at bounding box center [387, 99] width 12 height 12
checkbox input "true"
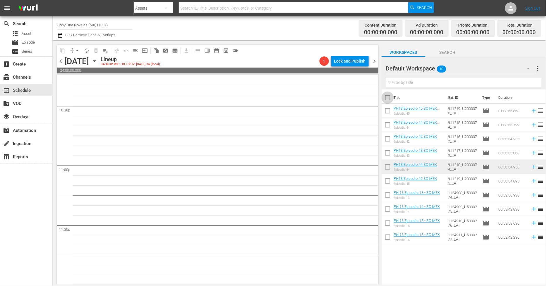
checkbox input "true"
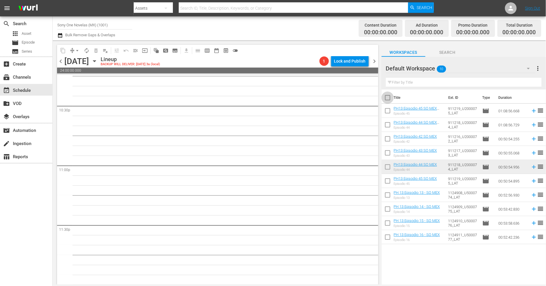
checkbox input "true"
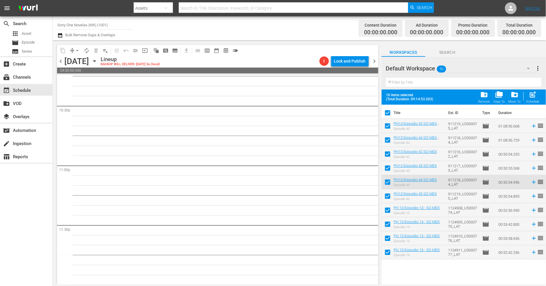
click at [489, 98] on div "folder_delete Remove" at bounding box center [484, 97] width 12 height 13
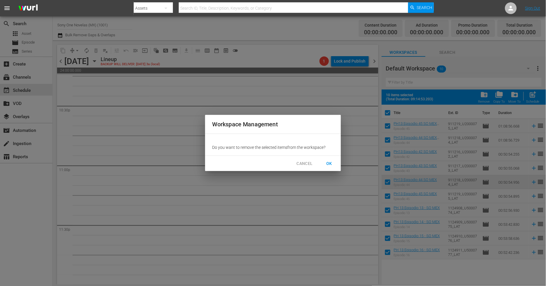
click at [327, 160] on span "OK" at bounding box center [328, 163] width 9 height 7
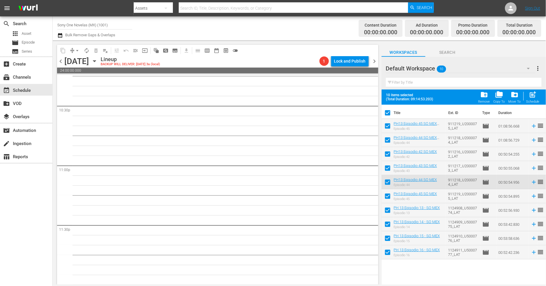
checkbox input "false"
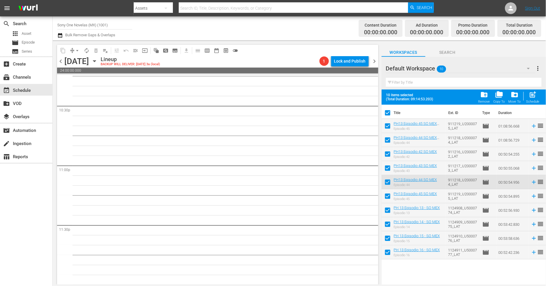
checkbox input "false"
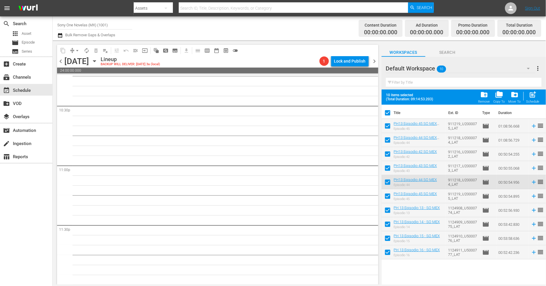
checkbox input "false"
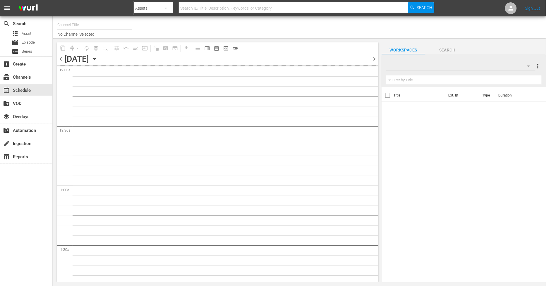
type input "Sony One Novelas (MX) (1001)"
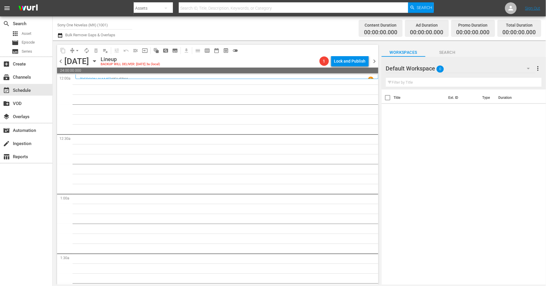
click at [59, 60] on span "chevron_left" at bounding box center [60, 61] width 7 height 7
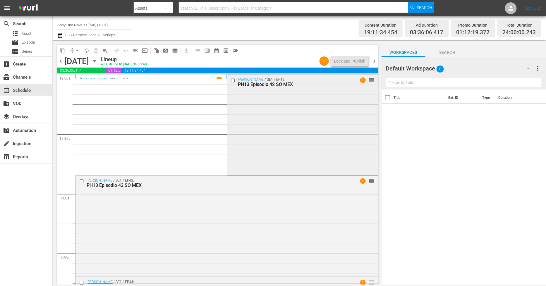
click at [290, 141] on div "[PERSON_NAME] / SE1 / EP42: PH13 Episodio 42 SO MEX 1 reorder" at bounding box center [302, 124] width 151 height 99
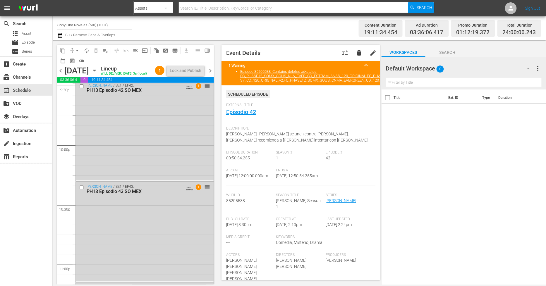
scroll to position [2671, 0]
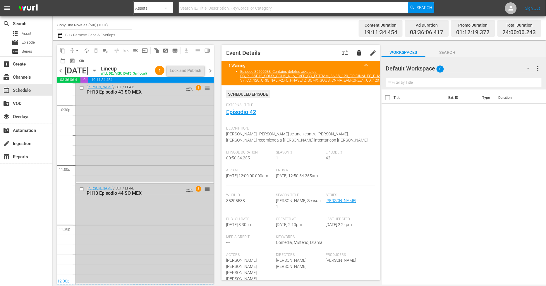
click at [135, 231] on div "Doña Bárbara / SE1 / EP44: PH13 Episodio 44 SO MEX AUTO-LOOPED 2 reorder" at bounding box center [145, 233] width 138 height 99
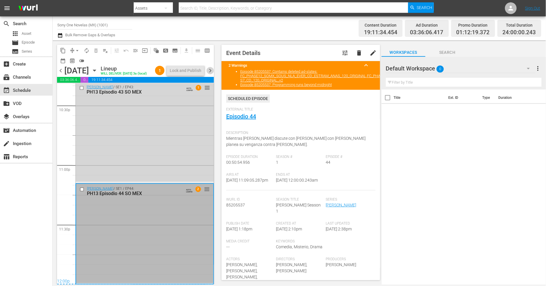
click at [210, 74] on span "chevron_right" at bounding box center [209, 70] width 7 height 7
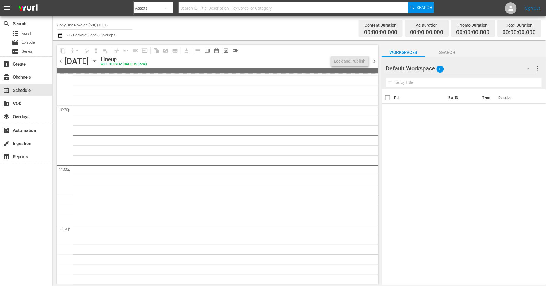
scroll to position [2653, 0]
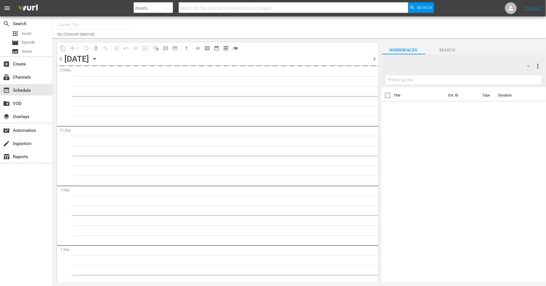
type input "Sony One Novelas (MX) (1001)"
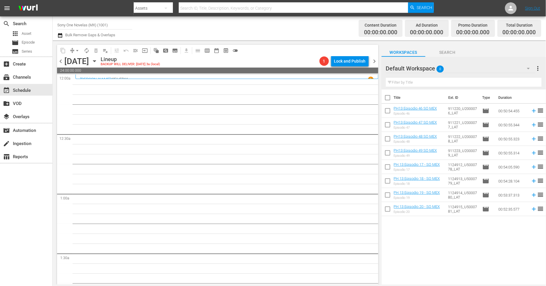
click at [390, 98] on input "checkbox" at bounding box center [387, 99] width 12 height 12
checkbox input "true"
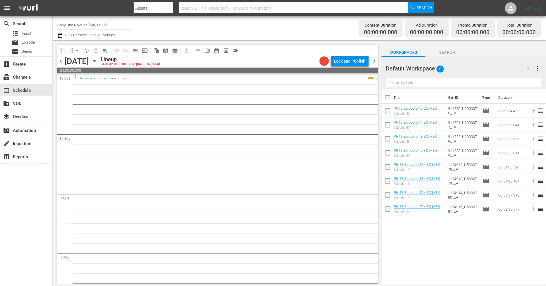
checkbox input "true"
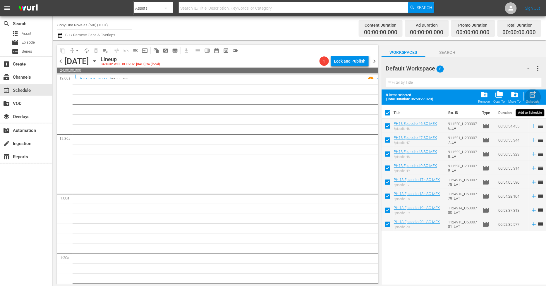
click at [534, 98] on span "post_add" at bounding box center [533, 95] width 8 height 8
checkbox input "false"
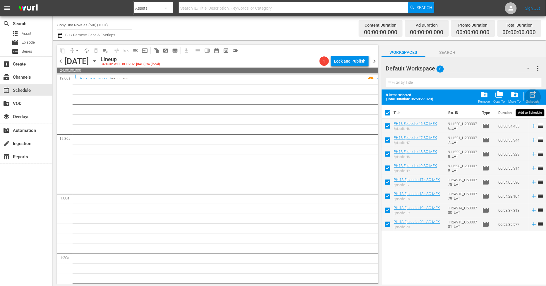
checkbox input "false"
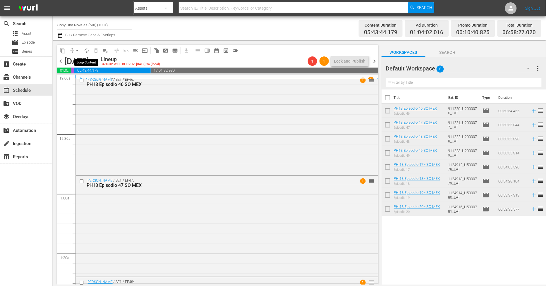
click at [88, 49] on span "autorenew_outlined" at bounding box center [87, 51] width 6 height 6
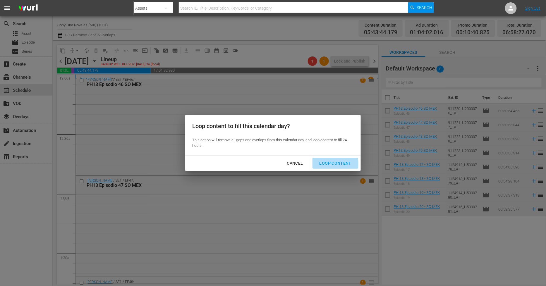
click at [335, 165] on div "Loop Content" at bounding box center [335, 163] width 41 height 7
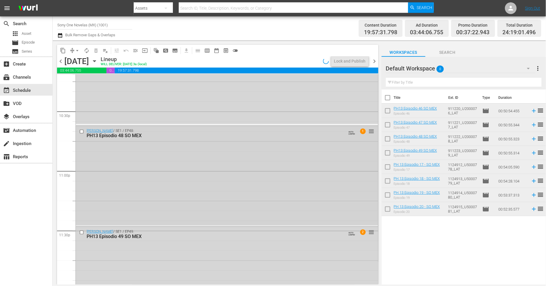
scroll to position [2690, 0]
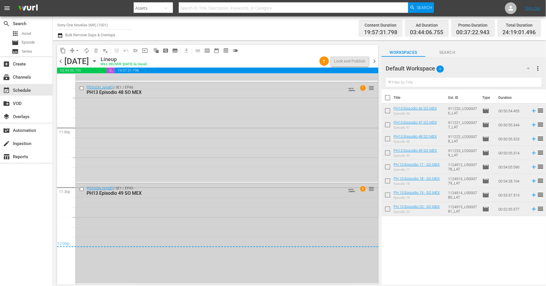
click at [180, 233] on div "Doña Bárbara / SE1 / EP49: PH13 Episodio 49 SO MEX AUTO-LOOPED 2 reorder" at bounding box center [227, 233] width 302 height 99
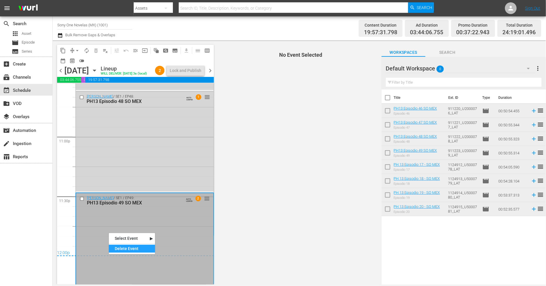
click at [129, 250] on div "Delete Event" at bounding box center [132, 249] width 46 height 8
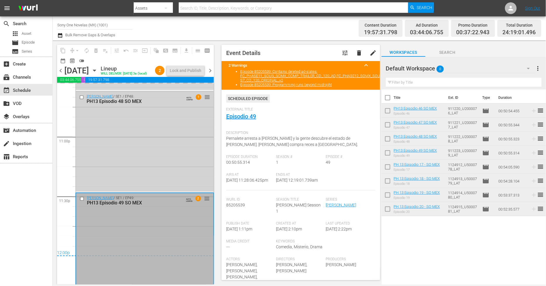
click at [142, 168] on div "Doña Bárbara / SE1 / EP48: PH13 Episodio 48 SO MEX AUTO-LOOPED 1 reorder" at bounding box center [145, 141] width 138 height 99
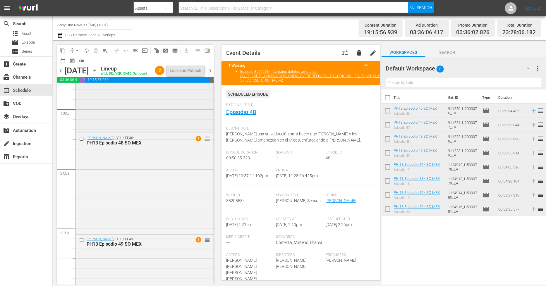
scroll to position [195, 0]
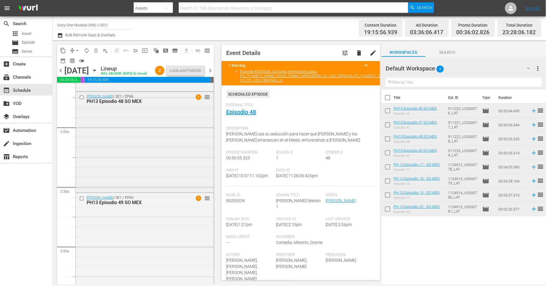
click at [138, 165] on div "Doña Bárbara / SE1 / EP48: PH13 Episodio 48 SO MEX 1 reorder" at bounding box center [145, 141] width 138 height 99
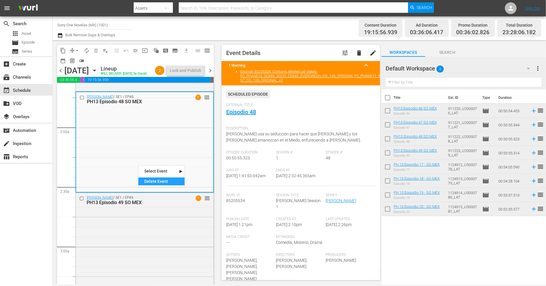
click at [172, 182] on div "Delete Event" at bounding box center [161, 181] width 46 height 8
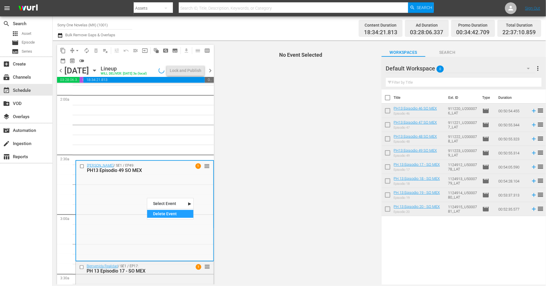
click at [159, 215] on div "Delete Event" at bounding box center [170, 214] width 46 height 8
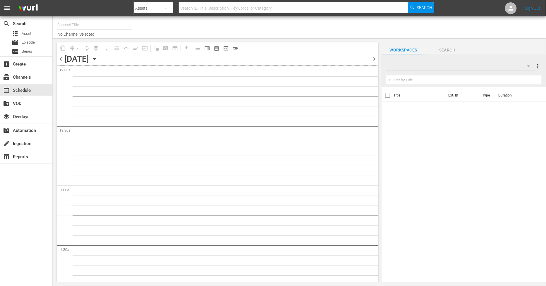
type input "Sony One Novelas (MX) (1001)"
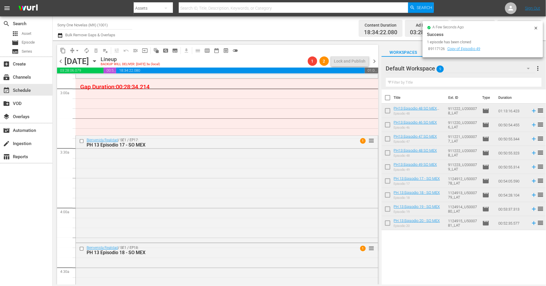
scroll to position [292, 0]
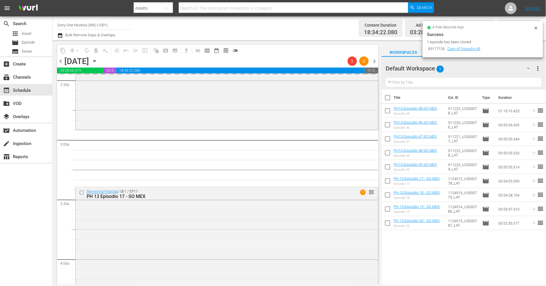
click at [538, 28] on icon at bounding box center [535, 28] width 5 height 5
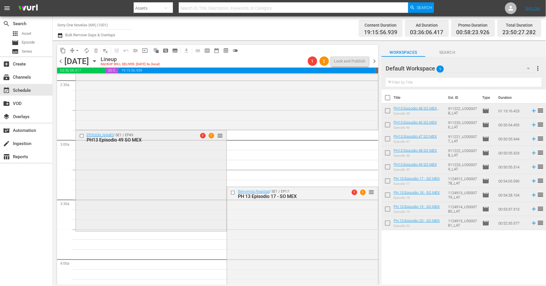
click at [124, 193] on div "[PERSON_NAME] / SE1 / EP49: PH13 Episodio 49 SO MEX 1 1 reorder" at bounding box center [151, 179] width 151 height 99
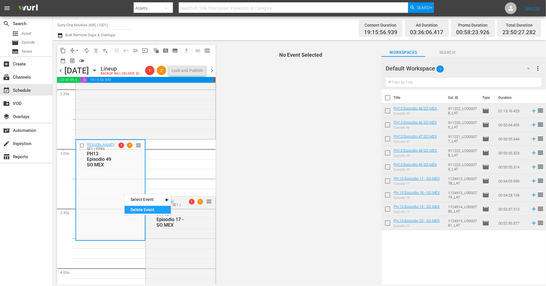
click at [131, 210] on div "Delete Event" at bounding box center [148, 210] width 46 height 8
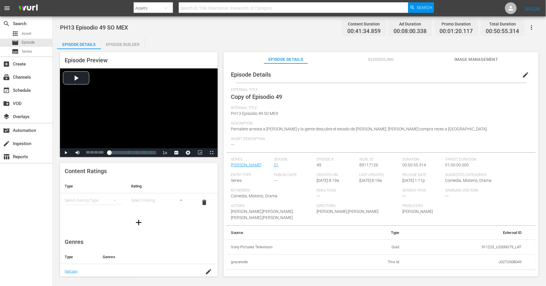
click at [491, 78] on span "edit" at bounding box center [525, 74] width 7 height 7
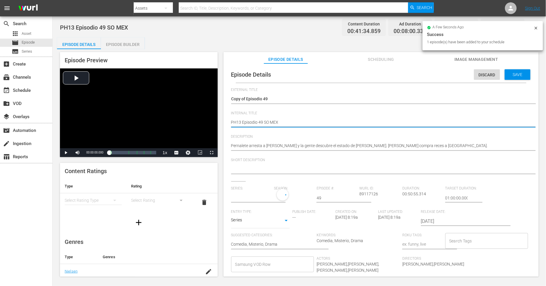
type textarea "PH13 Episodio 49 SO MEX"
type textarea "PH13 Episodio 49 SO MEX D"
type textarea "PH13 Episodio 49 SO MEX DU"
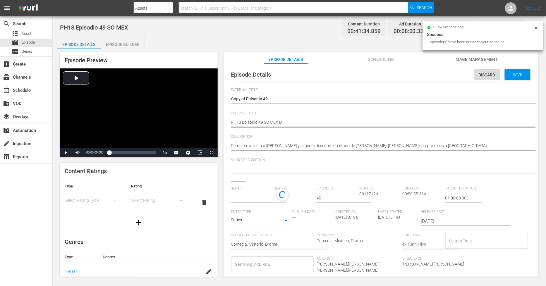
type textarea "PH13 Episodio 49 SO MEX DU"
type textarea "PH13 Episodio 49 SO MEX DUP"
type textarea "PH13 Episodio 49 SO MEX DUP1"
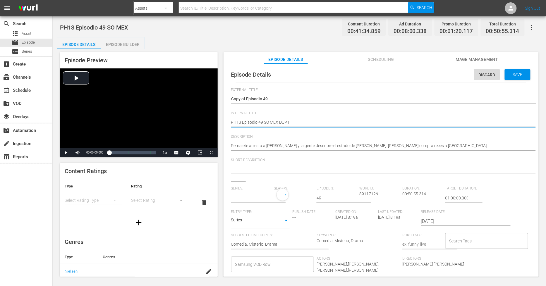
type textarea "PH13 Episodio 49 SO MEX DUP1"
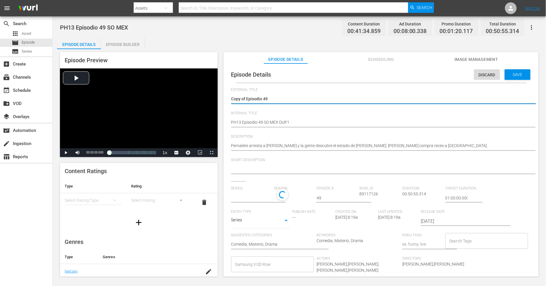
drag, startPoint x: 246, startPoint y: 97, endPoint x: -174, endPoint y: 65, distance: 421.4
type textarea "Episodio 49"
type input "[PERSON_NAME]"
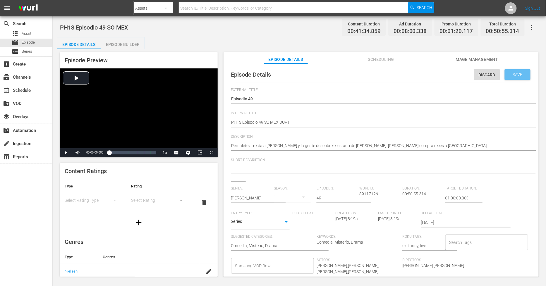
click at [491, 76] on span "Save" at bounding box center [517, 74] width 19 height 5
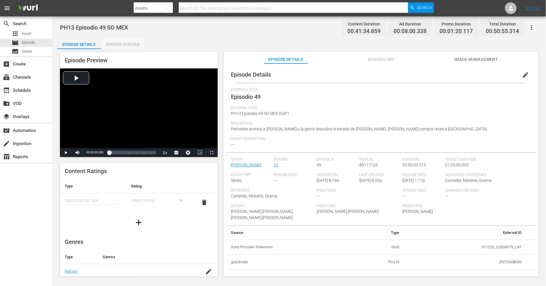
click at [126, 42] on div "Episode Builder" at bounding box center [123, 44] width 44 height 14
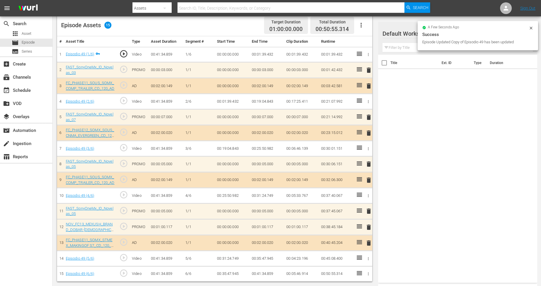
scroll to position [155, 0]
click at [491, 32] on div "Success" at bounding box center [477, 34] width 111 height 7
click at [491, 26] on icon at bounding box center [531, 28] width 5 height 5
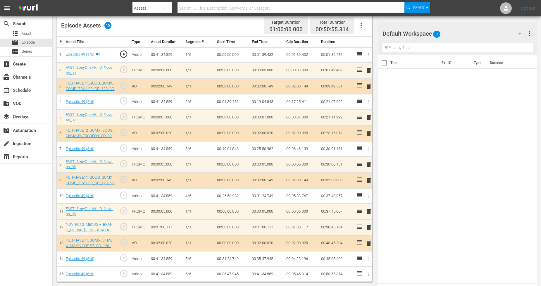
click at [491, 33] on div "Default Workspace 0" at bounding box center [454, 33] width 144 height 16
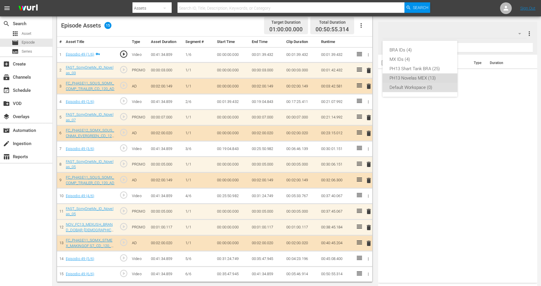
click at [428, 79] on div "PH13 Novelas MEX (13)" at bounding box center [419, 77] width 61 height 9
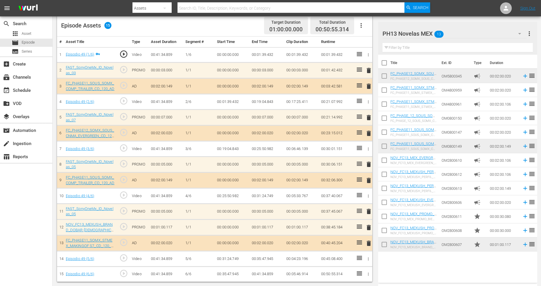
click at [385, 246] on input "checkbox" at bounding box center [384, 245] width 12 height 12
checkbox input "true"
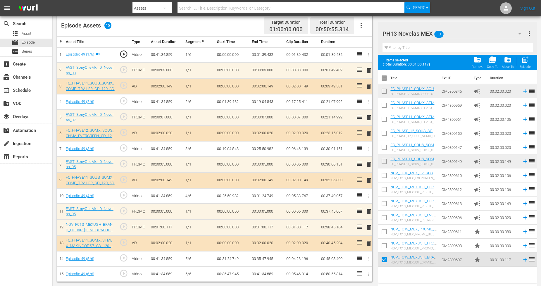
click at [383, 245] on input "checkbox" at bounding box center [384, 247] width 12 height 12
checkbox input "true"
click at [386, 230] on input "checkbox" at bounding box center [384, 233] width 12 height 12
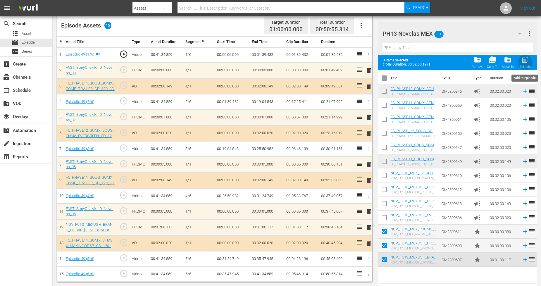
click at [491, 63] on span "post_add" at bounding box center [525, 60] width 8 height 8
checkbox input "false"
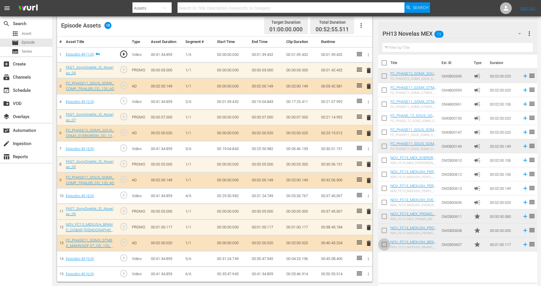
click at [387, 246] on input "checkbox" at bounding box center [384, 245] width 12 height 12
checkbox input "true"
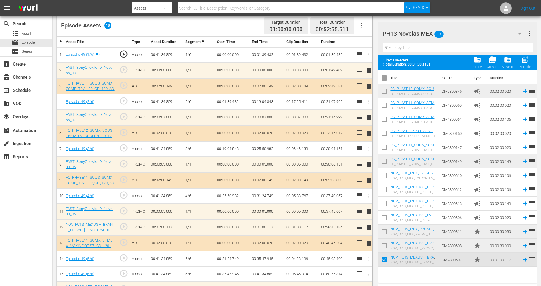
click at [387, 247] on input "checkbox" at bounding box center [384, 247] width 12 height 12
checkbox input "true"
click at [384, 231] on input "checkbox" at bounding box center [384, 233] width 12 height 12
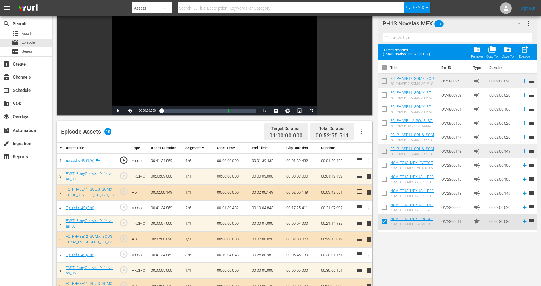
scroll to position [0, 0]
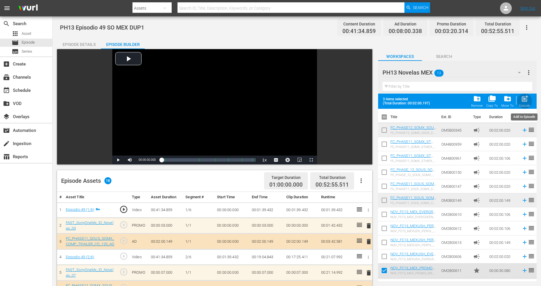
click at [491, 101] on span "post_add" at bounding box center [525, 99] width 8 height 8
checkbox input "false"
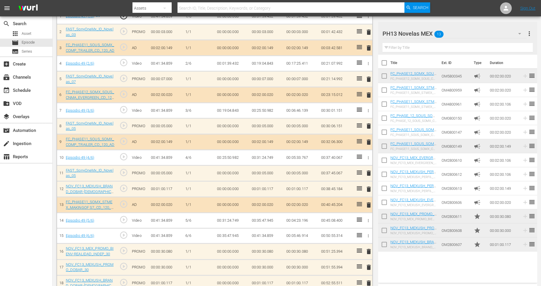
scroll to position [204, 0]
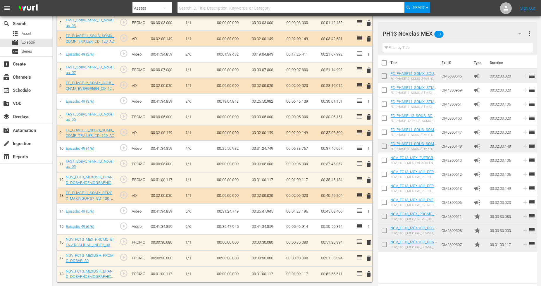
click at [384, 247] on input "checkbox" at bounding box center [384, 245] width 12 height 12
checkbox input "true"
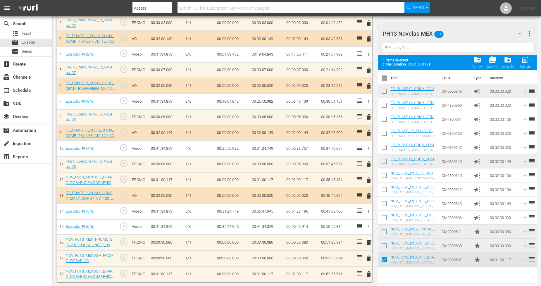
click at [384, 246] on input "checkbox" at bounding box center [384, 247] width 12 height 12
checkbox input "true"
click at [385, 230] on input "checkbox" at bounding box center [384, 233] width 12 height 12
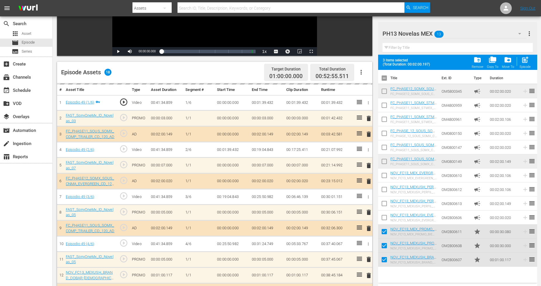
scroll to position [0, 0]
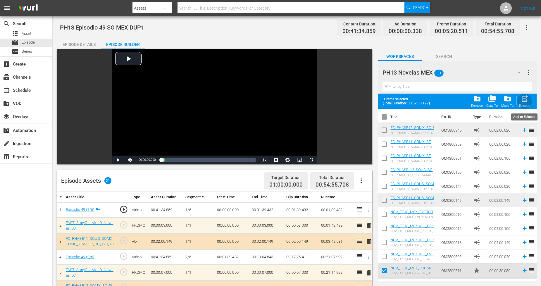
click at [491, 99] on span "post_add" at bounding box center [525, 99] width 8 height 8
checkbox input "false"
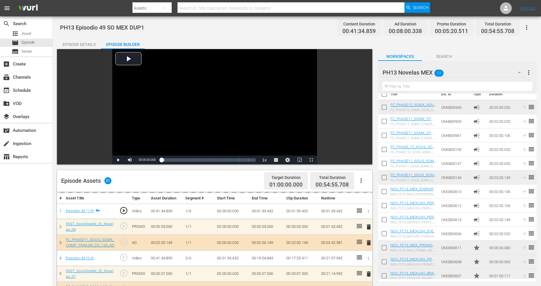
scroll to position [11, 0]
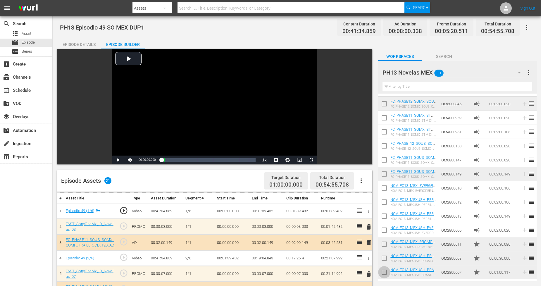
click at [385, 257] on input "checkbox" at bounding box center [384, 273] width 12 height 12
checkbox input "true"
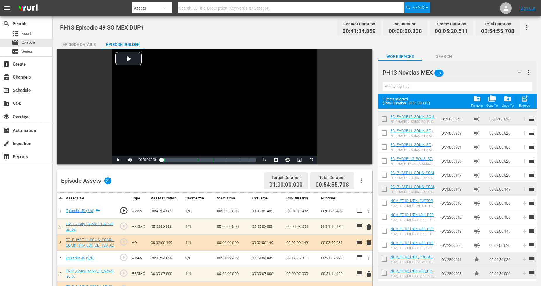
click at [385, 257] on input "checkbox" at bounding box center [384, 274] width 12 height 12
checkbox input "true"
click at [385, 257] on input "checkbox" at bounding box center [384, 260] width 12 height 12
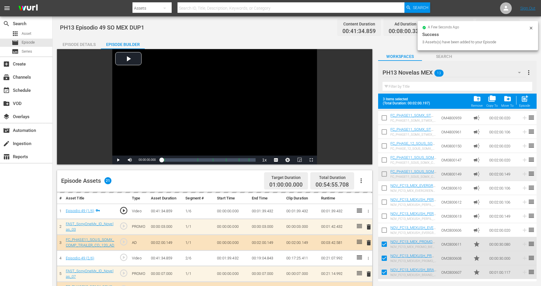
scroll to position [0, 0]
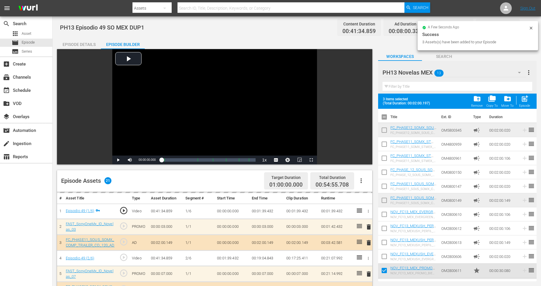
click at [491, 26] on icon at bounding box center [531, 28] width 5 height 5
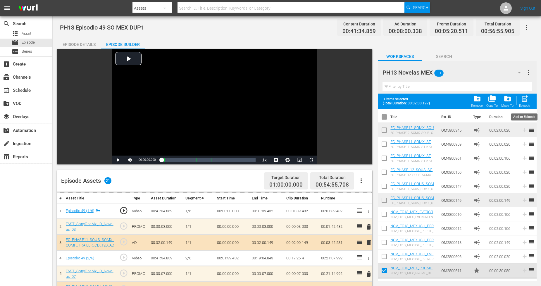
click at [491, 101] on span "post_add" at bounding box center [525, 99] width 8 height 8
checkbox input "false"
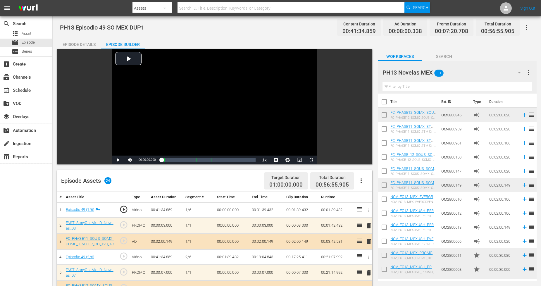
scroll to position [11, 0]
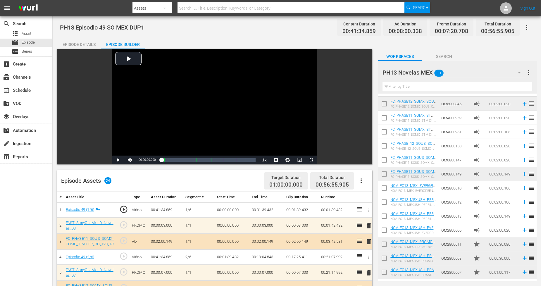
click at [385, 257] on input "checkbox" at bounding box center [384, 273] width 12 height 12
checkbox input "true"
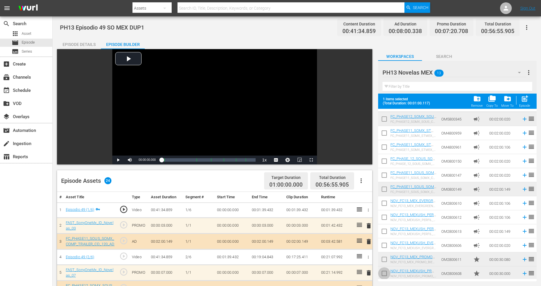
click at [384, 257] on input "checkbox" at bounding box center [384, 274] width 12 height 12
checkbox input "true"
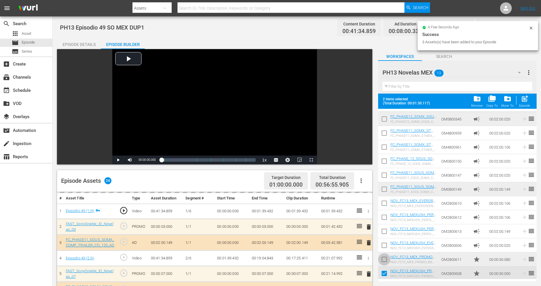
click at [384, 257] on input "checkbox" at bounding box center [384, 260] width 12 height 12
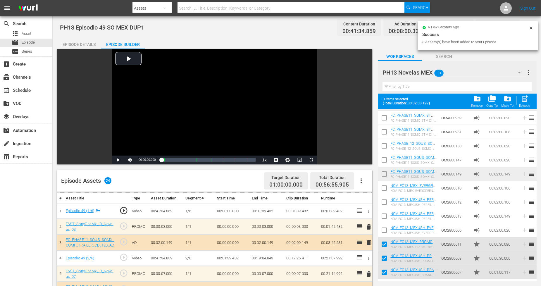
scroll to position [0, 0]
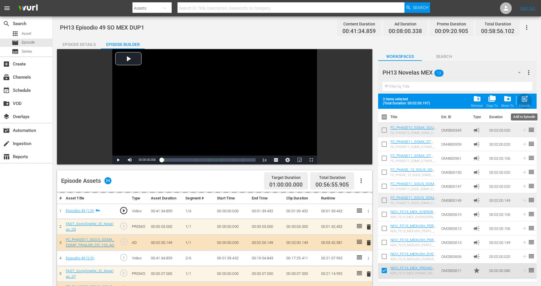
click at [491, 99] on span "post_add" at bounding box center [525, 99] width 8 height 8
checkbox input "false"
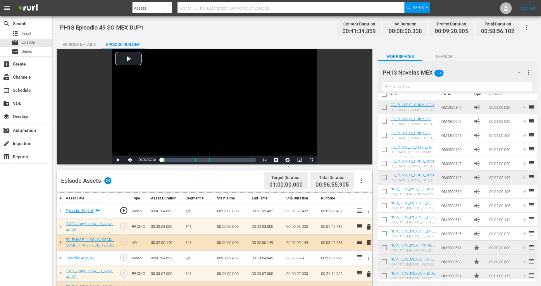
scroll to position [11, 0]
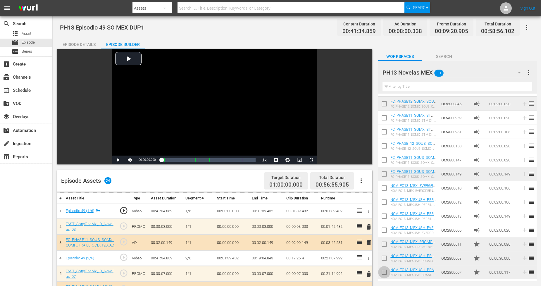
click at [386, 257] on input "checkbox" at bounding box center [384, 273] width 12 height 12
checkbox input "true"
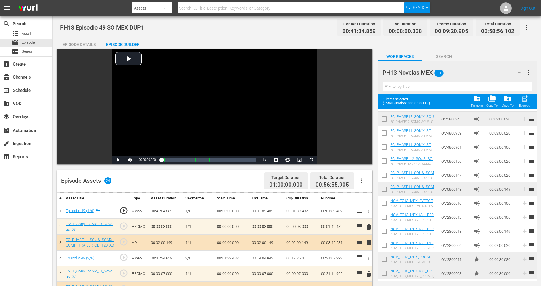
click at [385, 257] on input "checkbox" at bounding box center [384, 274] width 12 height 12
checkbox input "true"
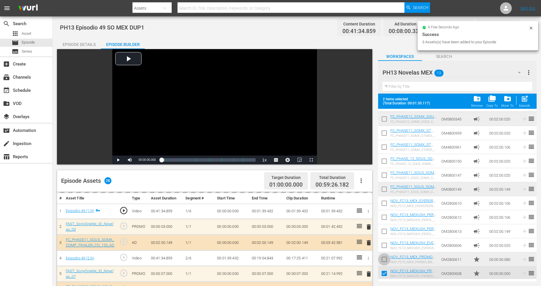
click at [384, 256] on input "checkbox" at bounding box center [384, 260] width 12 height 12
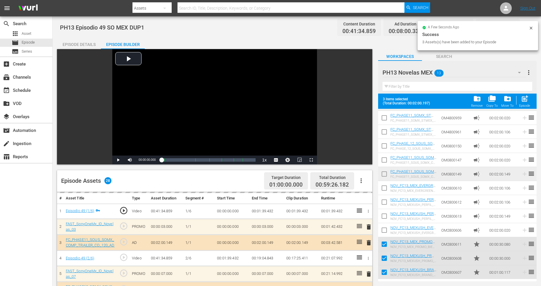
scroll to position [0, 0]
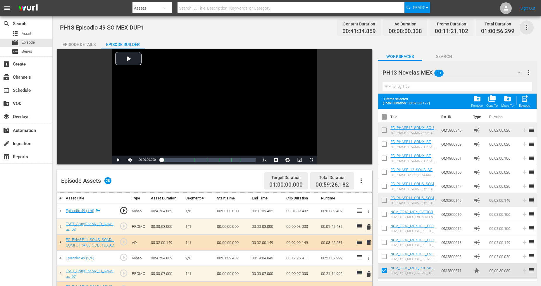
click at [491, 28] on icon "button" at bounding box center [526, 27] width 7 height 7
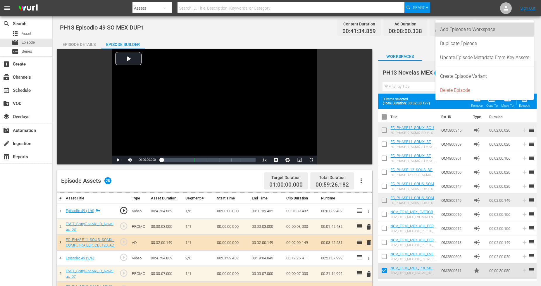
click at [491, 30] on div "Add Episode to Workspace" at bounding box center [484, 30] width 89 height 14
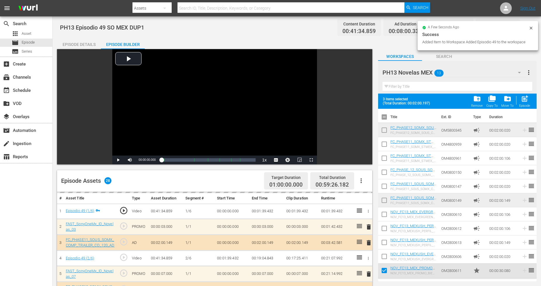
click at [491, 27] on button "button" at bounding box center [527, 27] width 14 height 14
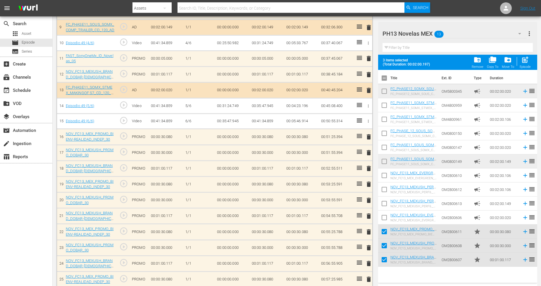
scroll to position [393, 0]
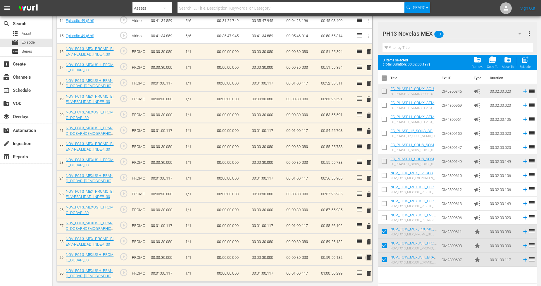
click at [369, 257] on span "delete" at bounding box center [368, 257] width 7 height 7
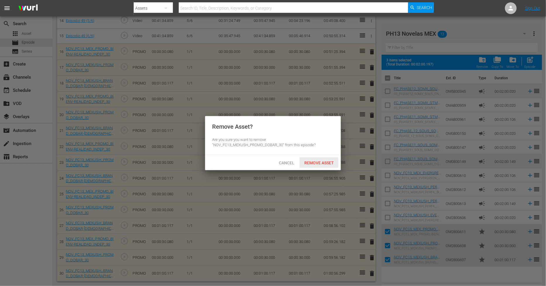
click at [328, 165] on div "Remove Asset" at bounding box center [318, 162] width 39 height 11
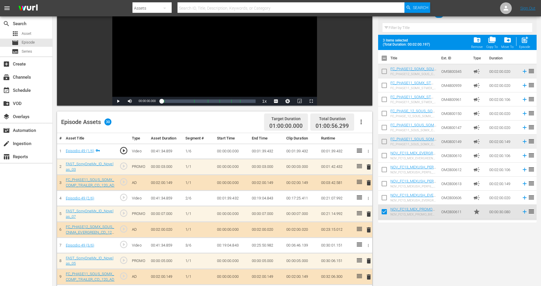
scroll to position [0, 0]
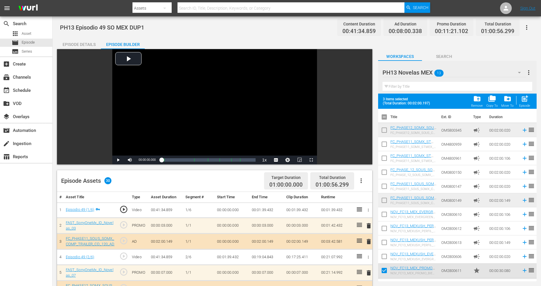
click at [491, 68] on div "PH13 Novelas MEX 13" at bounding box center [454, 72] width 144 height 16
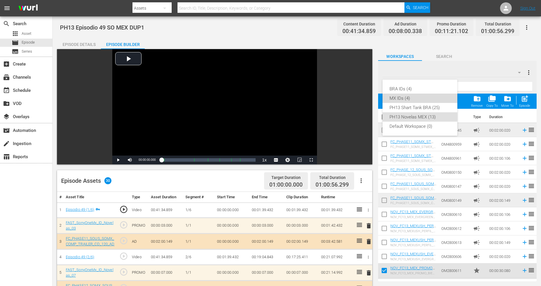
click at [412, 98] on div "MX IDs (4)" at bounding box center [419, 98] width 61 height 9
checkbox input "false"
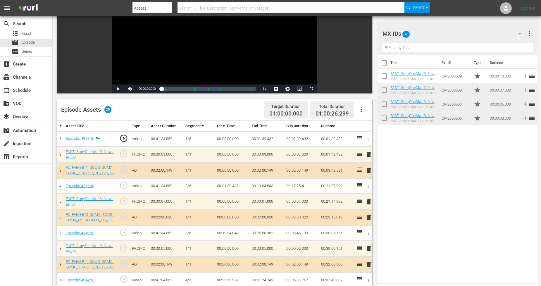
scroll to position [65, 0]
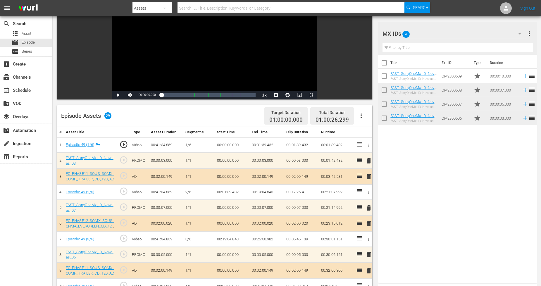
click at [368, 161] on span "delete" at bounding box center [368, 160] width 7 height 7
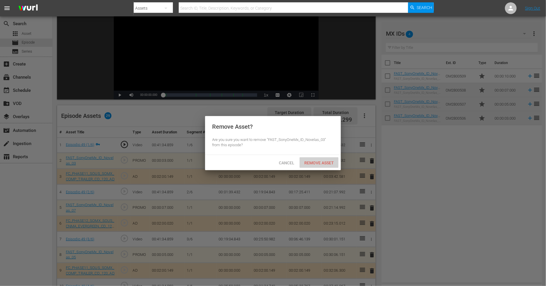
click at [334, 162] on span "Remove Asset" at bounding box center [318, 163] width 39 height 5
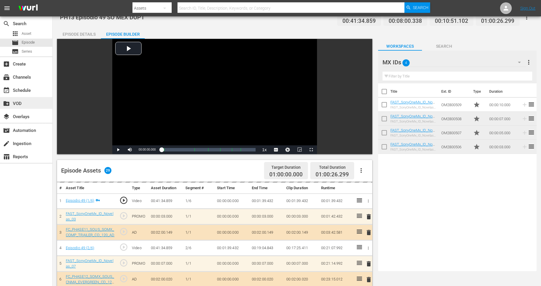
scroll to position [0, 0]
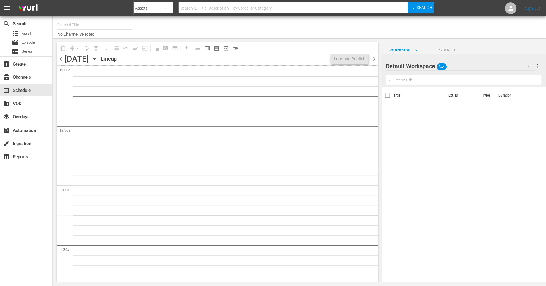
type input "Sony One Novelas (MX) (1001)"
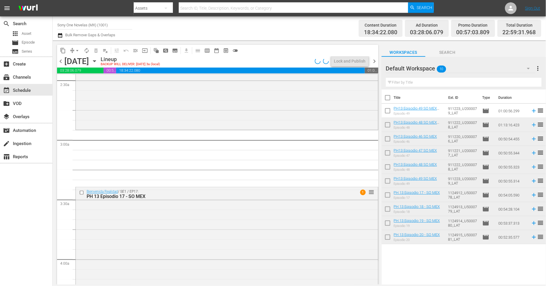
scroll to position [272, 0]
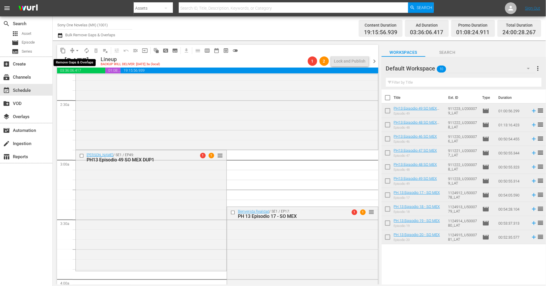
click at [76, 50] on span "arrow_drop_down" at bounding box center [77, 51] width 6 height 6
click at [81, 63] on li "Align to Midnight" at bounding box center [77, 62] width 61 height 10
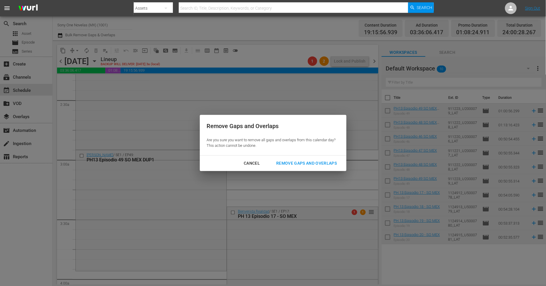
click at [328, 162] on div "Remove Gaps and Overlaps" at bounding box center [306, 163] width 70 height 7
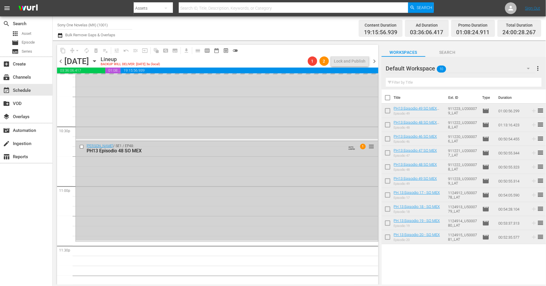
scroll to position [2653, 0]
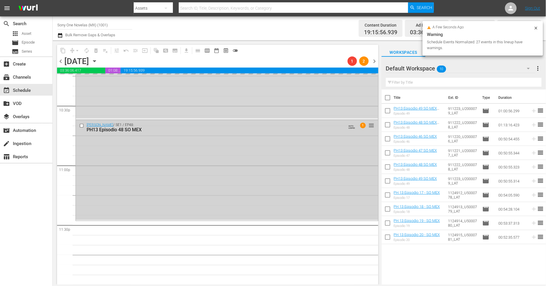
click at [187, 194] on div "[PERSON_NAME] / SE1 / EP48: PH13 Episodio 48 SO MEX AUTO-LOOPED 1 reorder" at bounding box center [227, 169] width 302 height 99
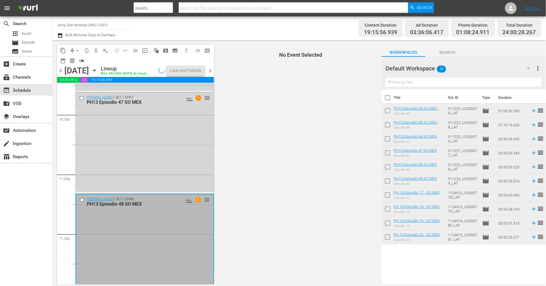
scroll to position [2633, 0]
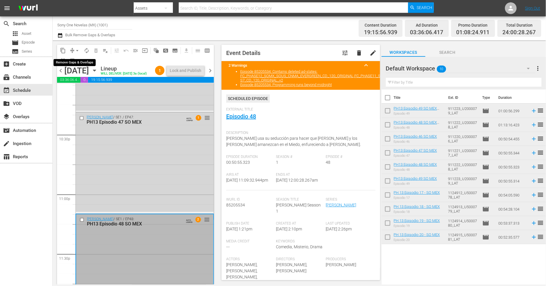
click at [75, 50] on span "arrow_drop_down" at bounding box center [77, 51] width 6 height 6
click at [85, 65] on li "Align to Midnight" at bounding box center [77, 62] width 61 height 10
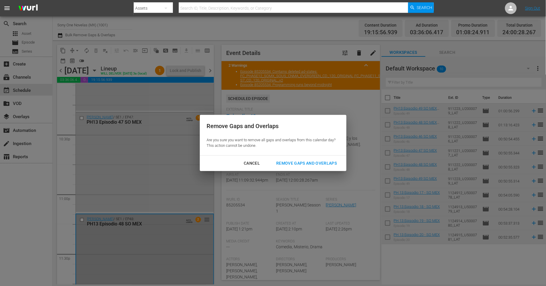
click at [333, 163] on div "Remove Gaps and Overlaps" at bounding box center [306, 163] width 70 height 7
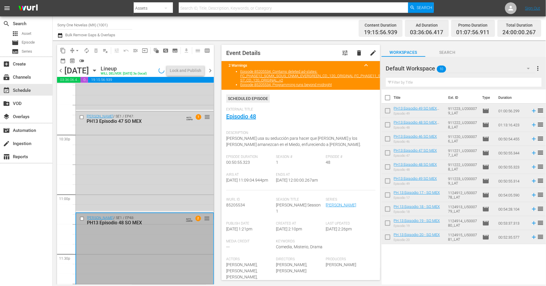
scroll to position [2642, 0]
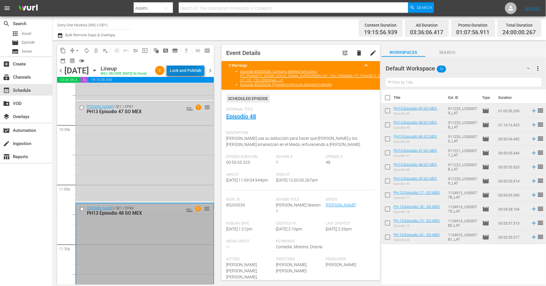
click at [180, 68] on div "Lock and Publish" at bounding box center [186, 70] width 32 height 11
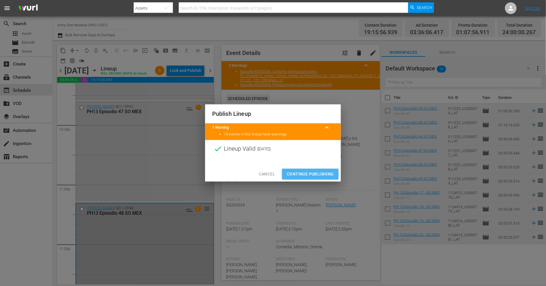
click at [316, 173] on span "Continue Publishing" at bounding box center [310, 173] width 47 height 7
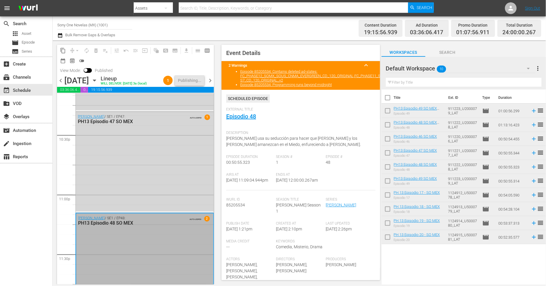
click at [61, 79] on span "chevron_left" at bounding box center [60, 80] width 7 height 7
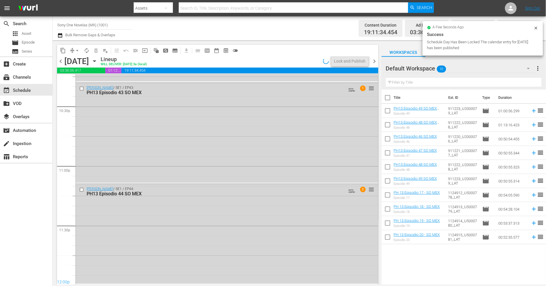
scroll to position [2642, 0]
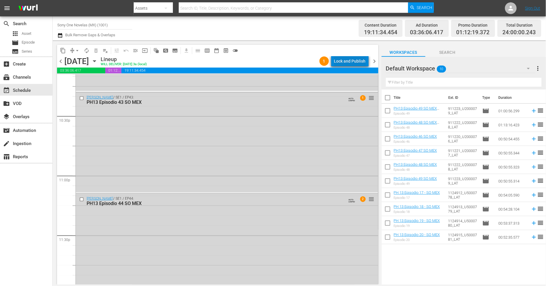
click at [361, 62] on div "Lock and Publish" at bounding box center [350, 61] width 32 height 11
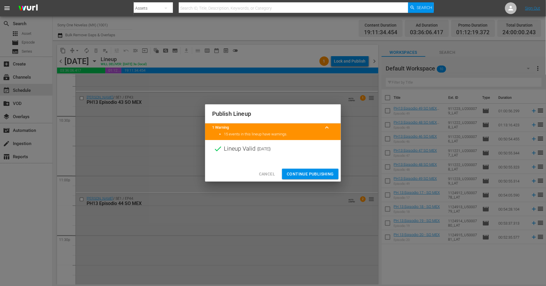
click at [320, 175] on span "Continue Publishing" at bounding box center [310, 173] width 47 height 7
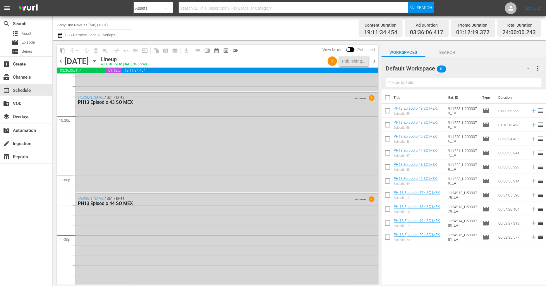
click at [389, 98] on input "checkbox" at bounding box center [387, 99] width 12 height 12
checkbox input "true"
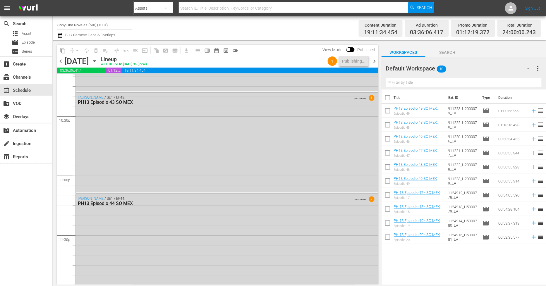
checkbox input "true"
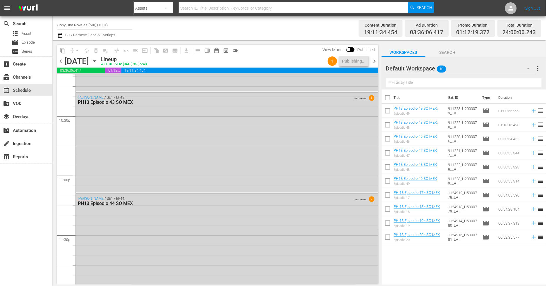
checkbox input "true"
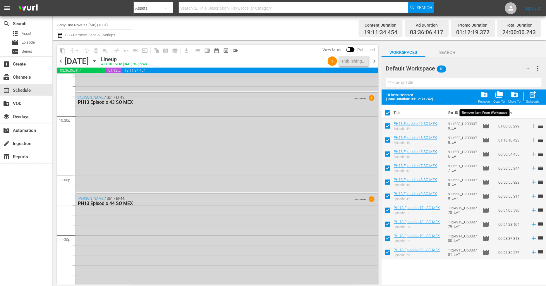
click at [485, 99] on div "folder_delete Remove" at bounding box center [484, 97] width 12 height 13
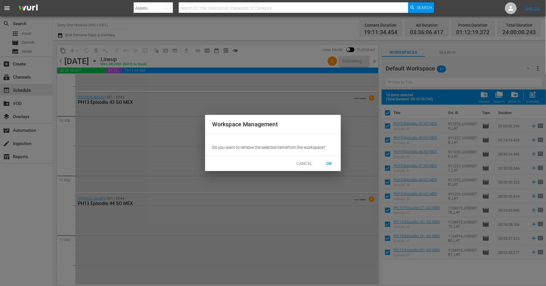
click at [327, 164] on span "OK" at bounding box center [328, 163] width 9 height 7
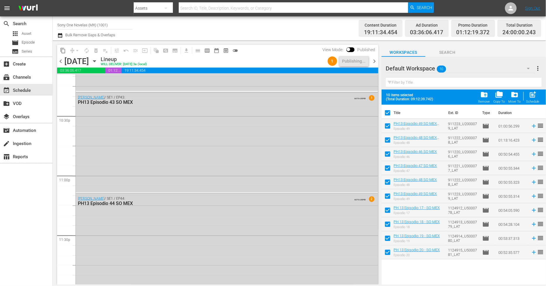
checkbox input "false"
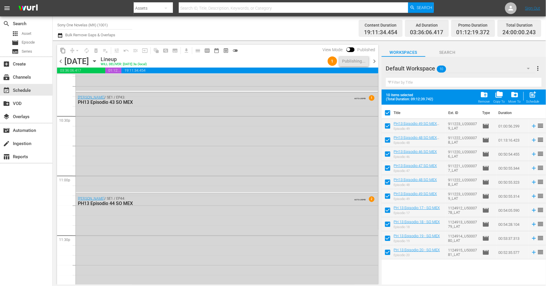
checkbox input "false"
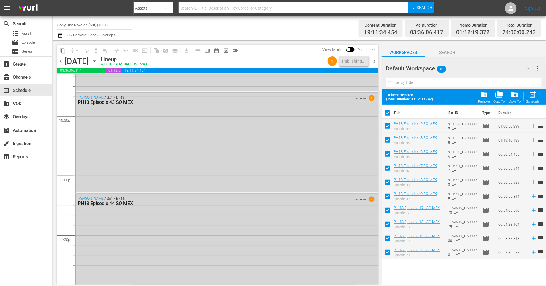
checkbox input "false"
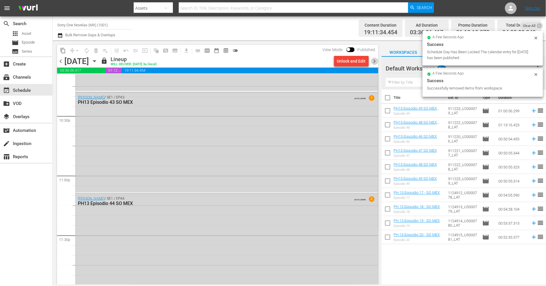
click at [375, 61] on span "chevron_right" at bounding box center [374, 61] width 7 height 7
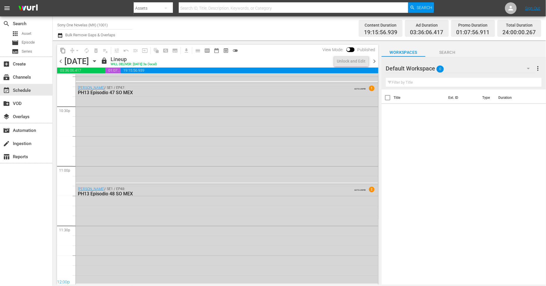
scroll to position [2642, 0]
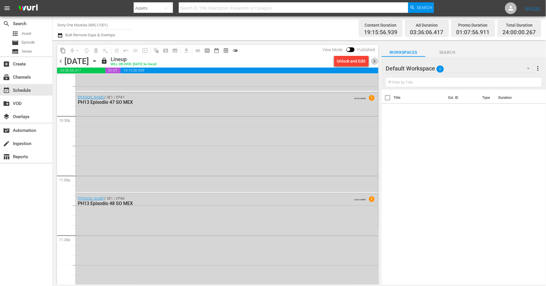
click at [373, 63] on span "chevron_right" at bounding box center [374, 61] width 7 height 7
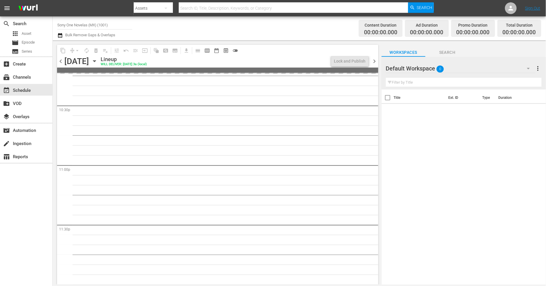
scroll to position [2653, 0]
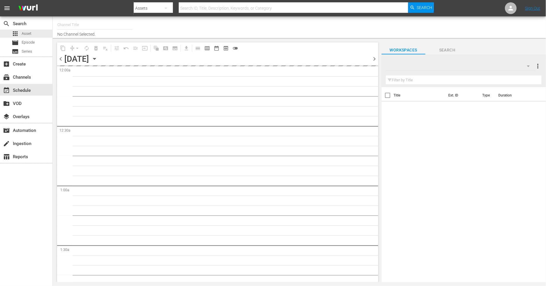
type input "Sony One Novelas (MX) (1001)"
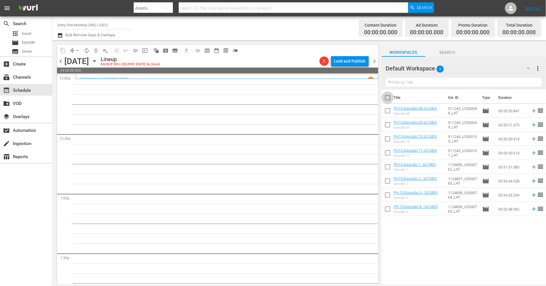
click at [388, 98] on input "checkbox" at bounding box center [387, 99] width 12 height 12
checkbox input "true"
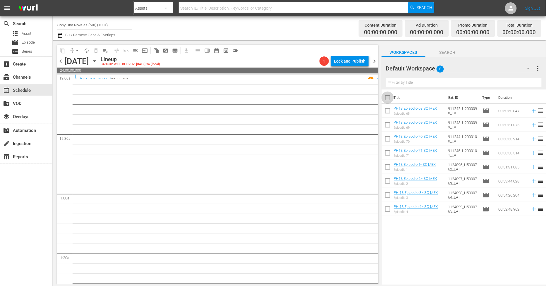
checkbox input "true"
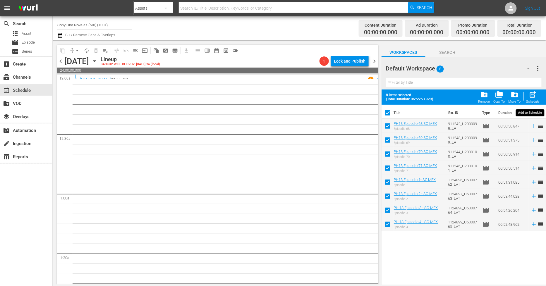
click at [533, 97] on span "post_add" at bounding box center [533, 95] width 8 height 8
checkbox input "false"
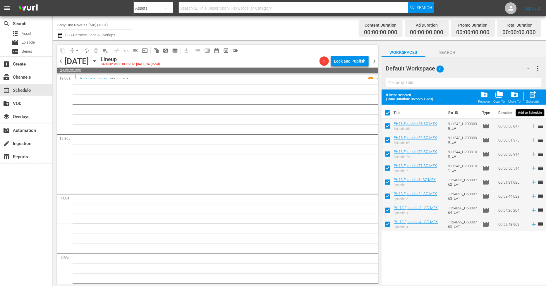
checkbox input "false"
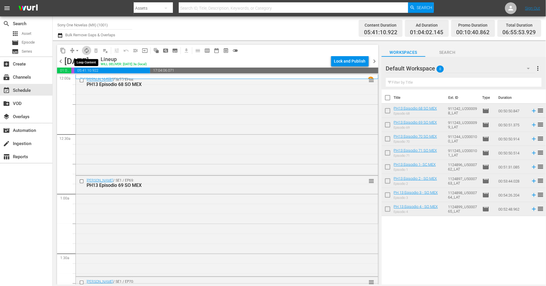
click at [87, 52] on span "autorenew_outlined" at bounding box center [87, 51] width 6 height 6
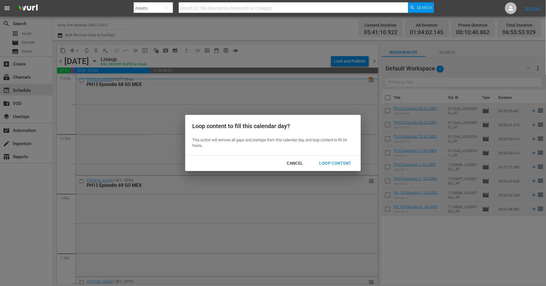
click at [330, 165] on div "Loop Content" at bounding box center [335, 163] width 41 height 7
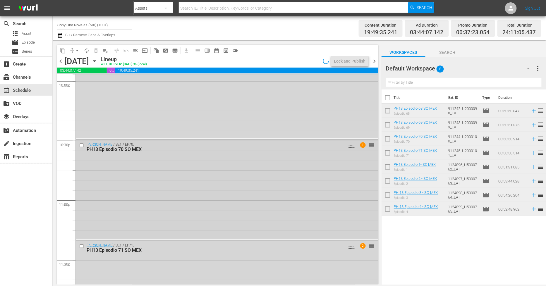
scroll to position [2675, 0]
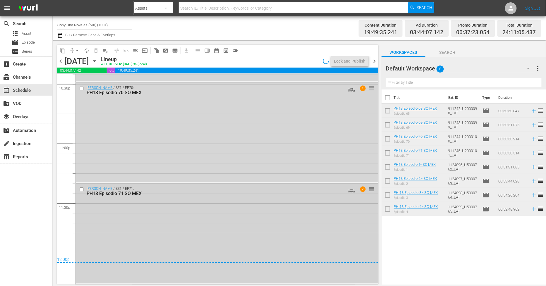
click at [115, 232] on div "Doña Bárbara / SE1 / EP71: PH13 Episodio 71 SO MEX AUTO-LOOPED 2 reorder" at bounding box center [227, 233] width 302 height 99
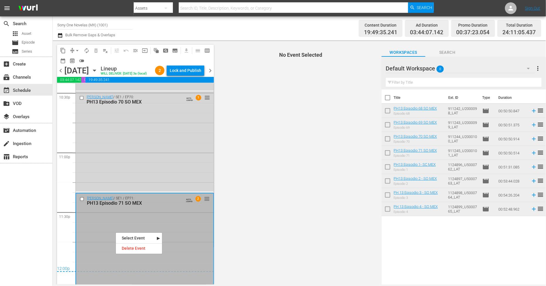
click at [138, 251] on div "Delete Event" at bounding box center [139, 248] width 46 height 8
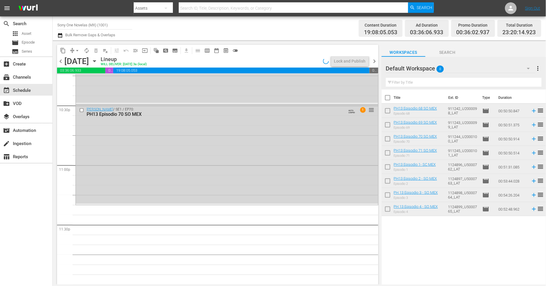
scroll to position [2653, 0]
click at [230, 189] on div "Doña Bárbara / SE1 / EP70: PH13 Episodio 70 SO MEX AUTO-LOOPED 1 reorder" at bounding box center [227, 154] width 302 height 99
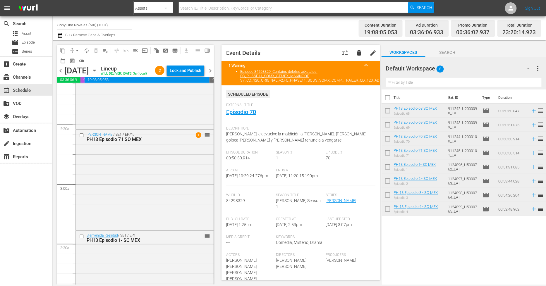
scroll to position [260, 0]
click at [164, 167] on div "Doña Bárbara / SE1 / EP71: PH13 Episodio 71 SO MEX 1 reorder" at bounding box center [145, 176] width 138 height 99
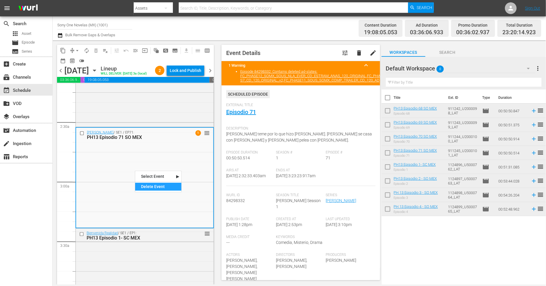
click at [152, 186] on div "Delete Event" at bounding box center [158, 187] width 46 height 8
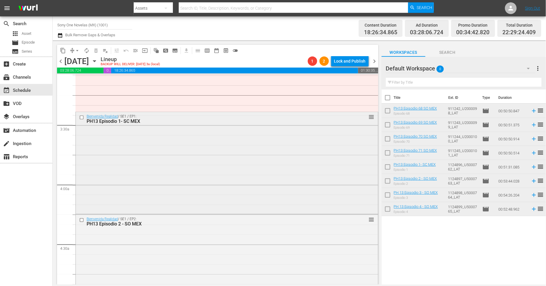
scroll to position [390, 0]
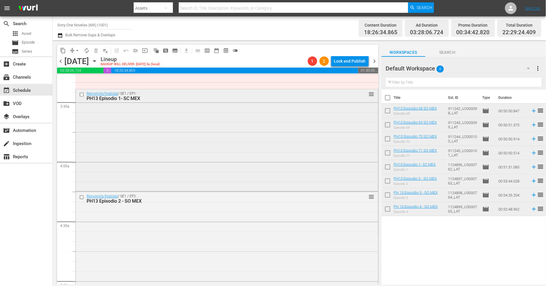
click at [142, 175] on div "Bienvenida Realidad / SE1 / EP1: PH13 Episodio 1- SC MEX reorder" at bounding box center [227, 139] width 302 height 101
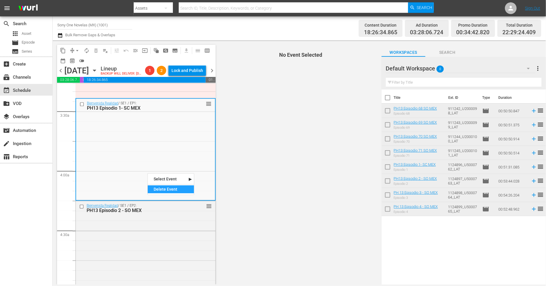
click at [165, 189] on div "Delete Event" at bounding box center [171, 189] width 46 height 8
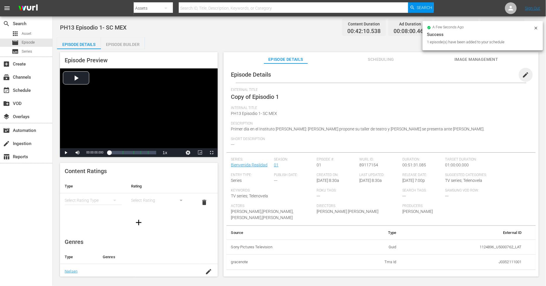
click at [491, 72] on span "edit" at bounding box center [525, 74] width 7 height 7
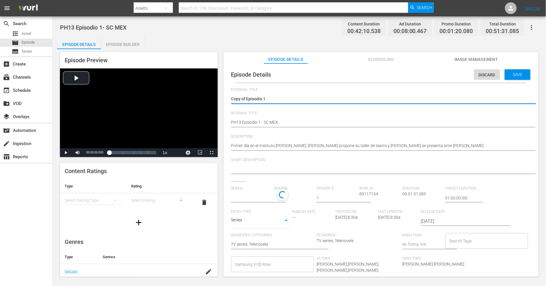
drag, startPoint x: 246, startPoint y: 100, endPoint x: -97, endPoint y: 70, distance: 344.5
click at [0, 70] on html "menu Search By Assets Search ID, Title, Description, Keywords, or Category Sear…" at bounding box center [273, 143] width 546 height 286
type textarea "Episodio 1"
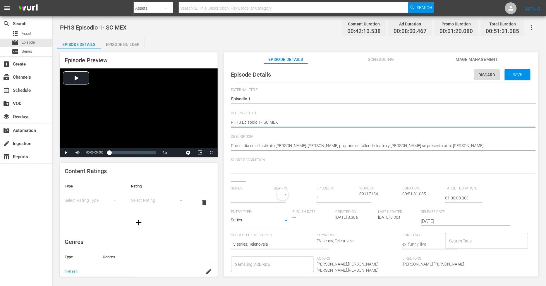
type textarea "PH13 Episodio 1- S MEX"
type textarea "PH13 Episodio 1- SO MEX"
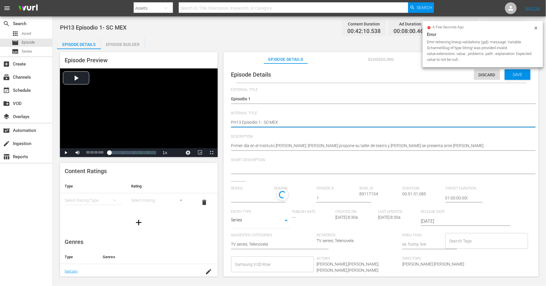
click at [284, 122] on textarea "PH13 Episodio 1- SC MEX" at bounding box center [379, 122] width 297 height 7
type input "Bienvenida Realidad"
type textarea "PH13 Episodio 1- SO MEX"
type textarea "PH13 Episodio 1- SO MEX D"
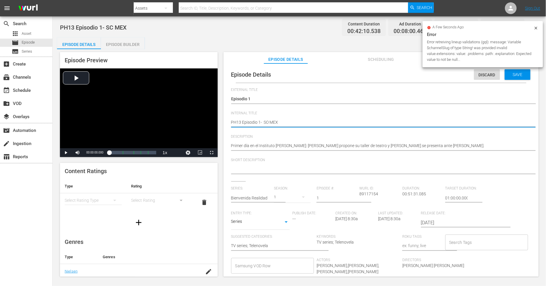
type textarea "PH13 Episodio 1- SO MEX D"
type textarea "PH13 Episodio 1- SO MEX DU"
type textarea "PH13 Episodio 1- SO MEX DUP"
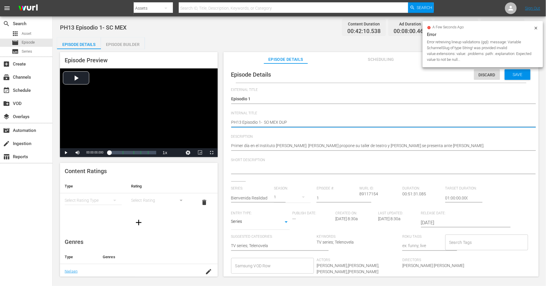
type textarea "PH13 Episodio 1- SO MEX DUP1"
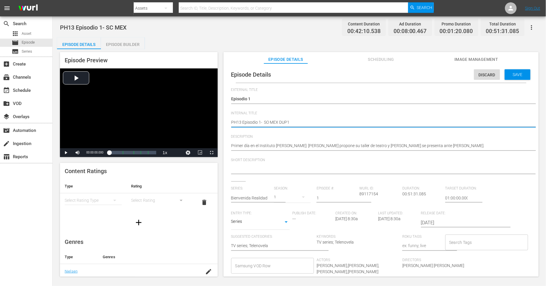
type textarea "PH13 Episodio 1- SO MEX DUP1"
drag, startPoint x: 516, startPoint y: 75, endPoint x: 506, endPoint y: 78, distance: 11.0
click at [491, 75] on span "Save" at bounding box center [517, 74] width 19 height 5
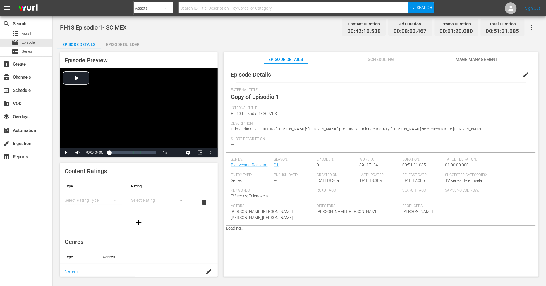
click at [132, 45] on div "Episode Builder" at bounding box center [123, 44] width 44 height 14
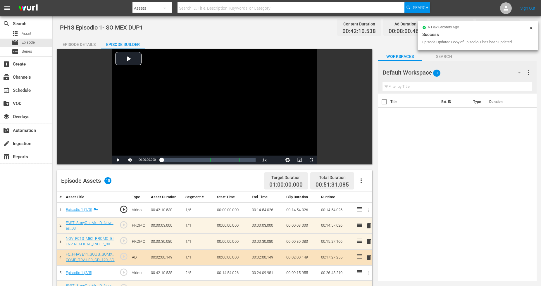
click at [491, 70] on div "Default Workspace 0" at bounding box center [454, 72] width 144 height 16
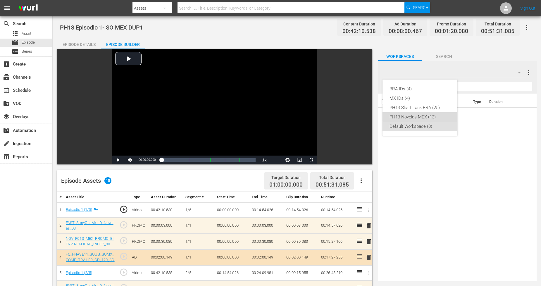
click at [433, 115] on div "PH13 Novelas MEX (13)" at bounding box center [419, 116] width 61 height 9
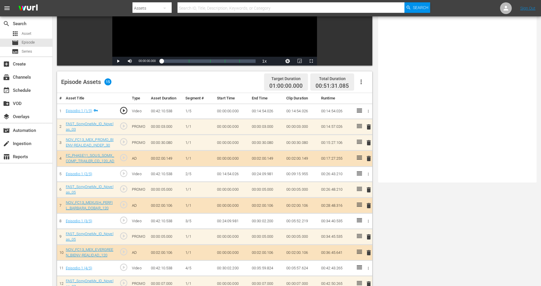
scroll to position [156, 0]
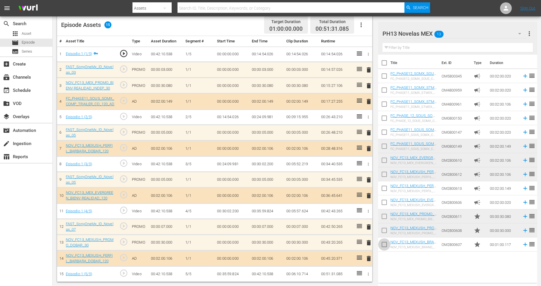
click at [387, 244] on input "checkbox" at bounding box center [384, 245] width 12 height 12
checkbox input "true"
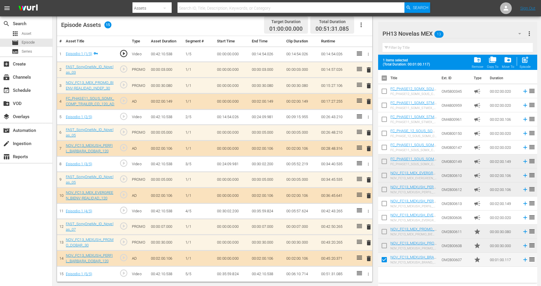
click at [384, 243] on input "checkbox" at bounding box center [384, 247] width 12 height 12
checkbox input "true"
click at [385, 230] on input "checkbox" at bounding box center [384, 233] width 12 height 12
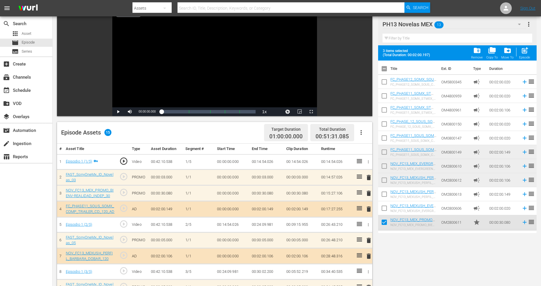
scroll to position [0, 0]
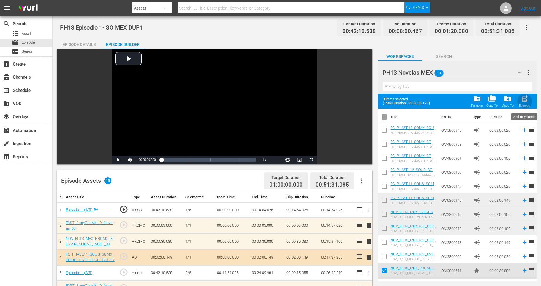
click at [491, 97] on span "post_add" at bounding box center [525, 99] width 8 height 8
checkbox input "false"
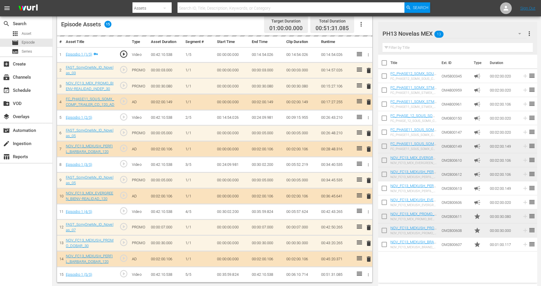
scroll to position [157, 0]
click at [384, 245] on input "checkbox" at bounding box center [384, 245] width 12 height 12
checkbox input "true"
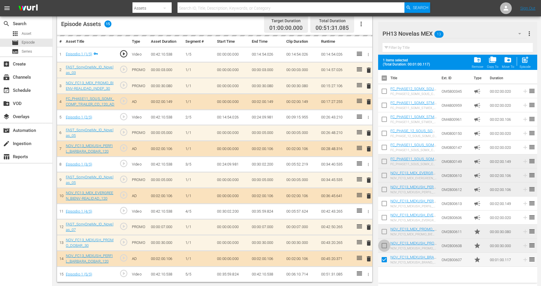
click at [385, 243] on input "checkbox" at bounding box center [384, 247] width 12 height 12
checkbox input "true"
click at [383, 227] on input "checkbox" at bounding box center [384, 233] width 12 height 12
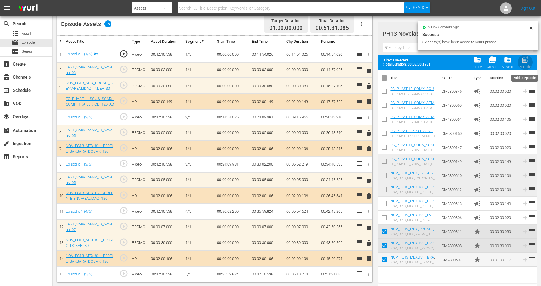
click at [491, 60] on span "post_add" at bounding box center [525, 60] width 8 height 8
checkbox input "false"
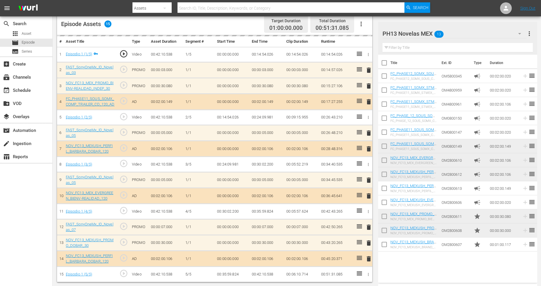
click at [382, 244] on input "checkbox" at bounding box center [384, 245] width 12 height 12
checkbox input "true"
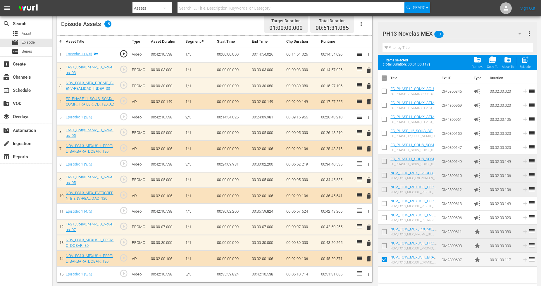
click at [385, 246] on input "checkbox" at bounding box center [384, 247] width 12 height 12
checkbox input "true"
click at [384, 231] on input "checkbox" at bounding box center [384, 233] width 12 height 12
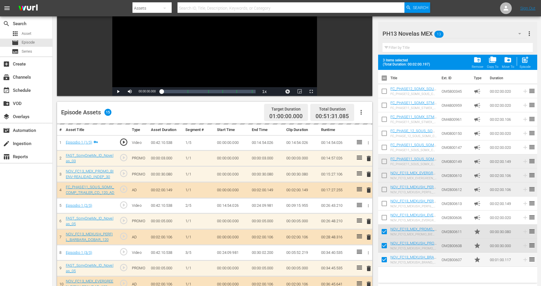
scroll to position [0, 0]
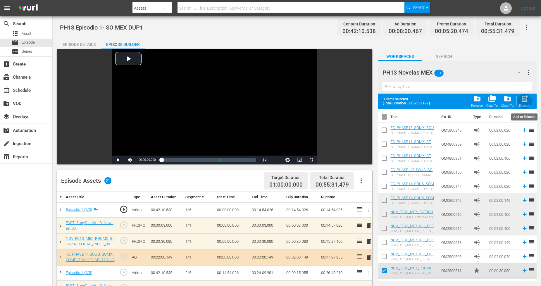
click at [491, 100] on span "post_add" at bounding box center [525, 99] width 8 height 8
checkbox input "false"
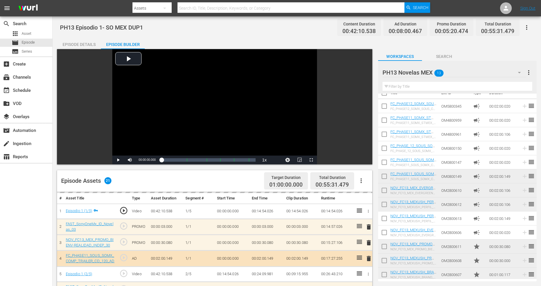
scroll to position [11, 0]
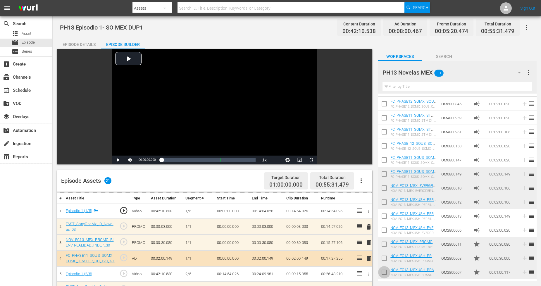
click at [384, 257] on input "checkbox" at bounding box center [384, 273] width 12 height 12
checkbox input "true"
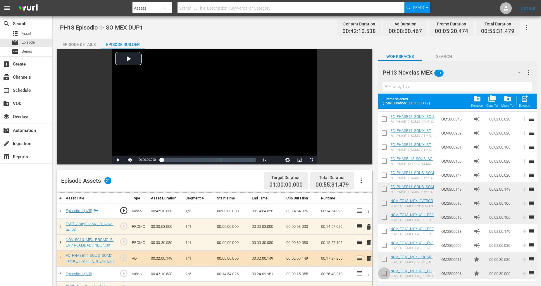
click at [386, 257] on input "checkbox" at bounding box center [384, 274] width 12 height 12
checkbox input "true"
click at [385, 257] on input "checkbox" at bounding box center [384, 260] width 12 height 12
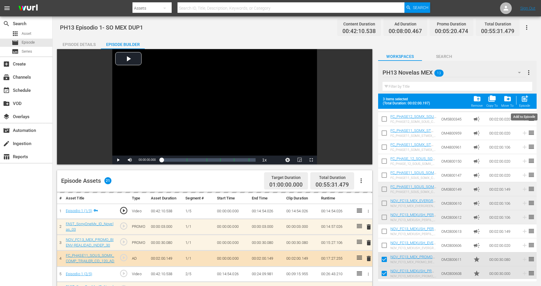
click at [491, 103] on div "post_add Episode" at bounding box center [524, 101] width 11 height 13
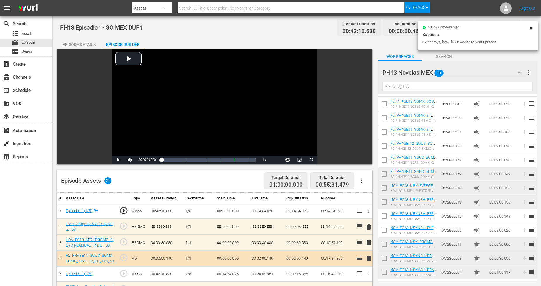
checkbox input "false"
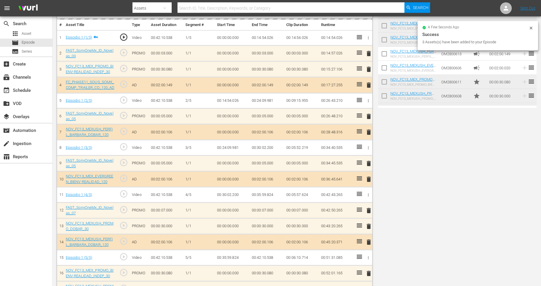
scroll to position [227, 0]
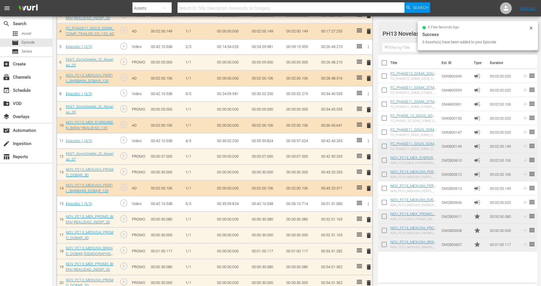
click at [386, 246] on input "checkbox" at bounding box center [384, 245] width 12 height 12
checkbox input "true"
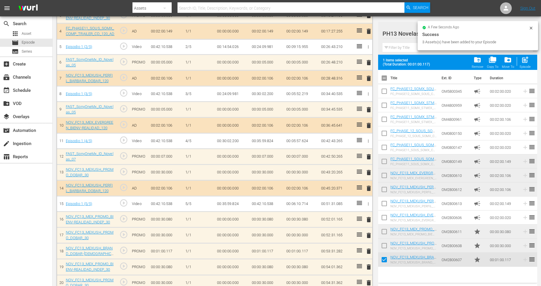
drag, startPoint x: 385, startPoint y: 245, endPoint x: 385, endPoint y: 240, distance: 5.3
click at [385, 246] on input "checkbox" at bounding box center [384, 247] width 12 height 12
checkbox input "true"
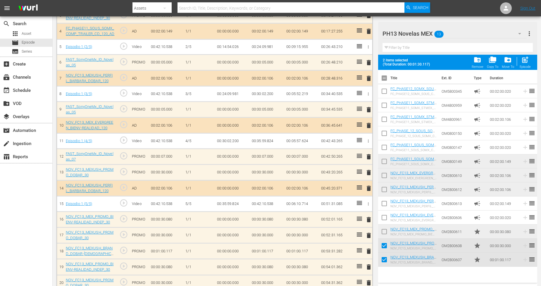
click at [385, 229] on input "checkbox" at bounding box center [384, 233] width 12 height 12
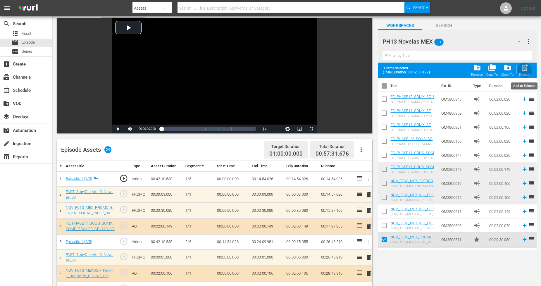
click at [491, 68] on span "post_add" at bounding box center [525, 68] width 8 height 8
checkbox input "false"
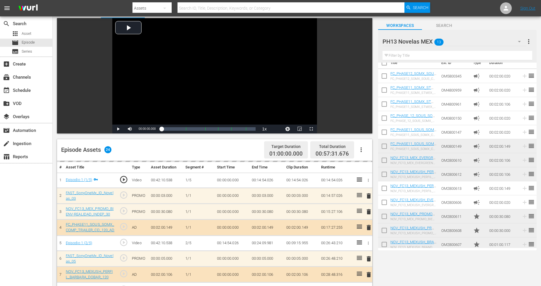
scroll to position [11, 0]
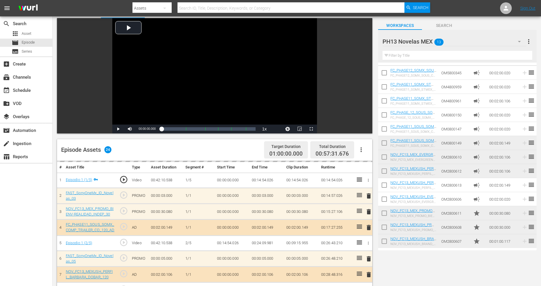
click at [382, 242] on input "checkbox" at bounding box center [384, 242] width 12 height 12
checkbox input "true"
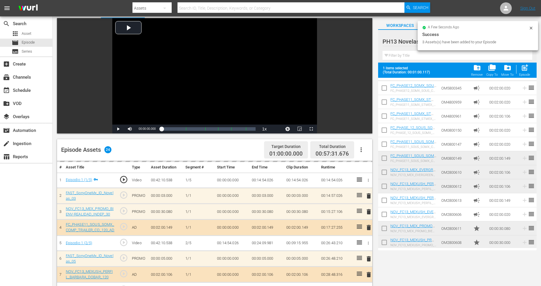
click at [385, 244] on input "checkbox" at bounding box center [384, 243] width 12 height 12
checkbox input "true"
click at [384, 229] on input "checkbox" at bounding box center [384, 229] width 12 height 12
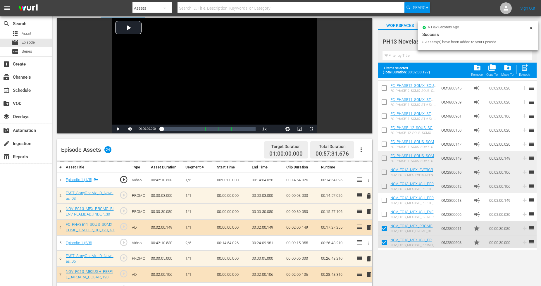
scroll to position [0, 0]
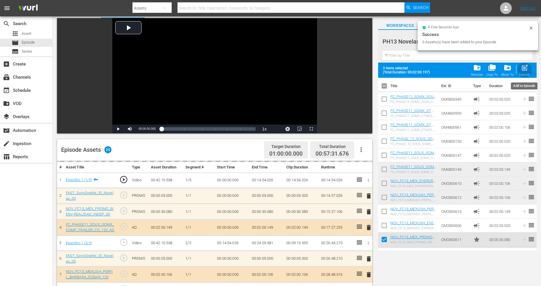
click at [491, 70] on span "post_add" at bounding box center [525, 68] width 8 height 8
checkbox input "false"
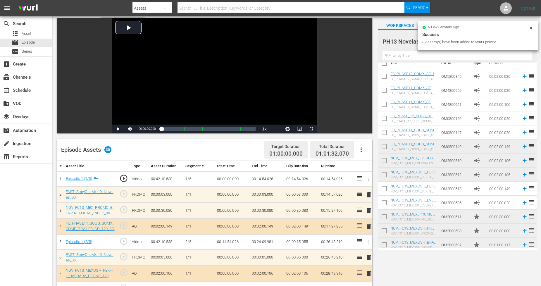
scroll to position [11, 0]
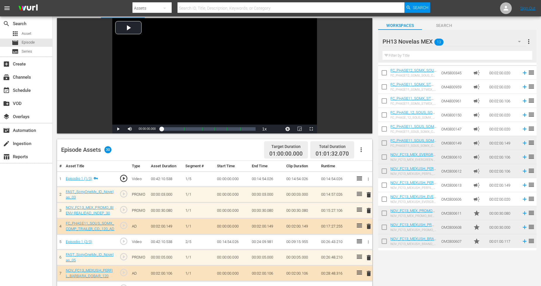
click at [387, 244] on input "checkbox" at bounding box center [384, 242] width 12 height 12
checkbox input "true"
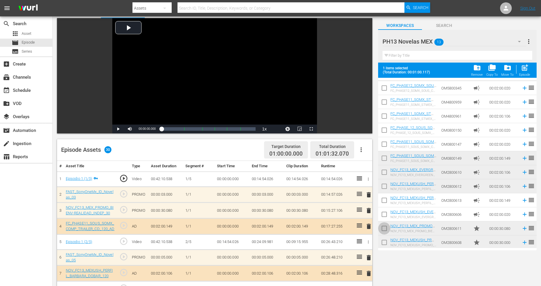
click at [384, 230] on input "checkbox" at bounding box center [384, 229] width 12 height 12
checkbox input "true"
click at [385, 243] on input "checkbox" at bounding box center [384, 243] width 12 height 12
checkbox input "true"
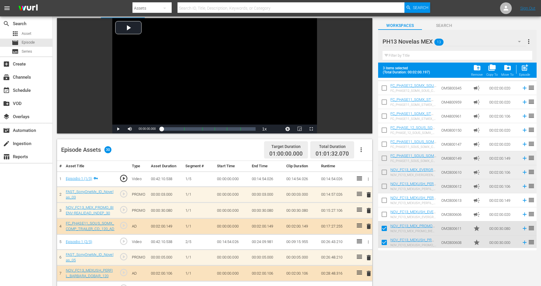
scroll to position [26, 0]
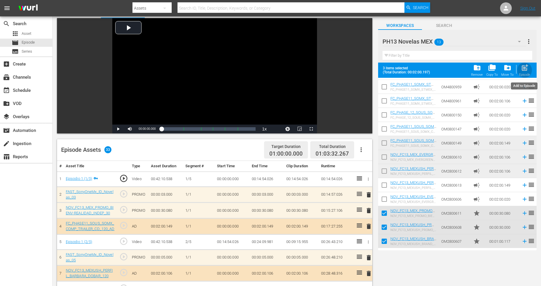
click at [491, 70] on span "post_add" at bounding box center [525, 68] width 8 height 8
checkbox input "false"
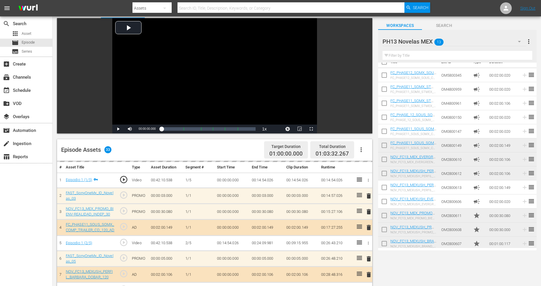
scroll to position [11, 0]
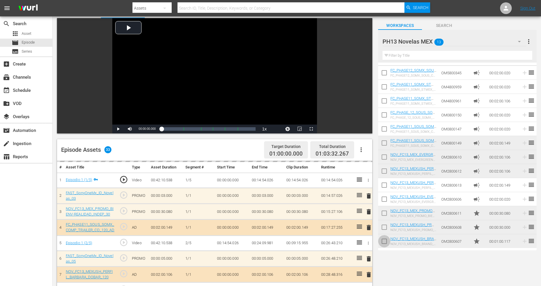
click at [386, 238] on input "checkbox" at bounding box center [384, 242] width 12 height 12
checkbox input "true"
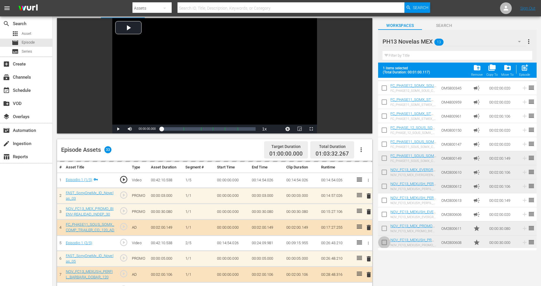
click at [384, 239] on input "checkbox" at bounding box center [384, 243] width 12 height 12
checkbox input "true"
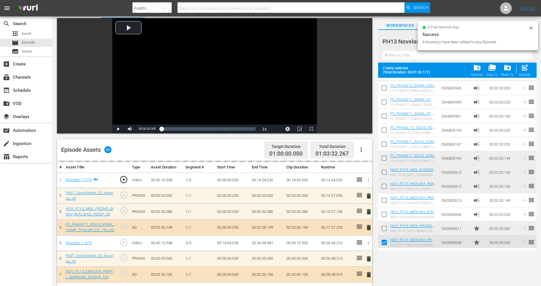
click at [385, 229] on input "checkbox" at bounding box center [384, 229] width 12 height 12
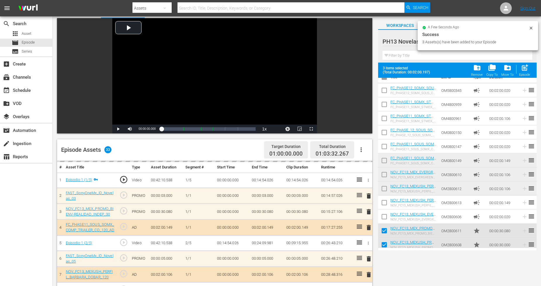
scroll to position [0, 0]
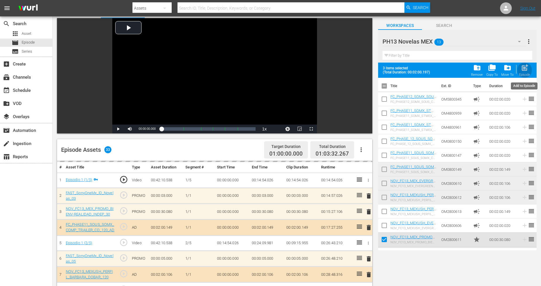
click at [491, 70] on span "post_add" at bounding box center [525, 68] width 8 height 8
checkbox input "false"
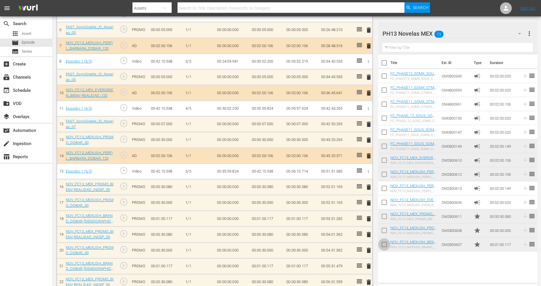
click at [385, 242] on input "checkbox" at bounding box center [384, 245] width 12 height 12
checkbox input "true"
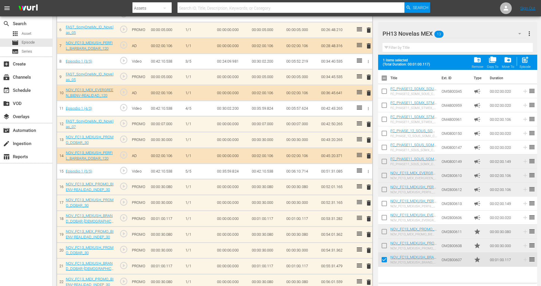
click at [385, 243] on input "checkbox" at bounding box center [384, 247] width 12 height 12
checkbox input "true"
click at [384, 230] on input "checkbox" at bounding box center [384, 233] width 12 height 12
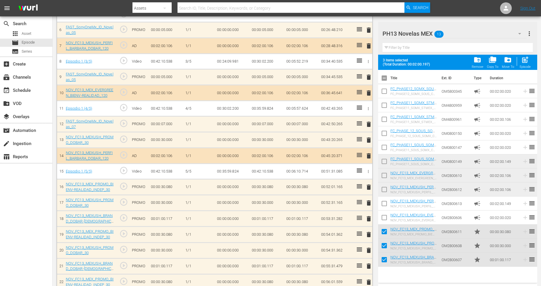
scroll to position [32, 0]
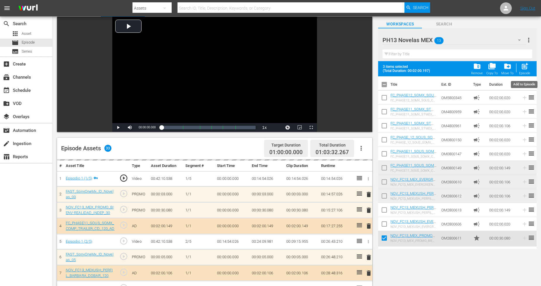
click at [491, 71] on div "Episode" at bounding box center [524, 73] width 11 height 4
checkbox input "false"
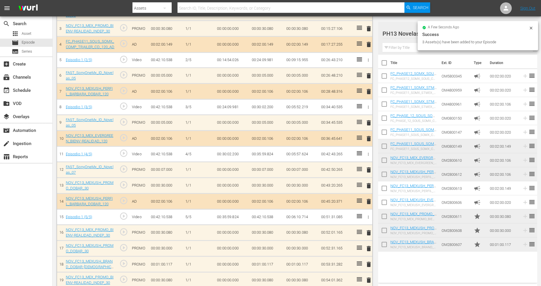
scroll to position [260, 0]
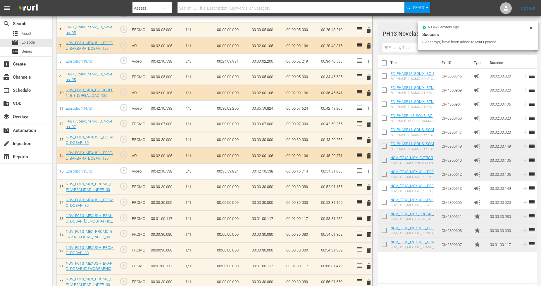
click at [382, 246] on input "checkbox" at bounding box center [384, 245] width 12 height 12
checkbox input "true"
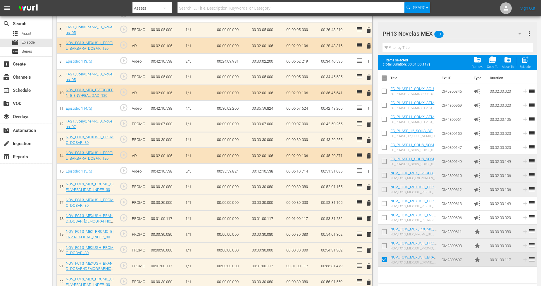
click at [383, 246] on input "checkbox" at bounding box center [384, 247] width 12 height 12
checkbox input "true"
click at [384, 234] on input "checkbox" at bounding box center [384, 233] width 12 height 12
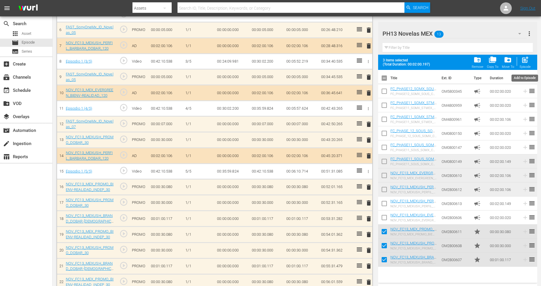
click at [491, 63] on div "post_add Episode" at bounding box center [525, 62] width 11 height 13
checkbox input "false"
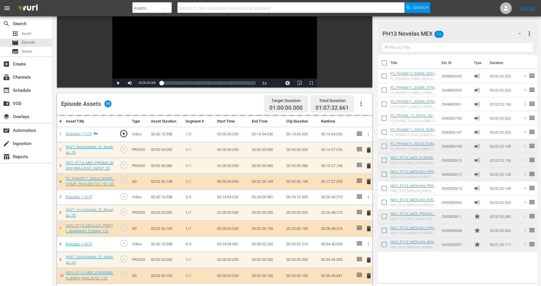
scroll to position [0, 0]
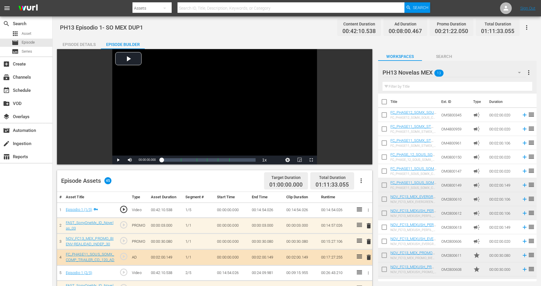
click at [491, 30] on button "button" at bounding box center [527, 27] width 14 height 14
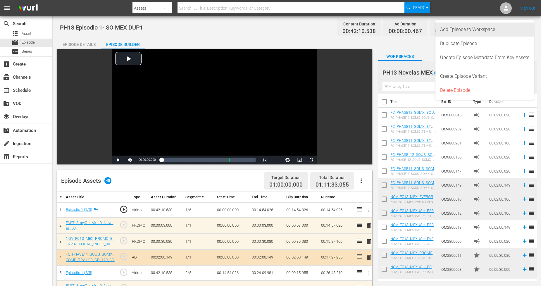
click at [487, 32] on div "Add Episode to Workspace" at bounding box center [484, 30] width 89 height 14
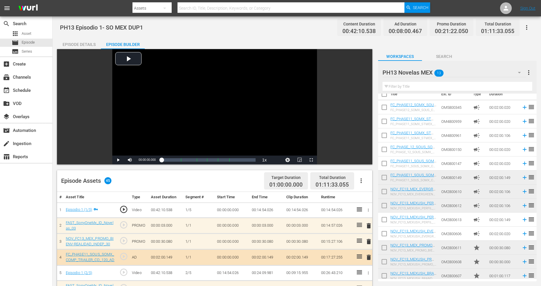
scroll to position [11, 0]
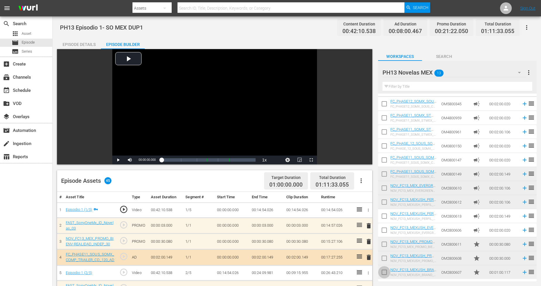
click at [386, 257] on input "checkbox" at bounding box center [384, 273] width 12 height 12
checkbox input "true"
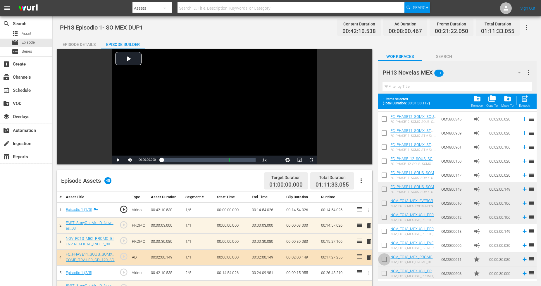
click at [385, 257] on input "checkbox" at bounding box center [384, 260] width 12 height 12
checkbox input "true"
click at [386, 257] on input "checkbox" at bounding box center [384, 274] width 12 height 12
checkbox input "true"
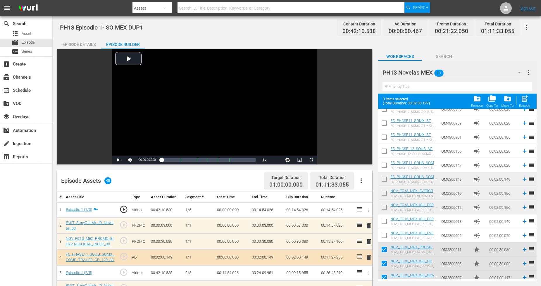
scroll to position [26, 0]
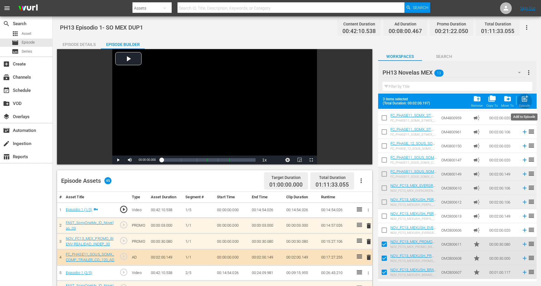
click at [491, 106] on div "Episode" at bounding box center [524, 106] width 11 height 4
checkbox input "false"
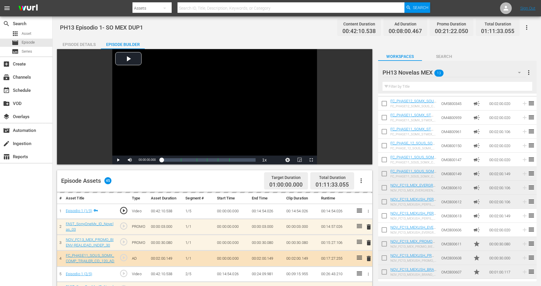
scroll to position [11, 0]
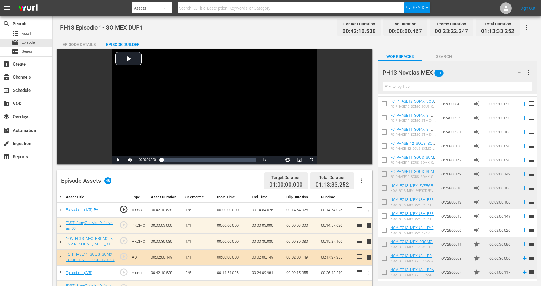
click at [386, 244] on input "checkbox" at bounding box center [384, 245] width 12 height 12
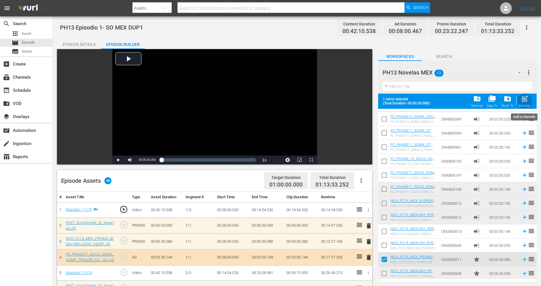
click at [491, 96] on span "post_add" at bounding box center [525, 99] width 8 height 8
checkbox input "false"
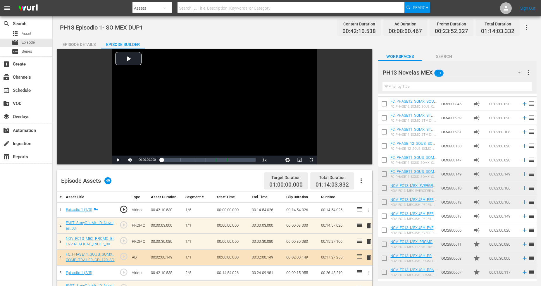
click at [483, 72] on div "PH13 Novelas MEX 13" at bounding box center [454, 72] width 144 height 16
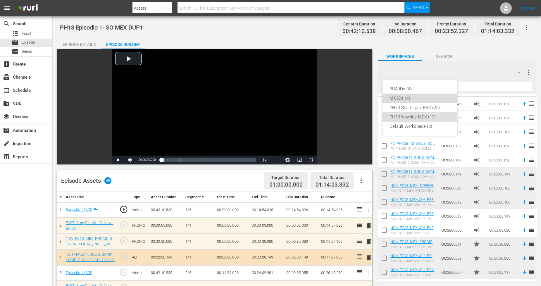
click at [420, 94] on div "MX IDs (4)" at bounding box center [419, 98] width 61 height 9
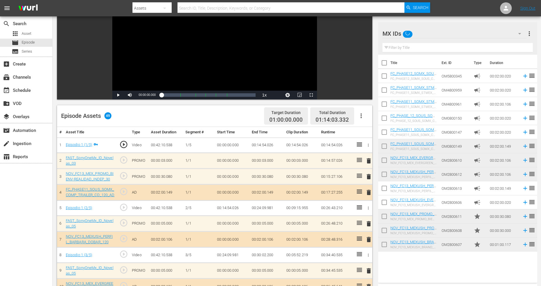
scroll to position [97, 0]
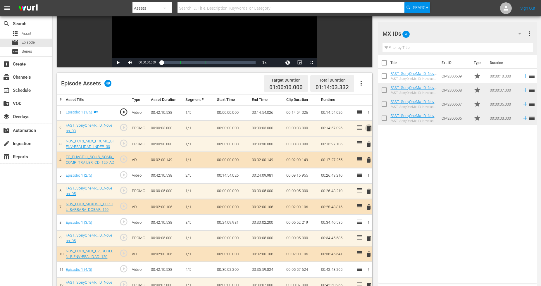
click at [370, 129] on span "delete" at bounding box center [368, 128] width 7 height 7
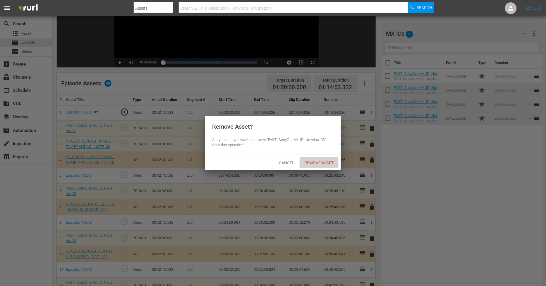
click at [331, 161] on span "Remove Asset" at bounding box center [318, 163] width 39 height 5
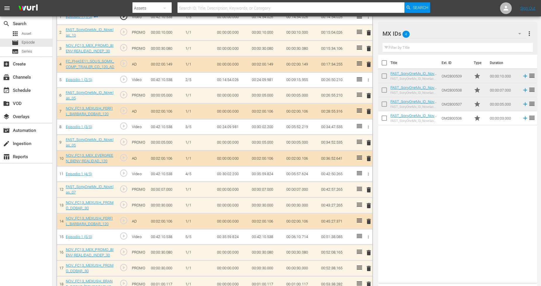
scroll to position [195, 0]
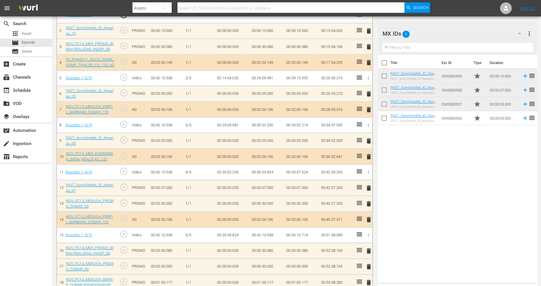
click at [366, 188] on span "delete" at bounding box center [368, 187] width 7 height 7
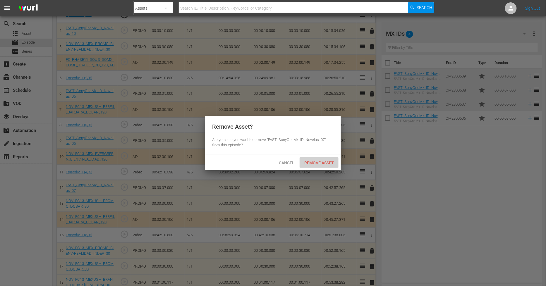
click at [329, 162] on span "Remove Asset" at bounding box center [318, 163] width 39 height 5
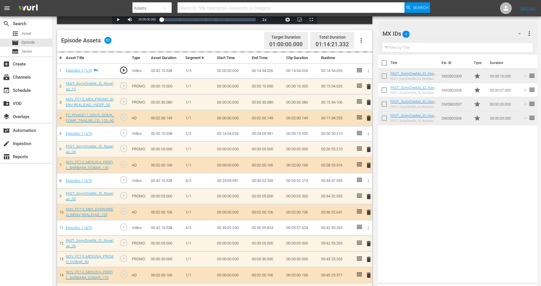
scroll to position [132, 0]
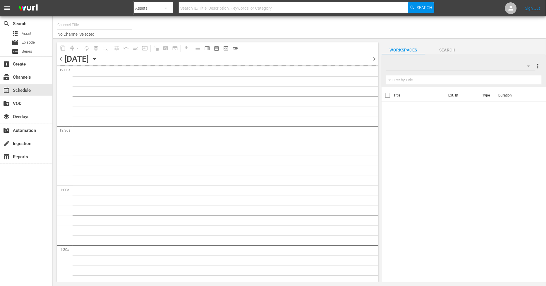
type input "Sony One Novelas (MX) (1001)"
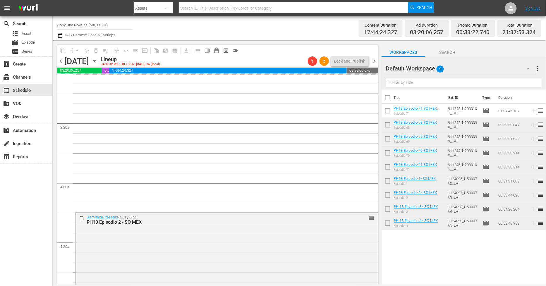
scroll to position [390, 0]
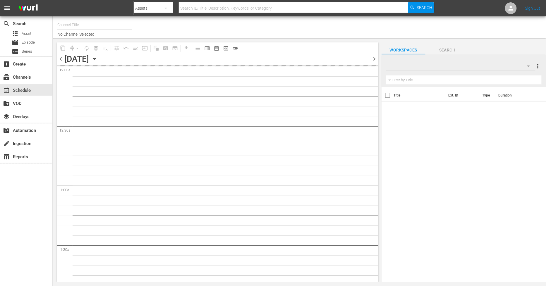
type input "Sony One Novelas (MX) (1001)"
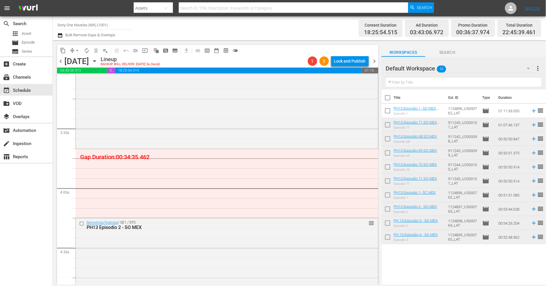
scroll to position [390, 0]
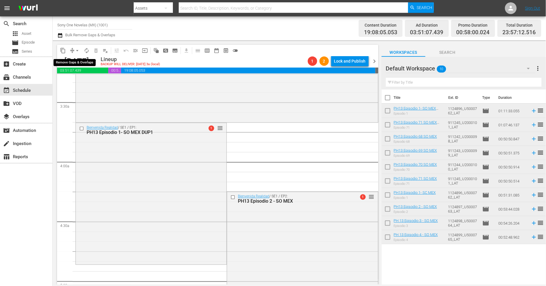
click at [77, 51] on span "arrow_drop_down" at bounding box center [77, 51] width 6 height 6
click at [80, 63] on li "Align to Midnight" at bounding box center [77, 62] width 61 height 10
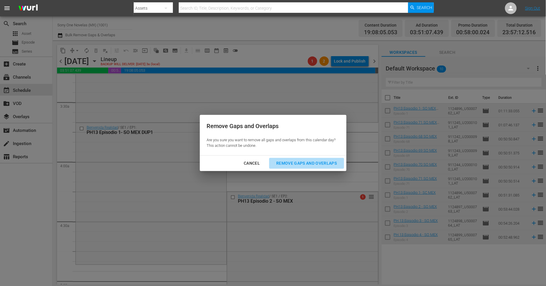
click at [302, 163] on div "Remove Gaps and Overlaps" at bounding box center [306, 163] width 70 height 7
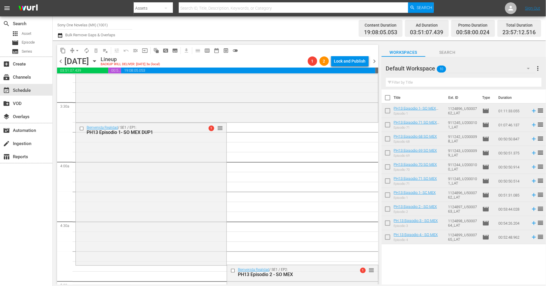
click at [76, 50] on span "arrow_drop_down" at bounding box center [77, 51] width 6 height 6
click at [88, 64] on li "Align to Midnight" at bounding box center [77, 62] width 61 height 10
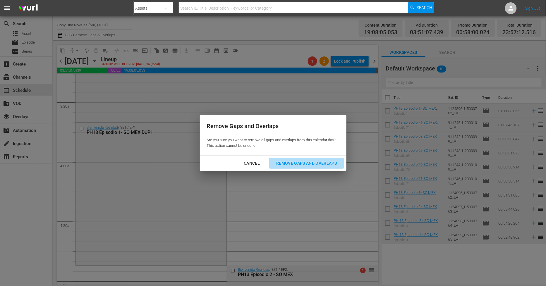
click at [311, 163] on div "Remove Gaps and Overlaps" at bounding box center [306, 163] width 70 height 7
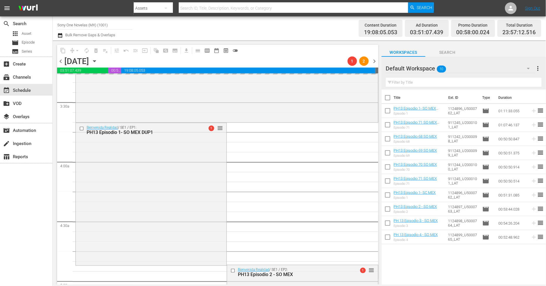
click at [538, 27] on div "Total Duration 23:57:12.516" at bounding box center [519, 28] width 44 height 17
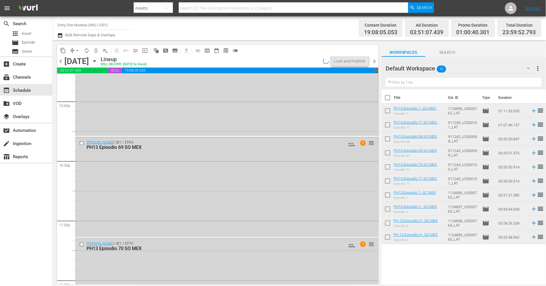
scroll to position [2653, 0]
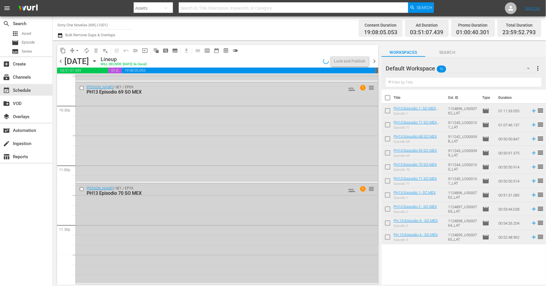
click at [191, 221] on div "Doña Bárbara / SE1 / EP70: PH13 Episodio 70 SO MEX AUTO-LOOPED 1 reorder" at bounding box center [227, 233] width 302 height 99
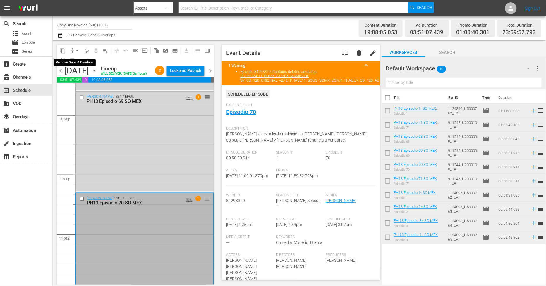
click at [77, 51] on span "arrow_drop_down" at bounding box center [77, 51] width 6 height 6
click at [85, 62] on li "Align to Midnight" at bounding box center [77, 62] width 61 height 10
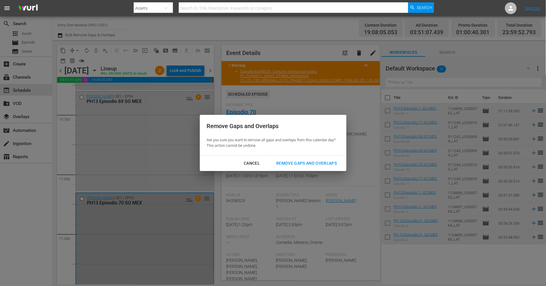
click at [304, 161] on div "Remove Gaps and Overlaps" at bounding box center [306, 163] width 70 height 7
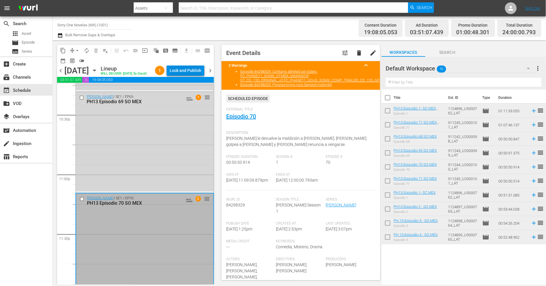
click at [198, 71] on div "Lock and Publish" at bounding box center [186, 70] width 32 height 11
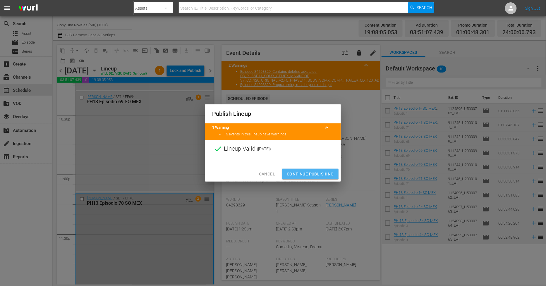
click at [299, 172] on span "Continue Publishing" at bounding box center [310, 173] width 47 height 7
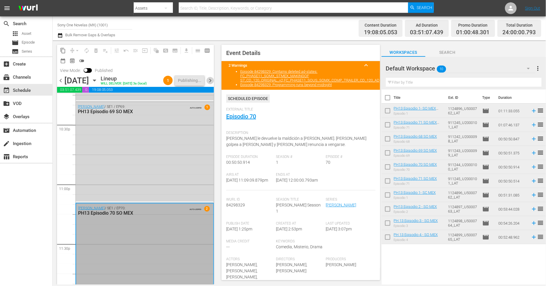
click at [211, 84] on span "chevron_right" at bounding box center [209, 80] width 7 height 7
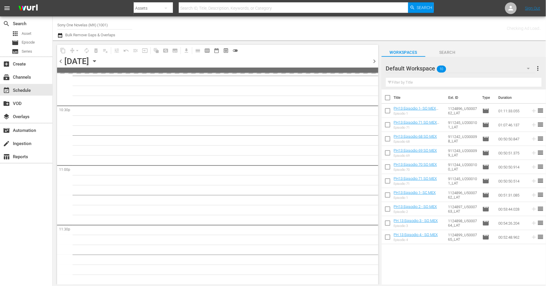
scroll to position [2652, 0]
click at [388, 99] on input "checkbox" at bounding box center [387, 99] width 12 height 12
checkbox input "true"
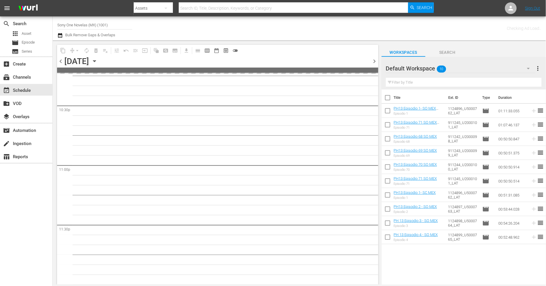
checkbox input "true"
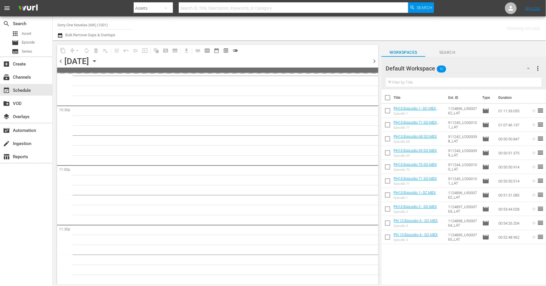
checkbox input "true"
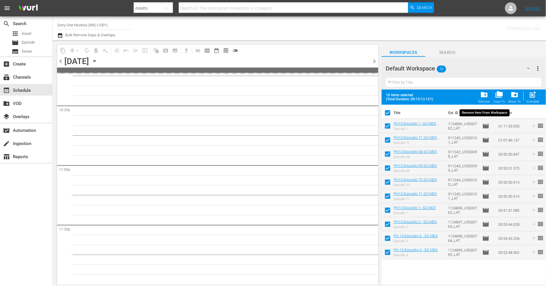
click at [487, 99] on div "folder_delete Remove" at bounding box center [484, 97] width 12 height 13
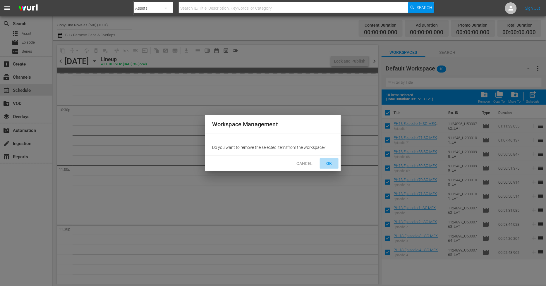
click at [326, 163] on span "OK" at bounding box center [328, 163] width 9 height 7
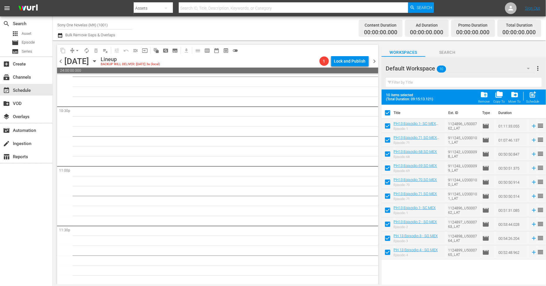
scroll to position [2653, 0]
checkbox input "false"
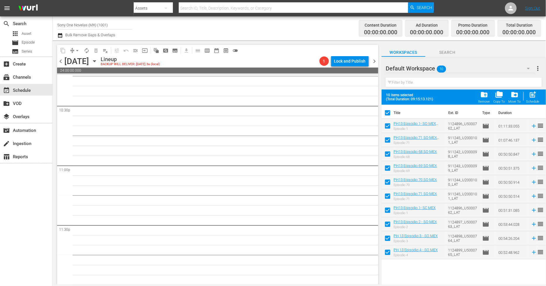
checkbox input "false"
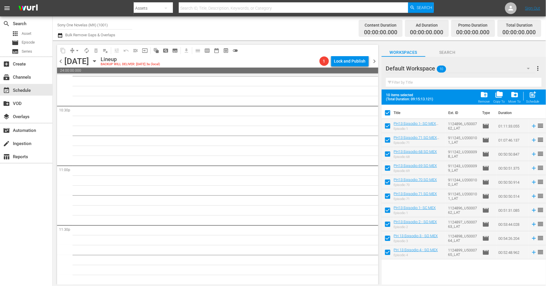
checkbox input "false"
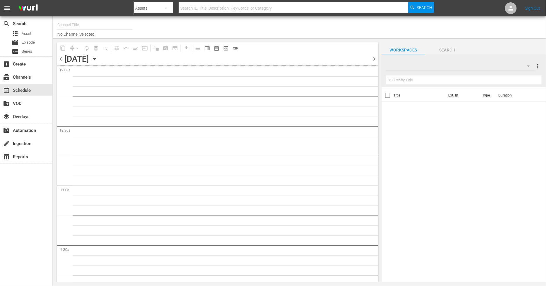
type input "Sony One Novelas (MX) (1001)"
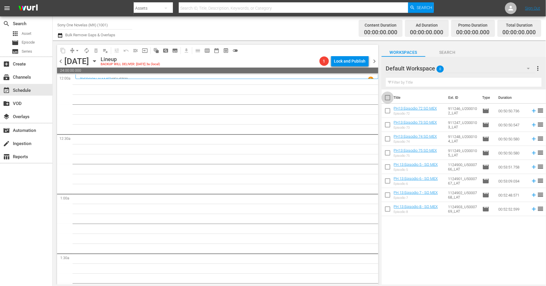
click at [386, 101] on input "checkbox" at bounding box center [387, 99] width 12 height 12
checkbox input "true"
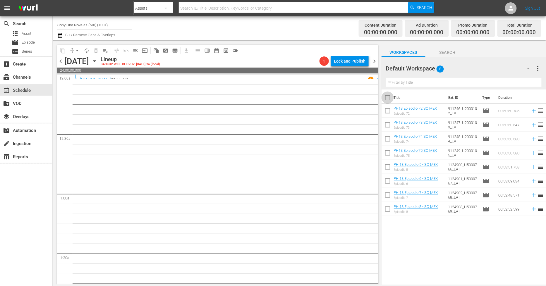
checkbox input "true"
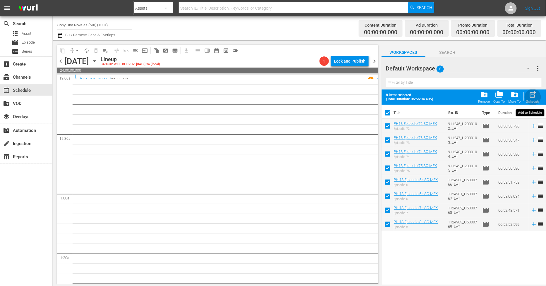
click at [532, 103] on div "Schedule" at bounding box center [532, 102] width 13 height 4
checkbox input "false"
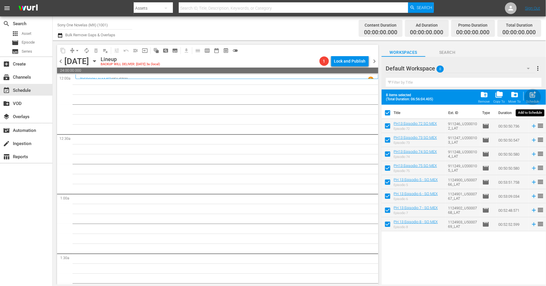
checkbox input "false"
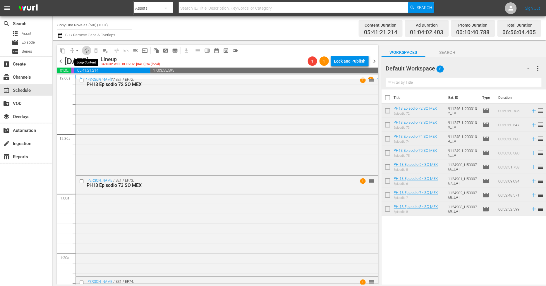
click at [86, 49] on span "autorenew_outlined" at bounding box center [87, 51] width 6 height 6
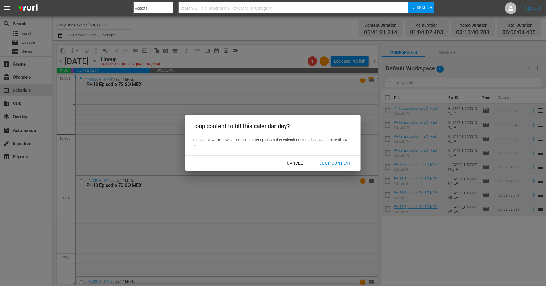
click at [339, 163] on div "Loop Content" at bounding box center [335, 163] width 41 height 7
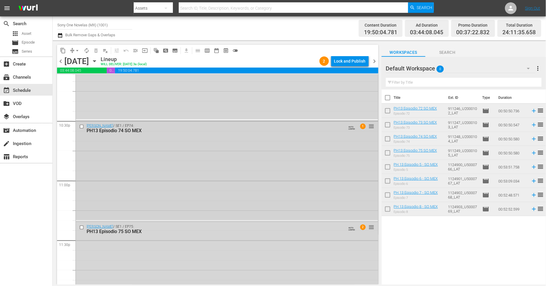
scroll to position [2676, 0]
